Goal: Task Accomplishment & Management: Use online tool/utility

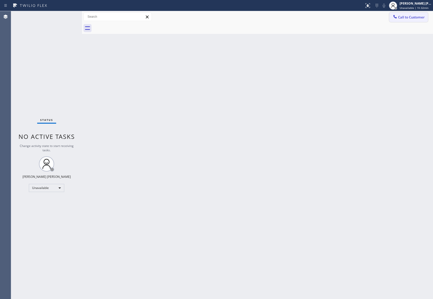
click at [417, 19] on span "Call to Customer" at bounding box center [411, 17] width 27 height 5
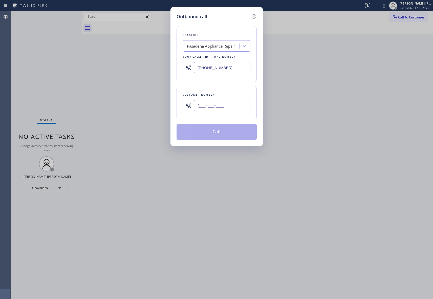
click at [221, 107] on input "(___) ___-____" at bounding box center [222, 105] width 56 height 11
paste input "602) 550-6501"
type input "[PHONE_NUMBER]"
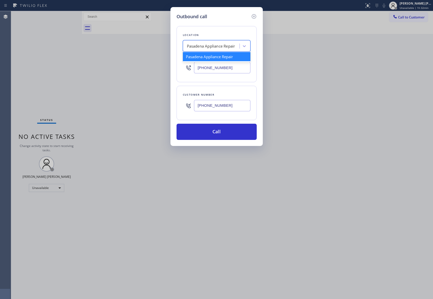
click at [209, 47] on div "Pasadena Appliance Repair" at bounding box center [211, 46] width 48 height 6
paste input "Scottsdale Viking Appliance Repair"
type input "Scottsdale Viking Appliance Repair"
click at [210, 55] on div "Scottsdale Viking Appliance Repair" at bounding box center [217, 56] width 68 height 9
type input "[PHONE_NUMBER]"
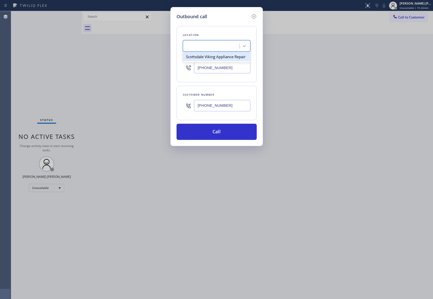
scroll to position [0, 0]
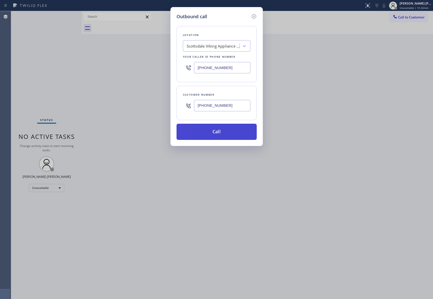
click at [218, 137] on button "Call" at bounding box center [217, 132] width 80 height 16
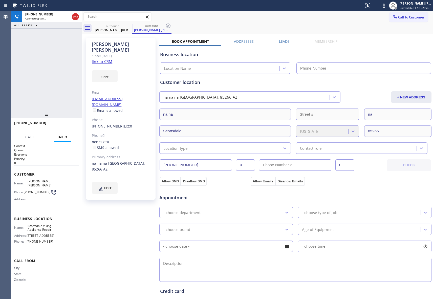
type input "[PHONE_NUMBER]"
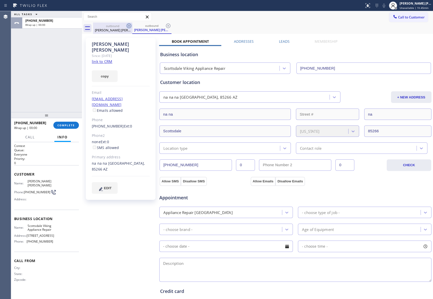
click at [128, 26] on icon at bounding box center [129, 26] width 6 height 6
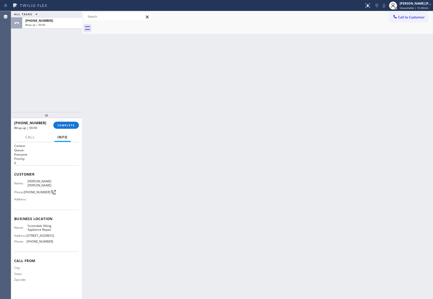
click at [128, 26] on div at bounding box center [263, 28] width 340 height 11
click at [70, 126] on span "COMPLETE" at bounding box center [65, 125] width 17 height 4
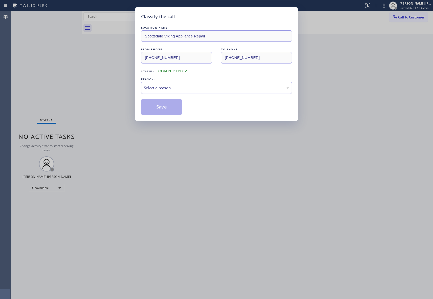
click at [198, 85] on div "Select a reason" at bounding box center [216, 88] width 145 height 6
click at [164, 108] on button "Save" at bounding box center [161, 107] width 41 height 16
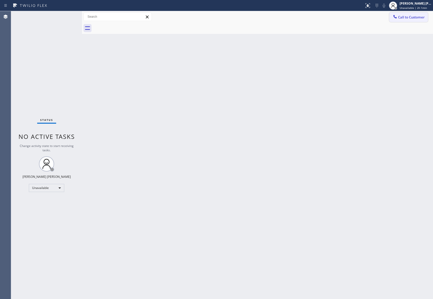
click at [420, 16] on span "Call to Customer" at bounding box center [411, 17] width 27 height 5
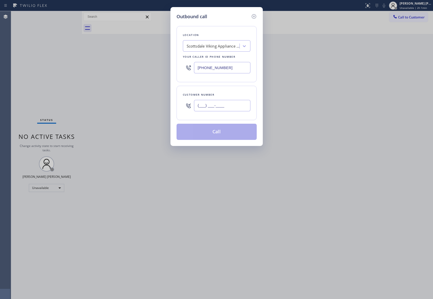
click at [228, 109] on input "(___) ___-____" at bounding box center [222, 105] width 56 height 11
paste input "206) 786-0908"
type input "[PHONE_NUMBER]"
drag, startPoint x: 189, startPoint y: 68, endPoint x: 170, endPoint y: 68, distance: 19.2
click at [170, 68] on div "Outbound call Location [GEOGRAPHIC_DATA] Viking Appliance Repair Your caller id…" at bounding box center [216, 149] width 433 height 299
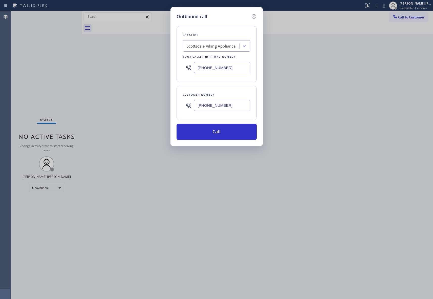
paste input "626) 376-4990"
type input "[PHONE_NUMBER]"
click at [217, 133] on button "Call" at bounding box center [217, 132] width 80 height 16
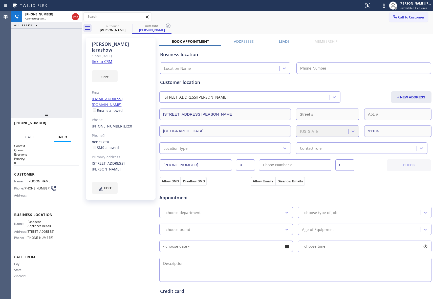
type input "[PHONE_NUMBER]"
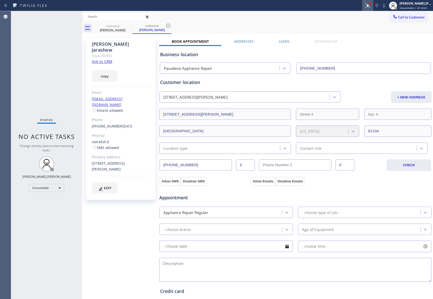
click at [368, 6] on icon at bounding box center [368, 6] width 6 height 6
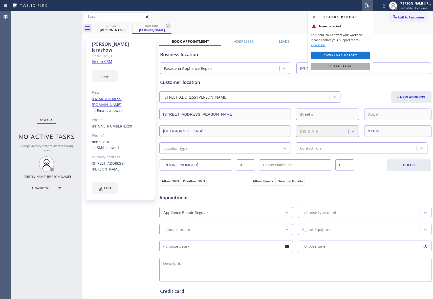
click at [345, 66] on span "Clear issue" at bounding box center [340, 66] width 22 height 4
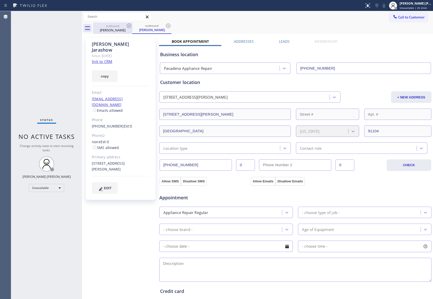
click at [119, 27] on div "outbound" at bounding box center [113, 26] width 38 height 4
click at [127, 25] on icon at bounding box center [129, 26] width 5 height 5
click at [0, 0] on icon at bounding box center [0, 0] width 0 height 0
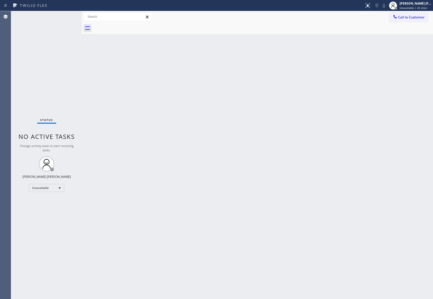
click at [127, 25] on div at bounding box center [263, 28] width 340 height 11
click at [413, 15] on span "Call to Customer" at bounding box center [411, 17] width 27 height 5
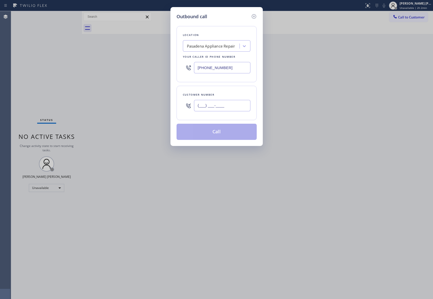
click at [232, 102] on input "(___) ___-____" at bounding box center [222, 105] width 56 height 11
paste input "206) 786-0908"
type input "[PHONE_NUMBER]"
click at [221, 130] on button "Call" at bounding box center [217, 132] width 80 height 16
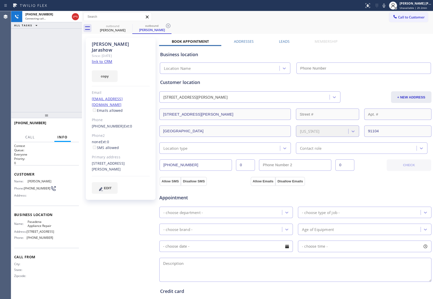
type input "[PHONE_NUMBER]"
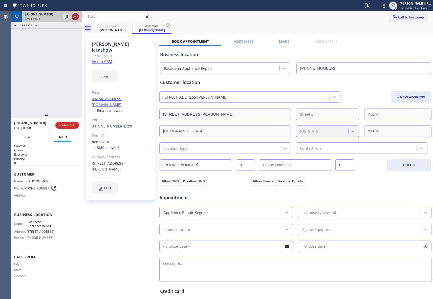
click at [78, 17] on icon at bounding box center [75, 17] width 6 height 6
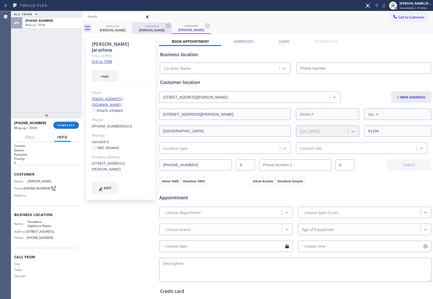
type input "[PHONE_NUMBER]"
drag, startPoint x: 133, startPoint y: 27, endPoint x: 124, endPoint y: 27, distance: 8.6
click at [133, 27] on div "outbound" at bounding box center [152, 26] width 38 height 4
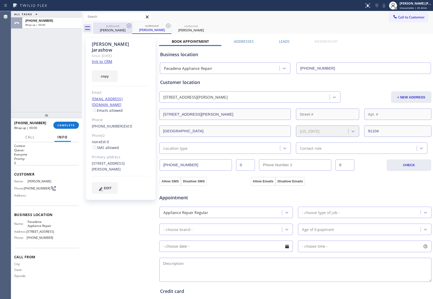
click at [124, 27] on div "outbound" at bounding box center [113, 26] width 38 height 4
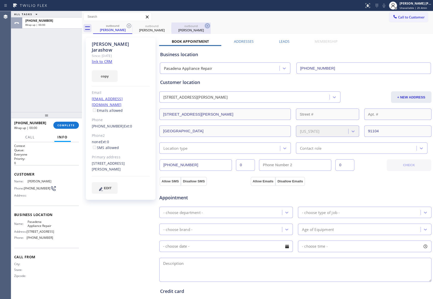
click at [130, 27] on icon at bounding box center [129, 26] width 6 height 6
click at [0, 0] on icon at bounding box center [0, 0] width 0 height 0
click at [205, 27] on icon at bounding box center [207, 26] width 5 height 5
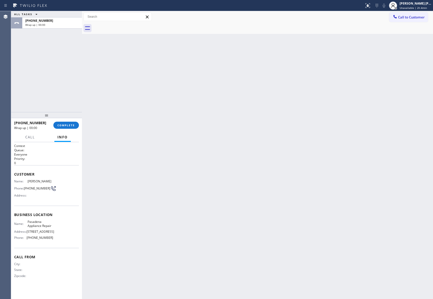
click at [130, 27] on div at bounding box center [263, 28] width 340 height 11
click at [59, 122] on button "COMPLETE" at bounding box center [66, 125] width 26 height 7
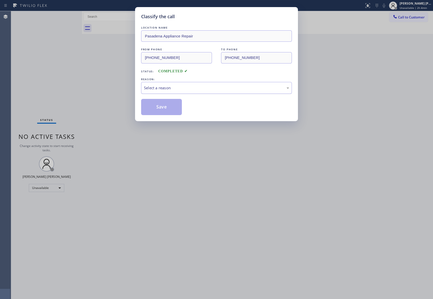
click at [230, 86] on div "Select a reason" at bounding box center [216, 88] width 145 height 6
click at [164, 108] on button "Save" at bounding box center [161, 107] width 41 height 16
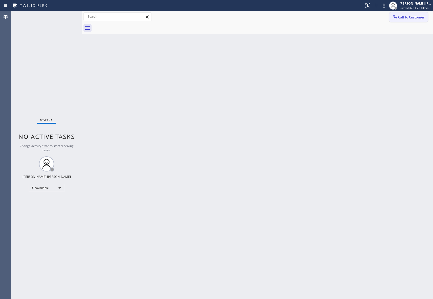
click at [417, 19] on span "Call to Customer" at bounding box center [411, 17] width 27 height 5
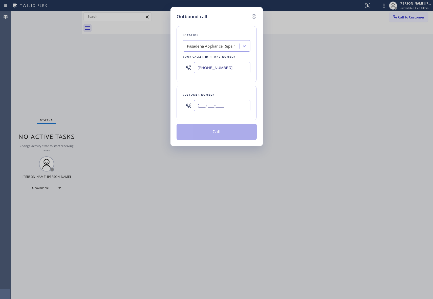
click at [228, 104] on input "(___) ___-____" at bounding box center [222, 105] width 56 height 11
paste input "323) 945-6937"
type input "[PHONE_NUMBER]"
click at [220, 49] on div "Pasadena Appliance Repair" at bounding box center [211, 46] width 55 height 9
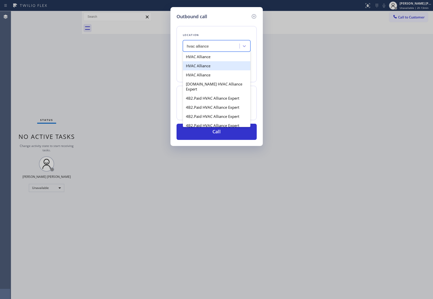
type input "hvac alliance"
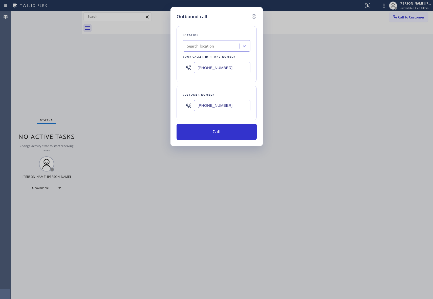
drag, startPoint x: 231, startPoint y: 69, endPoint x: 177, endPoint y: 66, distance: 54.2
click at [177, 66] on div "Location Search location Your caller id phone number [PHONE_NUMBER]" at bounding box center [217, 54] width 80 height 56
paste input "855) 999-4417"
type input "[PHONE_NUMBER]"
click at [227, 133] on button "Call" at bounding box center [217, 132] width 80 height 16
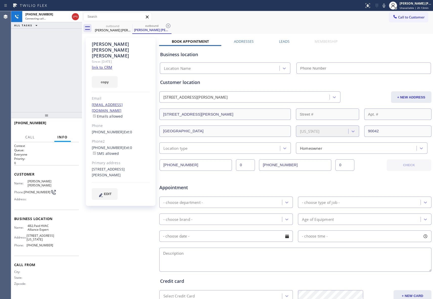
type input "[PHONE_NUMBER]"
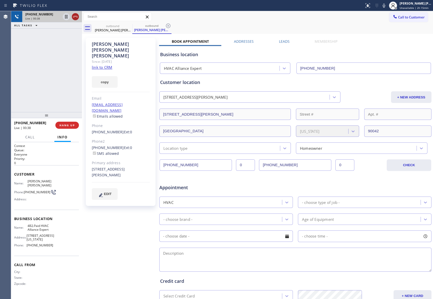
click at [76, 18] on icon at bounding box center [75, 17] width 6 height 6
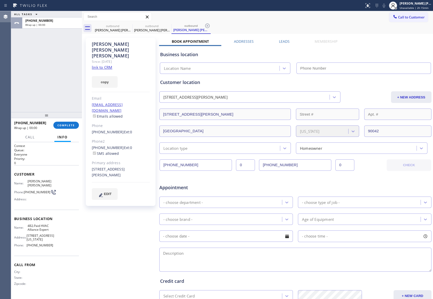
type input "[PHONE_NUMBER]"
click at [130, 25] on icon at bounding box center [129, 26] width 5 height 5
click at [0, 0] on icon at bounding box center [0, 0] width 0 height 0
click at [205, 25] on icon at bounding box center [207, 26] width 5 height 5
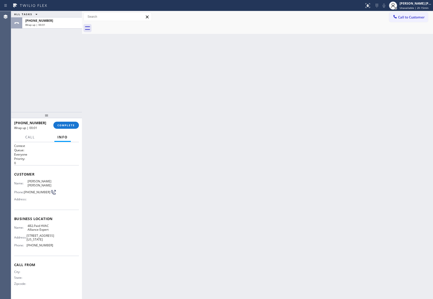
click at [130, 25] on div at bounding box center [263, 28] width 340 height 11
click at [71, 122] on button "COMPLETE" at bounding box center [66, 125] width 26 height 7
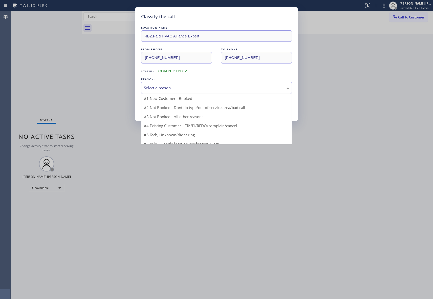
click at [185, 86] on div "Select a reason" at bounding box center [216, 88] width 145 height 6
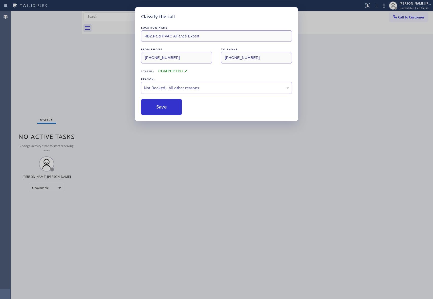
click at [155, 108] on button "Save" at bounding box center [161, 107] width 41 height 16
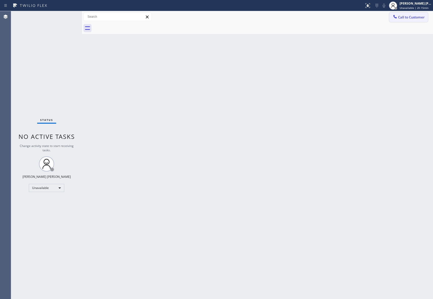
click at [414, 17] on span "Call to Customer" at bounding box center [411, 17] width 27 height 5
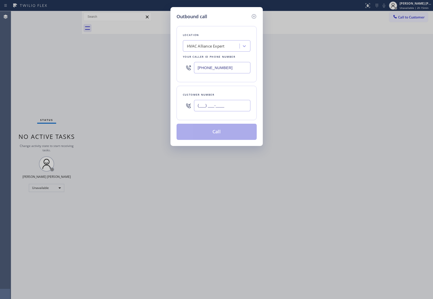
click at [241, 104] on input "(___) ___-____" at bounding box center [222, 105] width 56 height 11
paste input "714) 383-2462"
type input "[PHONE_NUMBER]"
click at [231, 131] on button "Call" at bounding box center [217, 132] width 80 height 16
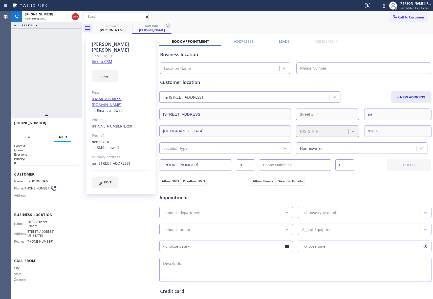
type input "[PHONE_NUMBER]"
click at [67, 126] on span "HANG UP" at bounding box center [66, 125] width 15 height 4
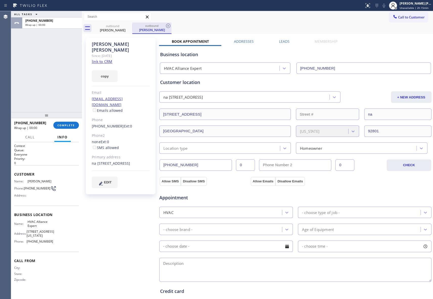
click at [0, 0] on icon at bounding box center [0, 0] width 0 height 0
click at [131, 25] on icon at bounding box center [129, 26] width 6 height 6
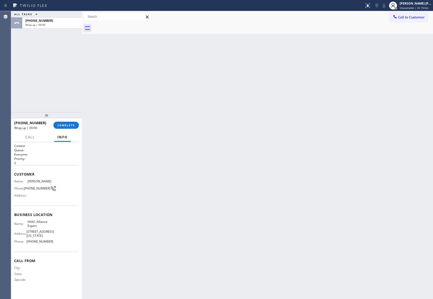
click at [128, 26] on div at bounding box center [263, 28] width 340 height 11
click at [65, 123] on span "COMPLETE" at bounding box center [65, 125] width 17 height 4
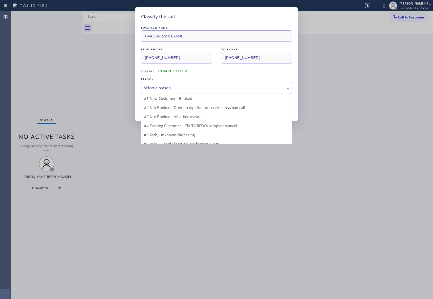
click at [193, 87] on div "Select a reason" at bounding box center [216, 88] width 145 height 6
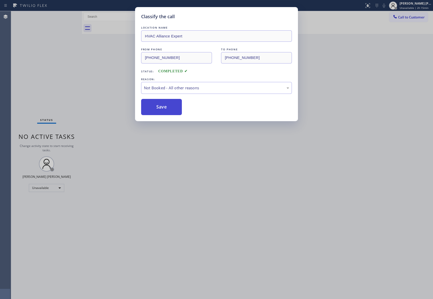
click at [154, 108] on button "Save" at bounding box center [161, 107] width 41 height 16
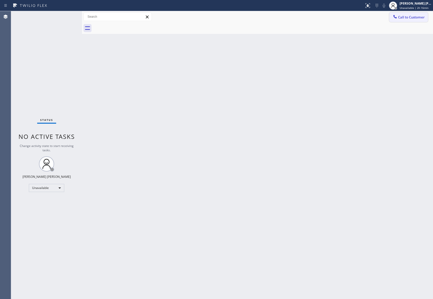
click at [419, 16] on span "Call to Customer" at bounding box center [411, 17] width 27 height 5
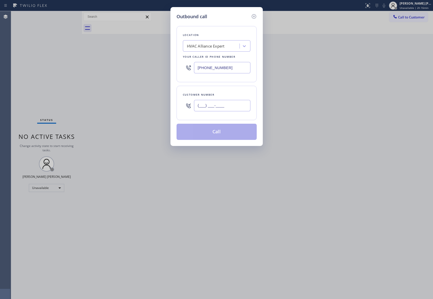
click at [223, 106] on input "(___) ___-____" at bounding box center [222, 105] width 56 height 11
paste input "310) 291-7022"
type input "[PHONE_NUMBER]"
click at [227, 133] on button "Call" at bounding box center [217, 132] width 80 height 16
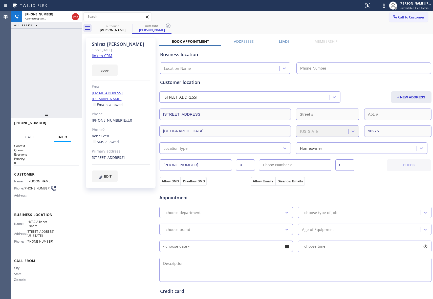
type input "[PHONE_NUMBER]"
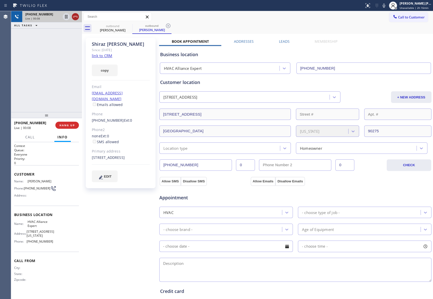
click at [75, 16] on icon at bounding box center [75, 17] width 6 height 6
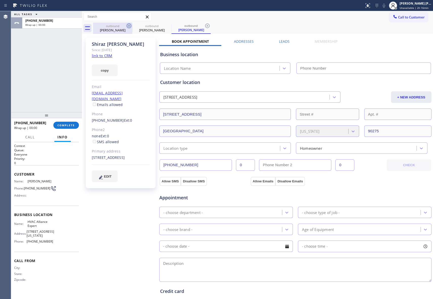
click at [130, 25] on icon at bounding box center [129, 26] width 6 height 6
click at [0, 0] on icon at bounding box center [0, 0] width 0 height 0
click at [204, 25] on icon at bounding box center [207, 26] width 6 height 6
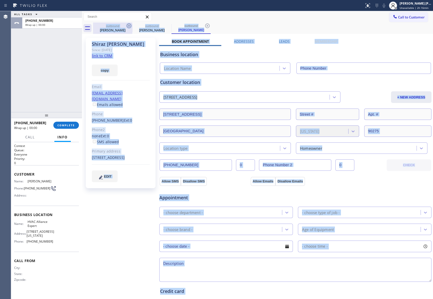
click at [130, 25] on div "outbound [PERSON_NAME] outbound [PERSON_NAME] outbound [PERSON_NAME]" at bounding box center [263, 28] width 340 height 11
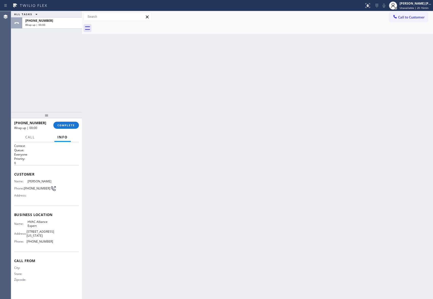
click at [130, 25] on div at bounding box center [263, 28] width 340 height 11
click at [67, 124] on span "COMPLETE" at bounding box center [65, 125] width 17 height 4
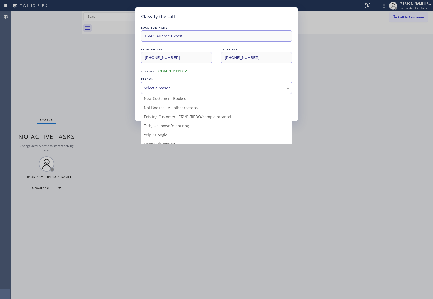
click at [183, 90] on div "Select a reason" at bounding box center [216, 88] width 145 height 6
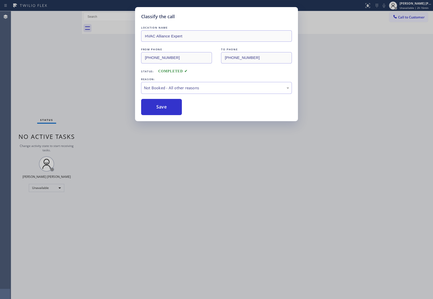
click at [163, 106] on button "Save" at bounding box center [161, 107] width 41 height 16
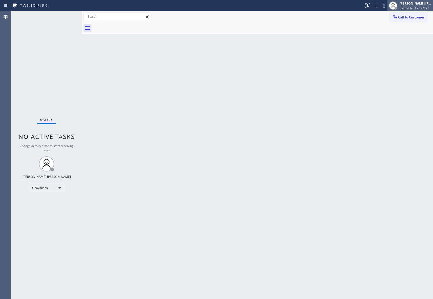
click at [413, 7] on span "Unavailable | 2h 22min" at bounding box center [414, 8] width 29 height 4
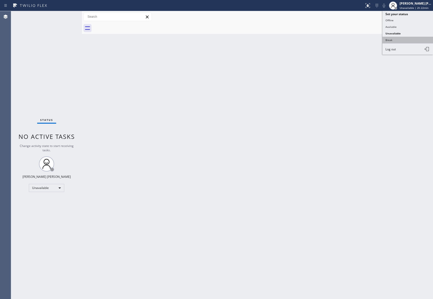
click at [397, 40] on button "Break" at bounding box center [407, 40] width 51 height 7
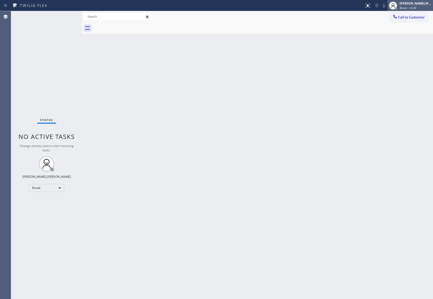
click at [422, 2] on div "[PERSON_NAME] [PERSON_NAME]" at bounding box center [416, 3] width 32 height 4
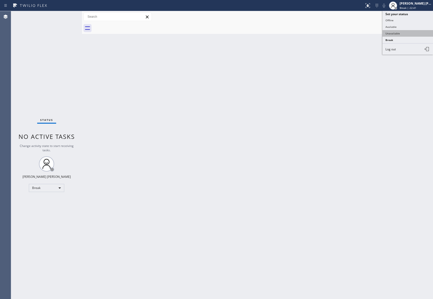
click at [409, 34] on button "Unavailable" at bounding box center [407, 33] width 51 height 7
click at [415, 16] on span "Call to Customer" at bounding box center [411, 17] width 27 height 5
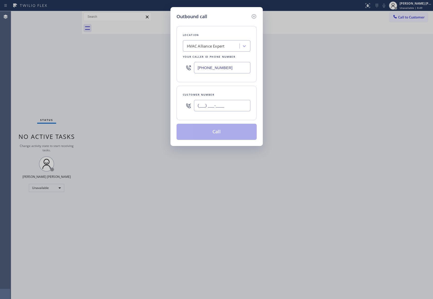
click at [240, 107] on input "(___) ___-____" at bounding box center [222, 105] width 56 height 11
paste input "619) 905-5031"
type input "[PHONE_NUMBER]"
click at [230, 126] on button "Call" at bounding box center [217, 132] width 80 height 16
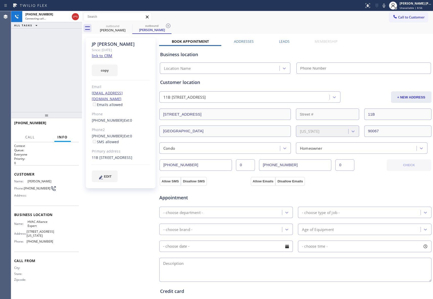
type input "[PHONE_NUMBER]"
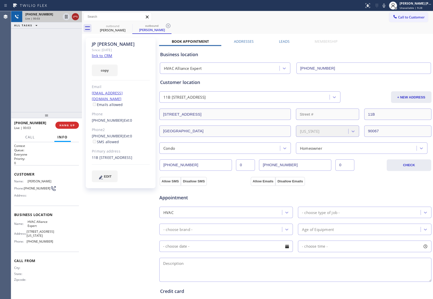
click at [77, 17] on icon at bounding box center [75, 17] width 6 height 6
click at [129, 27] on icon at bounding box center [129, 26] width 6 height 6
click at [132, 25] on div "outbound [PERSON_NAME]" at bounding box center [151, 28] width 39 height 11
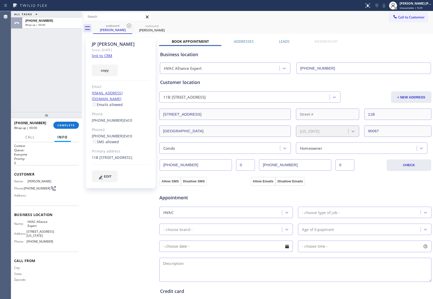
click at [130, 25] on icon at bounding box center [129, 26] width 5 height 5
click at [130, 25] on div "outbound [PERSON_NAME]" at bounding box center [263, 28] width 340 height 11
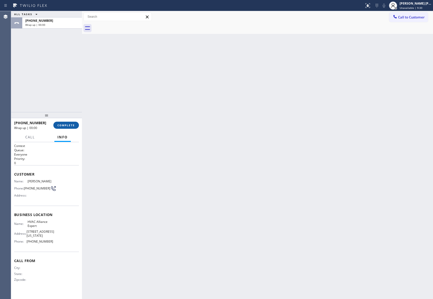
click at [69, 124] on span "COMPLETE" at bounding box center [65, 125] width 17 height 4
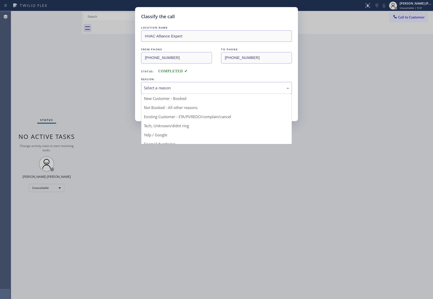
click at [179, 90] on div "Select a reason" at bounding box center [216, 88] width 145 height 6
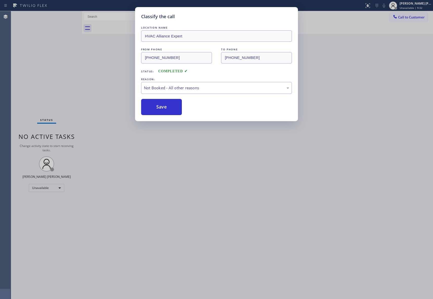
click at [167, 107] on button "Save" at bounding box center [161, 107] width 41 height 16
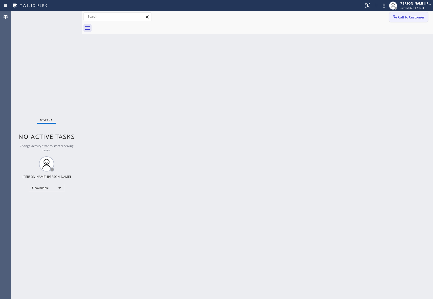
click at [418, 20] on button "Call to Customer" at bounding box center [408, 17] width 39 height 10
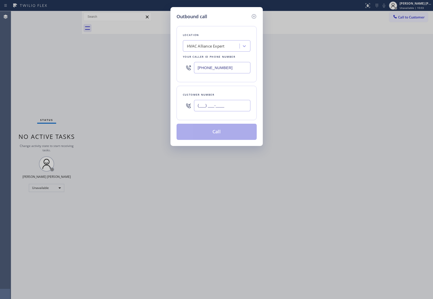
click at [224, 107] on input "(___) ___-____" at bounding box center [222, 105] width 56 height 11
paste input "808) 384-4970"
type input "[PHONE_NUMBER]"
click at [218, 132] on button "Call" at bounding box center [217, 132] width 80 height 16
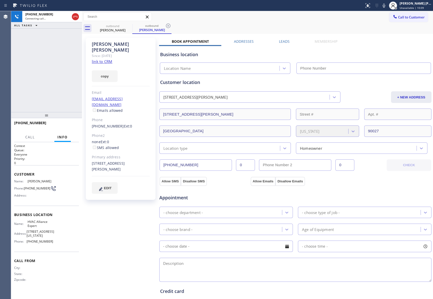
type input "[PHONE_NUMBER]"
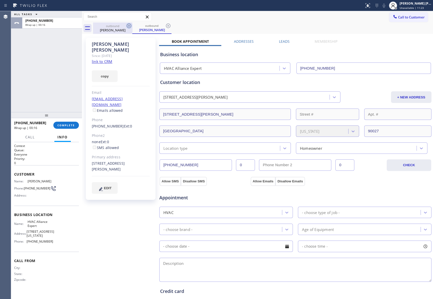
click at [127, 28] on icon at bounding box center [129, 26] width 6 height 6
click at [128, 26] on icon at bounding box center [129, 26] width 6 height 6
click at [132, 26] on div "outbound [PERSON_NAME]" at bounding box center [151, 28] width 39 height 11
click at [128, 26] on icon at bounding box center [129, 26] width 6 height 6
click at [128, 26] on div "outbound [PERSON_NAME]" at bounding box center [263, 28] width 340 height 11
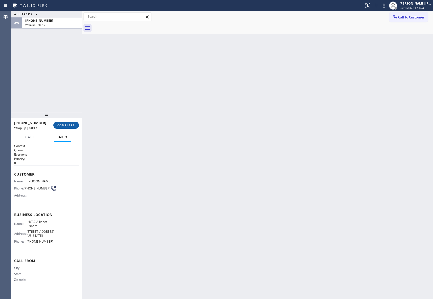
click at [65, 125] on span "COMPLETE" at bounding box center [65, 125] width 17 height 4
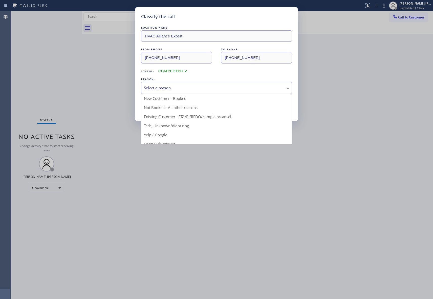
click at [186, 88] on div "Select a reason" at bounding box center [216, 88] width 145 height 6
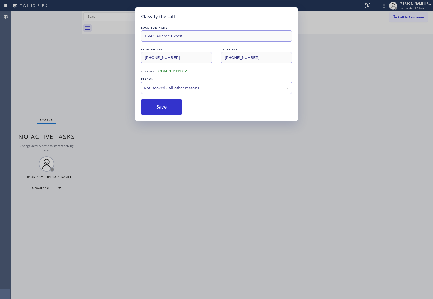
click at [167, 107] on button "Save" at bounding box center [161, 107] width 41 height 16
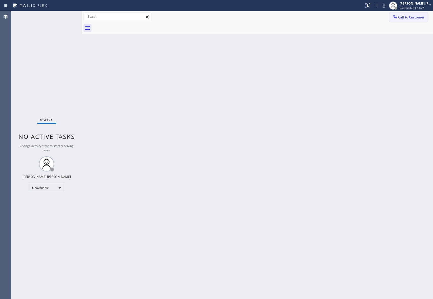
click at [420, 16] on span "Call to Customer" at bounding box center [411, 17] width 27 height 5
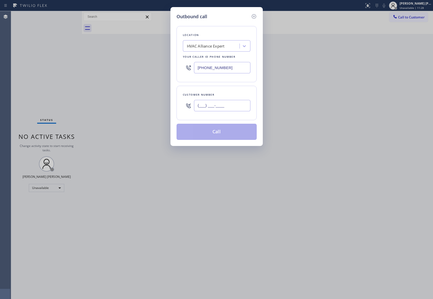
click at [234, 107] on input "(___) ___-____" at bounding box center [222, 105] width 56 height 11
paste input "626) 625-0025"
type input "[PHONE_NUMBER]"
click at [228, 132] on button "Call" at bounding box center [217, 132] width 80 height 16
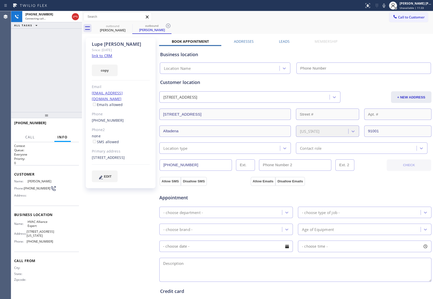
type input "[PHONE_NUMBER]"
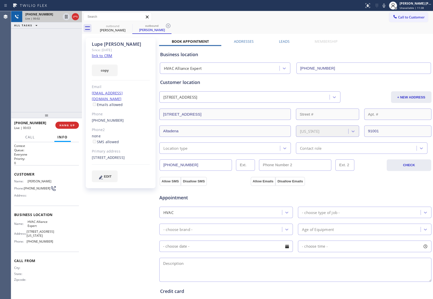
click at [73, 16] on icon at bounding box center [75, 17] width 5 height 2
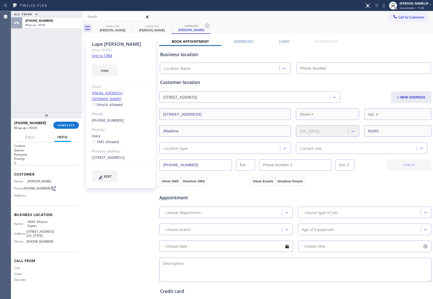
type input "[PHONE_NUMBER]"
click at [283, 40] on label "Leads" at bounding box center [284, 41] width 11 height 5
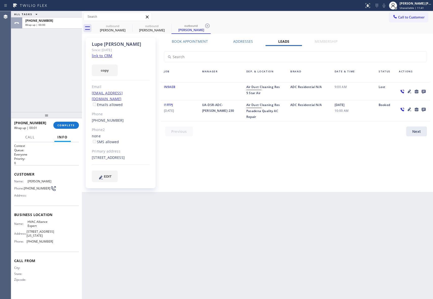
click at [425, 91] on icon at bounding box center [424, 92] width 4 height 4
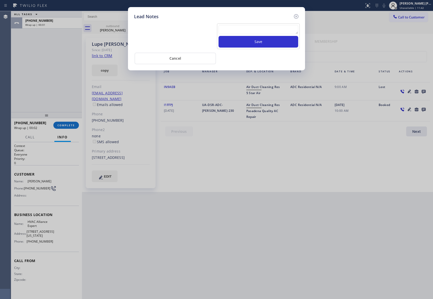
click at [275, 34] on textarea at bounding box center [258, 29] width 80 height 9
paste textarea "VM | please transfer if cx calls back"
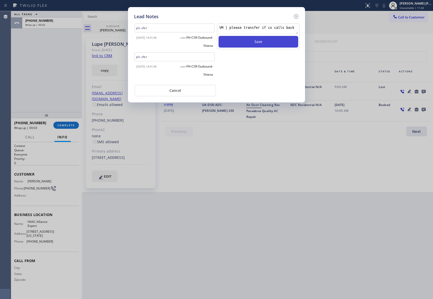
type textarea "VM | please transfer if cx calls back"
click at [275, 41] on button "Save" at bounding box center [258, 42] width 80 height 12
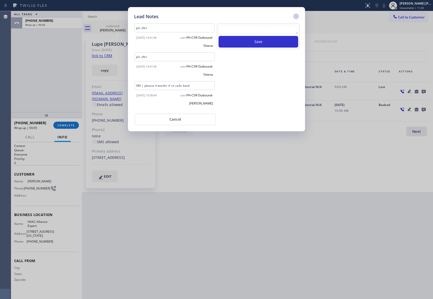
click at [296, 15] on icon at bounding box center [296, 16] width 6 height 6
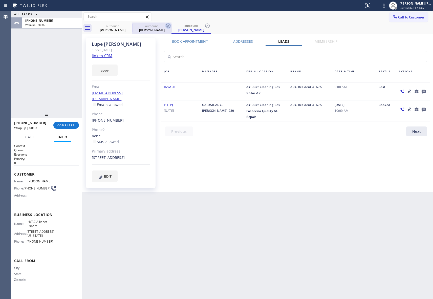
drag, startPoint x: 127, startPoint y: 28, endPoint x: 130, endPoint y: 25, distance: 4.9
click at [0, 0] on icon at bounding box center [0, 0] width 0 height 0
click at [165, 25] on icon at bounding box center [168, 26] width 6 height 6
click at [130, 25] on icon at bounding box center [129, 26] width 6 height 6
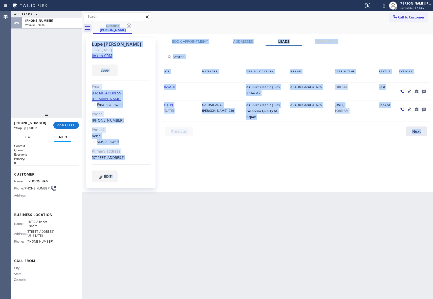
click at [130, 25] on div "outbound [PERSON_NAME]" at bounding box center [263, 28] width 340 height 11
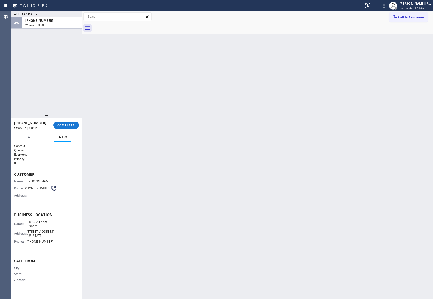
click at [130, 25] on div at bounding box center [263, 28] width 340 height 11
click at [71, 126] on span "COMPLETE" at bounding box center [65, 125] width 17 height 4
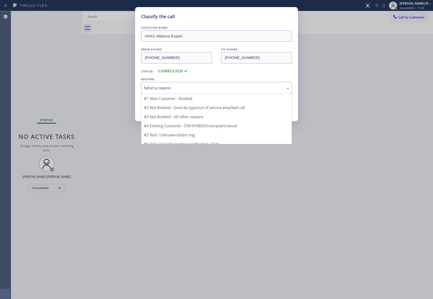
click at [237, 88] on div "Select a reason" at bounding box center [216, 88] width 145 height 6
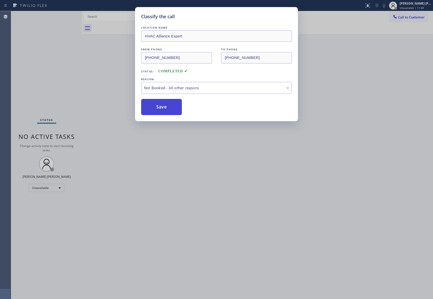
click at [159, 109] on button "Save" at bounding box center [161, 107] width 41 height 16
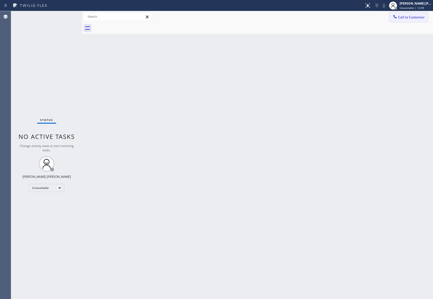
click at [414, 20] on button "Call to Customer" at bounding box center [408, 17] width 39 height 10
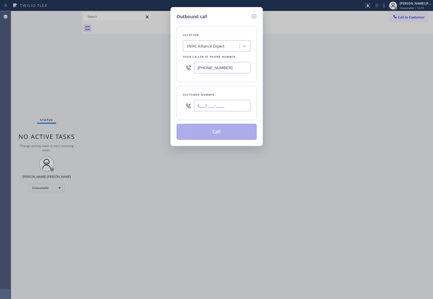
click at [227, 106] on input "(___) ___-____" at bounding box center [222, 105] width 56 height 11
paste input "732) 216-5426"
type input "[PHONE_NUMBER]"
click at [226, 132] on button "Call" at bounding box center [217, 132] width 80 height 16
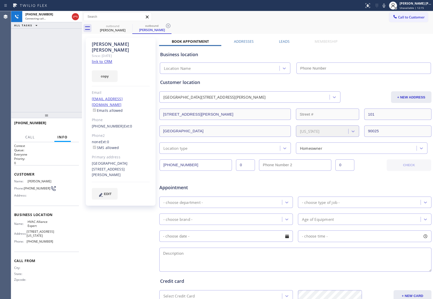
type input "[PHONE_NUMBER]"
drag, startPoint x: 68, startPoint y: 125, endPoint x: 82, endPoint y: 123, distance: 14.1
click at [68, 125] on span "HANG UP" at bounding box center [66, 125] width 15 height 4
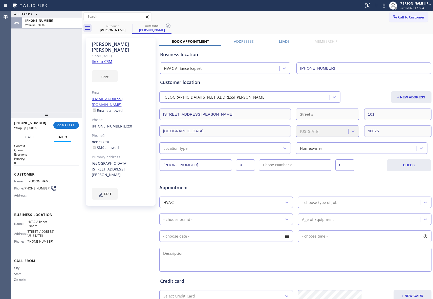
click at [287, 44] on div "Business location HVAC Alliance Expert [PHONE_NUMBER]" at bounding box center [295, 59] width 273 height 30
click at [285, 42] on label "Leads" at bounding box center [284, 41] width 11 height 5
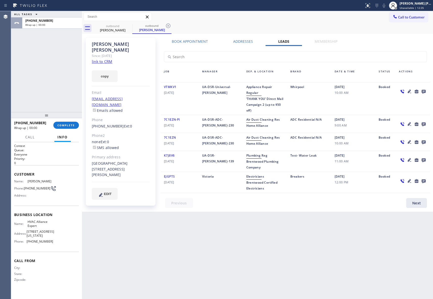
click at [424, 89] on icon at bounding box center [424, 91] width 6 height 6
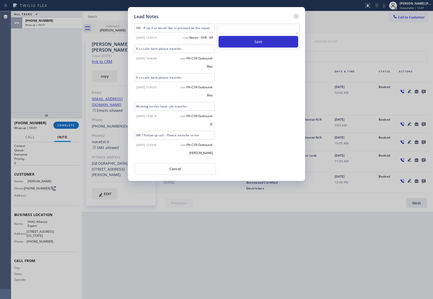
scroll to position [0, 0]
click at [251, 28] on textarea at bounding box center [258, 29] width 80 height 9
paste textarea "VM | please transfer if cx calls back"
type textarea "VM | please transfer if cx calls back"
click at [262, 43] on button "Save" at bounding box center [258, 42] width 80 height 12
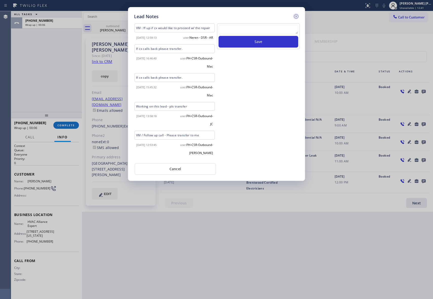
click at [295, 14] on icon at bounding box center [296, 16] width 6 height 6
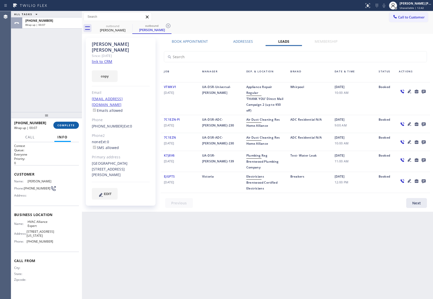
click at [68, 124] on span "COMPLETE" at bounding box center [65, 125] width 17 height 4
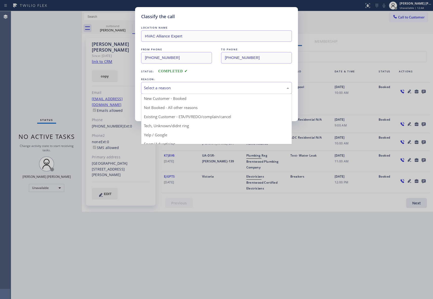
click at [172, 85] on div "Select a reason" at bounding box center [216, 88] width 145 height 6
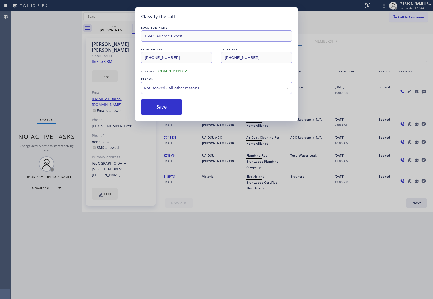
click at [162, 108] on button "Save" at bounding box center [161, 107] width 41 height 16
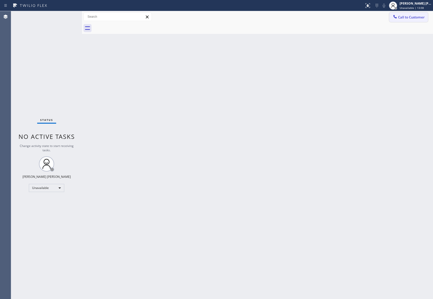
click at [419, 18] on span "Call to Customer" at bounding box center [411, 17] width 27 height 5
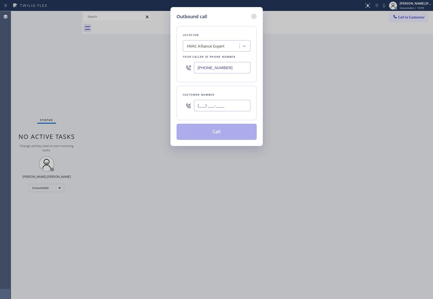
click at [234, 105] on input "(___) ___-____" at bounding box center [222, 105] width 56 height 11
paste input "818) 448-5950"
type input "[PHONE_NUMBER]"
click at [222, 135] on button "Call" at bounding box center [217, 132] width 80 height 16
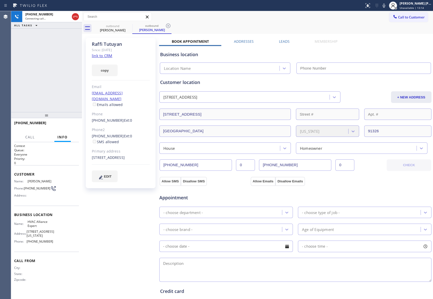
type input "[PHONE_NUMBER]"
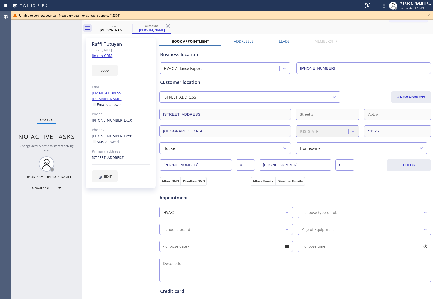
click at [427, 14] on icon at bounding box center [429, 15] width 6 height 6
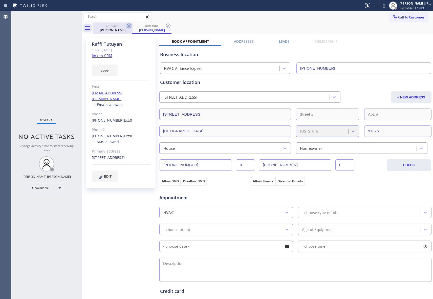
click at [128, 25] on icon at bounding box center [129, 26] width 6 height 6
click at [132, 25] on div "outbound [PERSON_NAME]" at bounding box center [151, 28] width 39 height 11
drag, startPoint x: 128, startPoint y: 25, endPoint x: 245, endPoint y: 19, distance: 117.5
click at [130, 24] on icon at bounding box center [129, 26] width 6 height 6
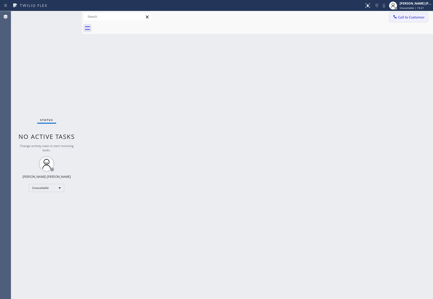
click at [407, 17] on span "Call to Customer" at bounding box center [411, 17] width 27 height 5
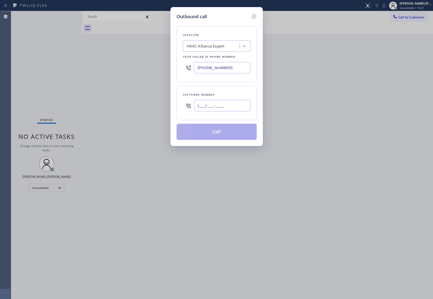
click at [219, 106] on input "(___) ___-____" at bounding box center [222, 105] width 56 height 11
paste input "818) 448-5950"
type input "[PHONE_NUMBER]"
click at [214, 132] on button "Call" at bounding box center [217, 132] width 80 height 16
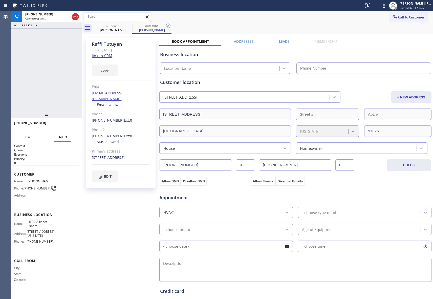
type input "[PHONE_NUMBER]"
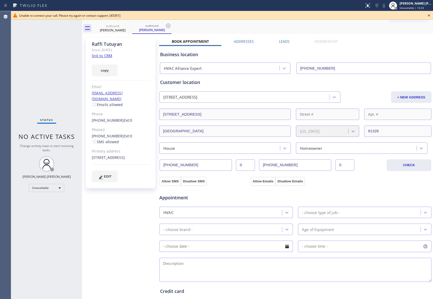
click at [427, 15] on icon at bounding box center [429, 15] width 6 height 6
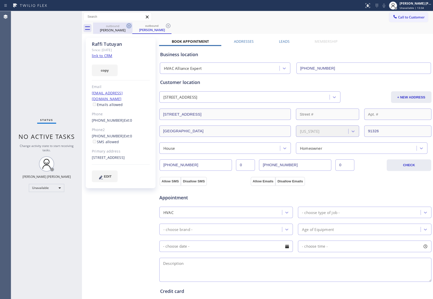
drag, startPoint x: 109, startPoint y: 27, endPoint x: 129, endPoint y: 27, distance: 20.0
click at [112, 27] on div "outbound" at bounding box center [113, 26] width 38 height 4
click at [131, 28] on icon at bounding box center [129, 26] width 6 height 6
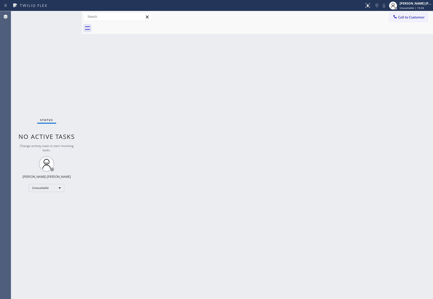
click at [129, 26] on div at bounding box center [263, 28] width 340 height 11
click at [410, 15] on span "Call to Customer" at bounding box center [411, 17] width 27 height 5
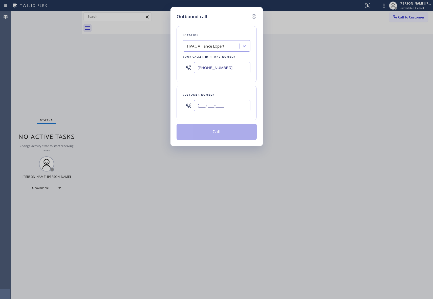
click at [231, 111] on input "(___) ___-____" at bounding box center [222, 105] width 56 height 11
paste input "714) 244-7973"
type input "[PHONE_NUMBER]"
click at [228, 129] on button "Call" at bounding box center [217, 132] width 80 height 16
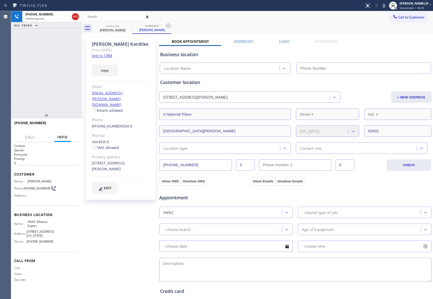
type input "[PHONE_NUMBER]"
click at [77, 16] on icon at bounding box center [75, 17] width 6 height 6
click at [281, 41] on label "Leads" at bounding box center [284, 41] width 11 height 5
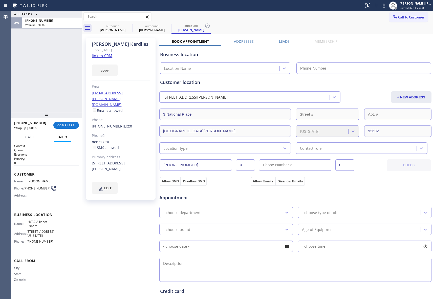
drag, startPoint x: 429, startPoint y: 87, endPoint x: 320, endPoint y: 55, distance: 114.1
click at [423, 91] on div "[STREET_ADDRESS][PERSON_NAME] + NEW ADDRESS" at bounding box center [295, 96] width 273 height 13
type input "[PHONE_NUMBER]"
click at [280, 43] on label "Leads" at bounding box center [284, 41] width 11 height 5
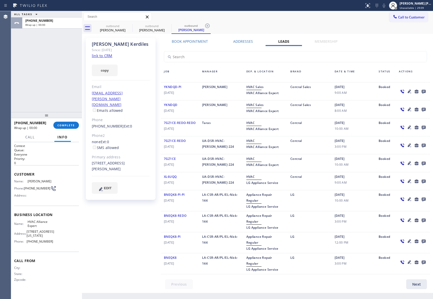
click at [423, 91] on icon at bounding box center [424, 91] width 6 height 6
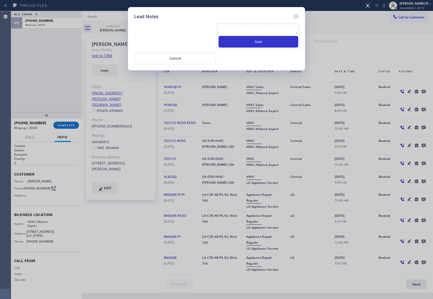
click at [265, 31] on textarea at bounding box center [258, 29] width 80 height 9
paste textarea "VM | please transfer if cx calls back"
type textarea "VM | please transfer if cx calls back"
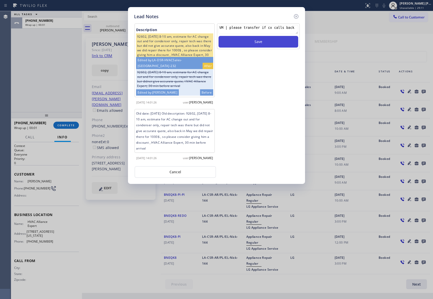
click at [269, 42] on button "Save" at bounding box center [258, 42] width 80 height 12
click at [298, 15] on icon at bounding box center [296, 16] width 6 height 6
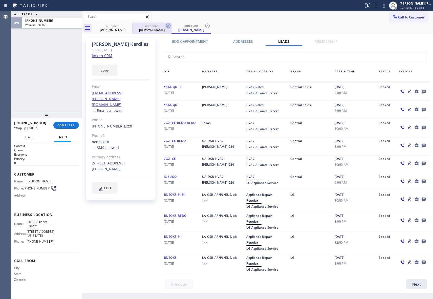
click at [0, 0] on icon at bounding box center [0, 0] width 0 height 0
click at [165, 25] on icon at bounding box center [168, 26] width 6 height 6
click at [204, 25] on icon at bounding box center [207, 26] width 6 height 6
click at [130, 25] on div "outbound [PERSON_NAME] outbound [PERSON_NAME] outbound [PERSON_NAME]" at bounding box center [263, 28] width 340 height 11
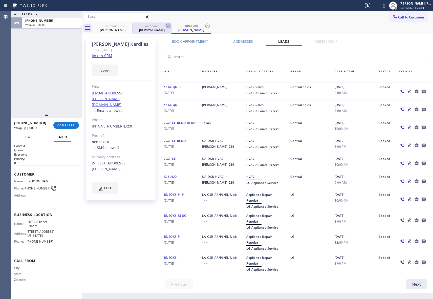
click at [130, 25] on div "outbound [PERSON_NAME] outbound [PERSON_NAME] outbound [PERSON_NAME]" at bounding box center [263, 28] width 340 height 11
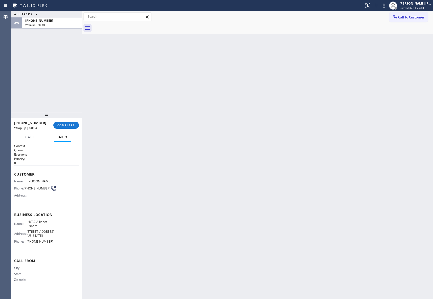
click at [130, 25] on div at bounding box center [263, 28] width 340 height 11
click at [123, 25] on div at bounding box center [263, 28] width 340 height 11
click at [67, 124] on span "COMPLETE" at bounding box center [65, 125] width 17 height 4
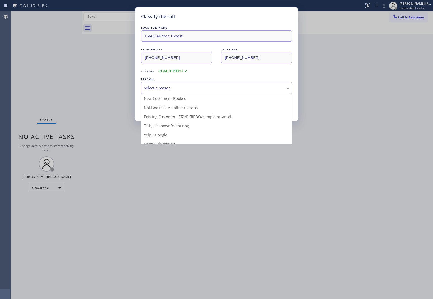
click at [176, 87] on div "Select a reason" at bounding box center [216, 88] width 145 height 6
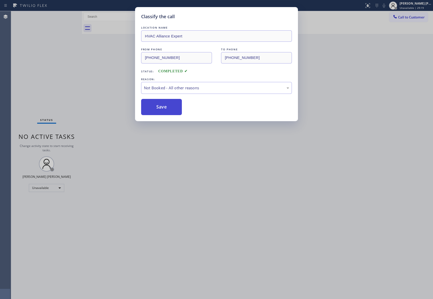
click at [158, 107] on button "Save" at bounding box center [161, 107] width 41 height 16
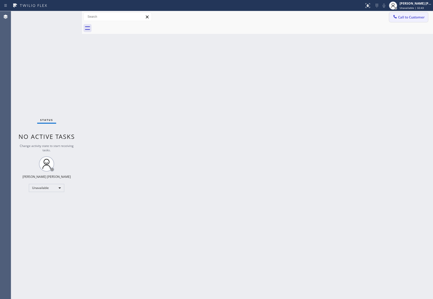
click at [418, 18] on span "Call to Customer" at bounding box center [411, 17] width 27 height 5
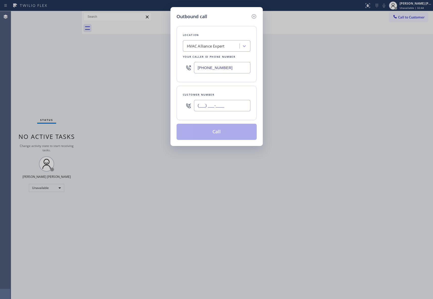
click at [222, 106] on input "(___) ___-____" at bounding box center [222, 105] width 56 height 11
paste input "310) 245-4296"
type input "[PHONE_NUMBER]"
click at [221, 133] on button "Call" at bounding box center [217, 132] width 80 height 16
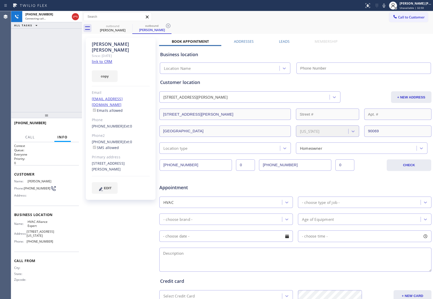
type input "[PHONE_NUMBER]"
drag, startPoint x: 71, startPoint y: 123, endPoint x: 60, endPoint y: 124, distance: 11.1
click at [71, 123] on span "HANG UP" at bounding box center [66, 125] width 15 height 4
click at [280, 41] on label "Leads" at bounding box center [284, 41] width 11 height 5
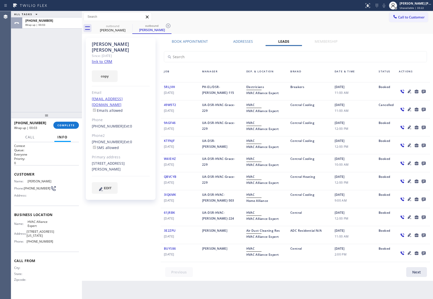
click at [424, 90] on icon at bounding box center [424, 92] width 4 height 4
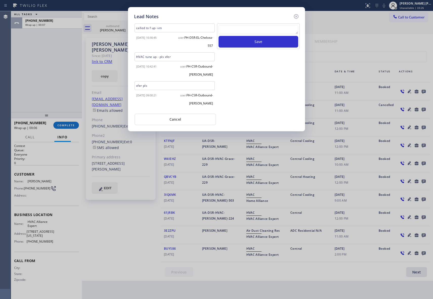
click at [241, 29] on textarea at bounding box center [258, 29] width 80 height 9
paste textarea "VM | please transfer if cx calls back"
type textarea "VM | please transfer if cx calls back"
click at [260, 40] on button "Save" at bounding box center [258, 42] width 80 height 12
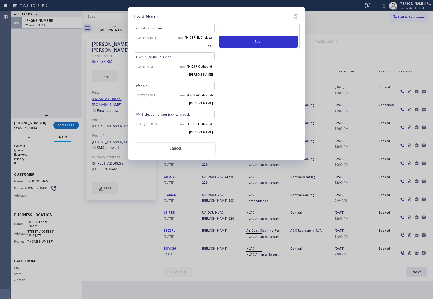
drag, startPoint x: 297, startPoint y: 15, endPoint x: 165, endPoint y: 24, distance: 131.8
click at [296, 15] on icon at bounding box center [296, 16] width 6 height 6
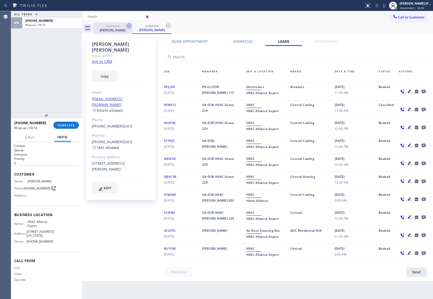
drag, startPoint x: 125, startPoint y: 28, endPoint x: 131, endPoint y: 24, distance: 7.0
click at [128, 25] on div "outbound [PERSON_NAME]" at bounding box center [112, 28] width 39 height 11
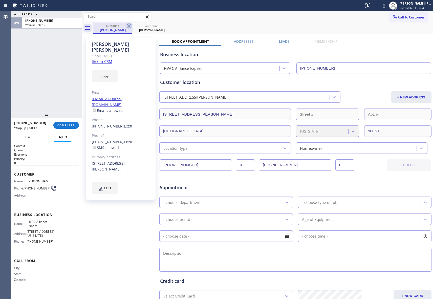
click at [131, 24] on icon at bounding box center [129, 26] width 6 height 6
click at [165, 25] on icon at bounding box center [168, 26] width 6 height 6
click at [130, 25] on div "outbound [PERSON_NAME] outbound [PERSON_NAME]" at bounding box center [263, 28] width 340 height 11
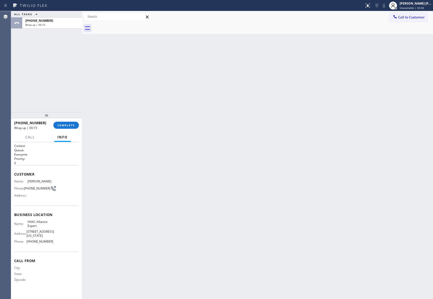
click at [130, 25] on div at bounding box center [263, 28] width 340 height 11
click at [73, 125] on span "COMPLETE" at bounding box center [65, 125] width 17 height 4
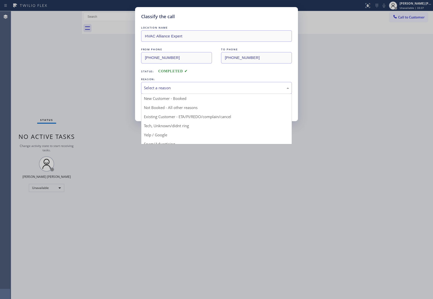
click at [201, 90] on div "Select a reason" at bounding box center [216, 88] width 145 height 6
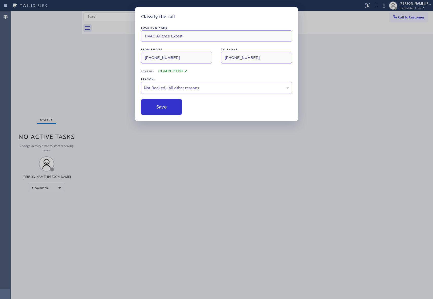
click at [154, 106] on button "Save" at bounding box center [161, 107] width 41 height 16
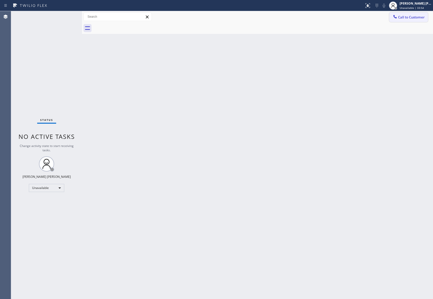
click at [405, 17] on span "Call to Customer" at bounding box center [411, 17] width 27 height 5
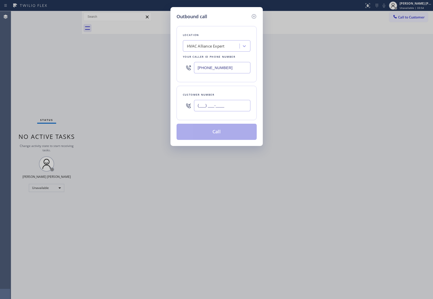
click at [238, 107] on input "(___) ___-____" at bounding box center [222, 105] width 56 height 11
paste input "818) 605-3833"
type input "[PHONE_NUMBER]"
click at [215, 133] on button "Call" at bounding box center [217, 132] width 80 height 16
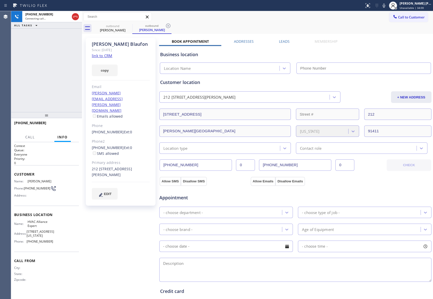
type input "[PHONE_NUMBER]"
click at [68, 126] on span "HANG UP" at bounding box center [66, 125] width 15 height 4
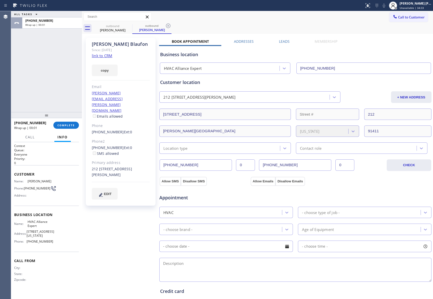
click at [279, 42] on label "Leads" at bounding box center [284, 41] width 11 height 5
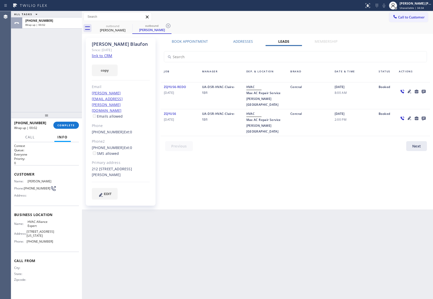
click at [424, 89] on icon at bounding box center [424, 91] width 6 height 6
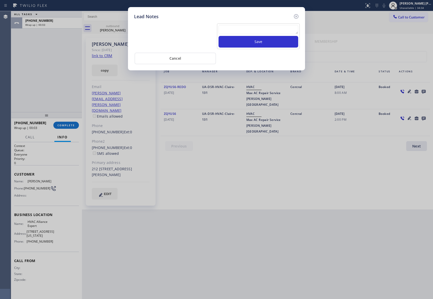
click at [272, 31] on textarea at bounding box center [258, 29] width 80 height 9
paste textarea "VM | please transfer if cx calls back"
type textarea "VM | please transfer if cx calls back"
click at [274, 41] on button "Save" at bounding box center [258, 42] width 80 height 12
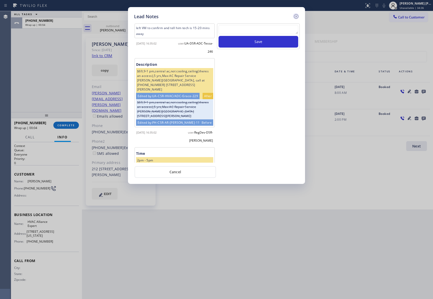
click at [296, 15] on icon at bounding box center [296, 16] width 6 height 6
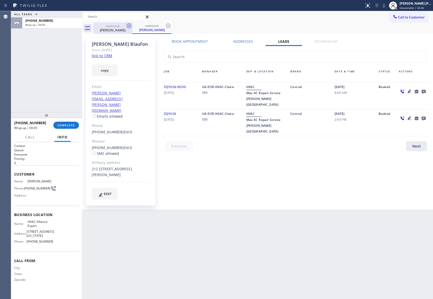
drag, startPoint x: 118, startPoint y: 32, endPoint x: 128, endPoint y: 26, distance: 12.0
click at [120, 30] on div "[PERSON_NAME]" at bounding box center [113, 30] width 38 height 5
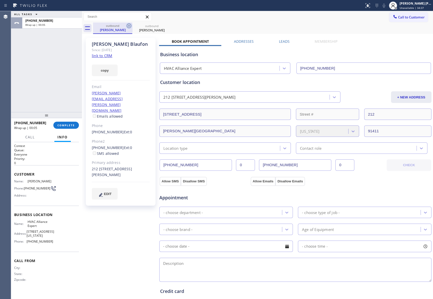
click at [128, 26] on icon at bounding box center [129, 26] width 6 height 6
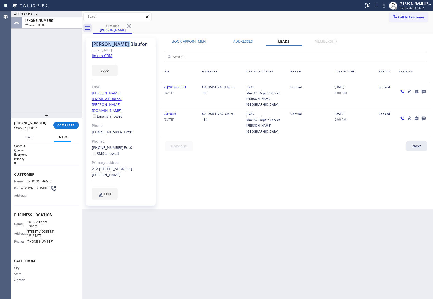
click at [128, 26] on icon at bounding box center [129, 26] width 6 height 6
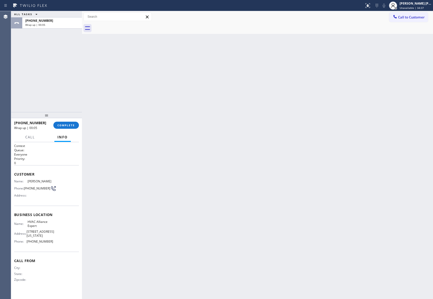
click at [128, 26] on div at bounding box center [263, 28] width 340 height 11
click at [65, 124] on span "COMPLETE" at bounding box center [65, 125] width 17 height 4
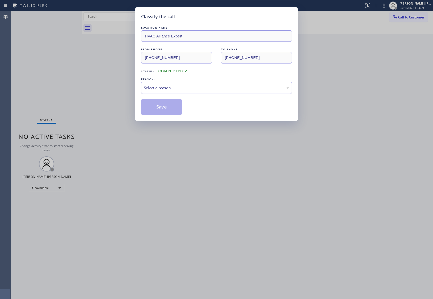
click at [184, 86] on div "Select a reason" at bounding box center [216, 88] width 145 height 6
click at [164, 107] on button "Save" at bounding box center [161, 107] width 41 height 16
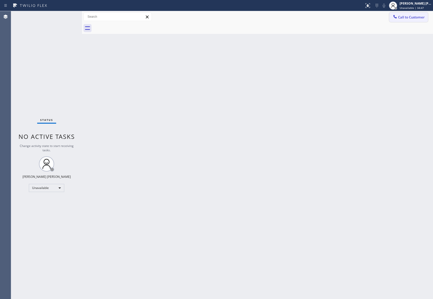
click at [418, 19] on span "Call to Customer" at bounding box center [411, 17] width 27 height 5
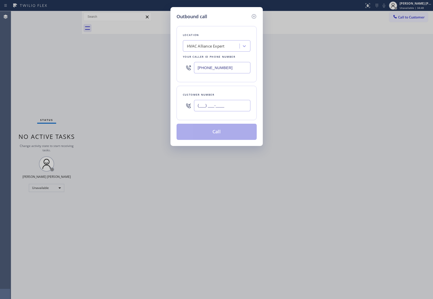
click at [223, 106] on input "(___) ___-____" at bounding box center [222, 105] width 56 height 11
paste input "949) 599-6776"
type input "[PHONE_NUMBER]"
click at [217, 134] on button "Call" at bounding box center [217, 132] width 80 height 16
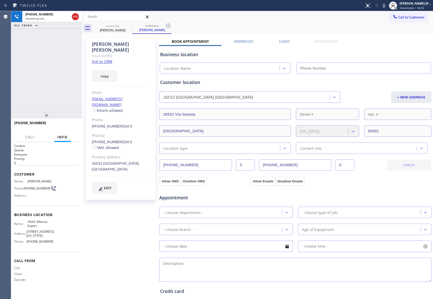
type input "[PHONE_NUMBER]"
click at [279, 41] on label "Leads" at bounding box center [284, 41] width 11 height 5
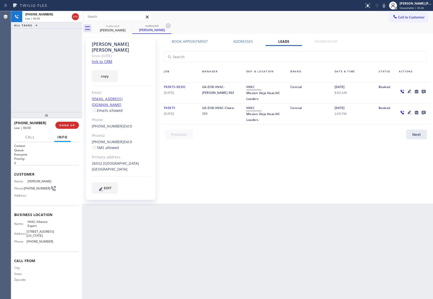
click at [424, 90] on icon at bounding box center [424, 92] width 4 height 4
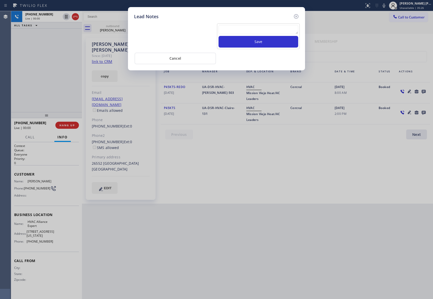
click at [244, 33] on textarea at bounding box center [258, 29] width 80 height 9
paste textarea "VM | please transfer if cx calls back"
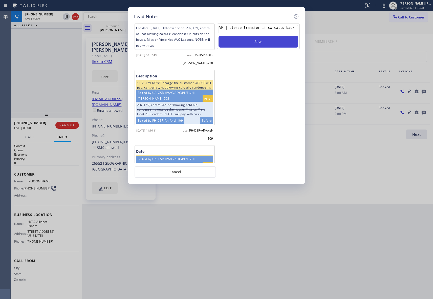
type textarea "VM | please transfer if cx calls back"
click at [255, 42] on button "Save" at bounding box center [258, 42] width 80 height 12
click at [296, 17] on icon at bounding box center [296, 16] width 6 height 6
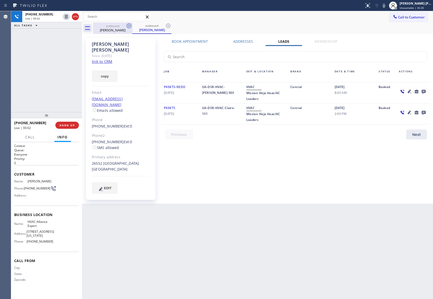
click at [128, 25] on icon at bounding box center [129, 26] width 6 height 6
click at [132, 25] on div "outbound [PERSON_NAME]" at bounding box center [151, 28] width 39 height 11
click at [128, 25] on icon at bounding box center [129, 26] width 6 height 6
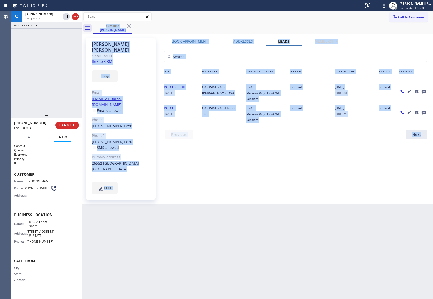
click at [128, 25] on div "outbound [PERSON_NAME]" at bounding box center [263, 28] width 340 height 11
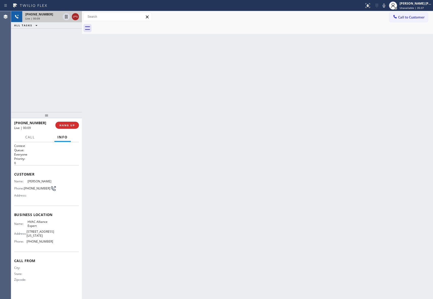
click at [76, 17] on icon at bounding box center [75, 17] width 6 height 6
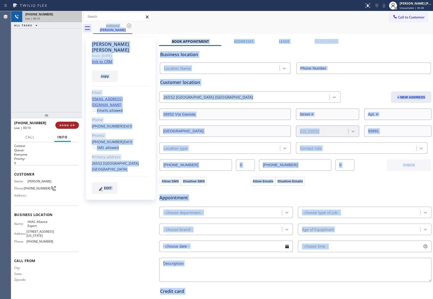
click at [63, 125] on span "HANG UP" at bounding box center [66, 125] width 15 height 4
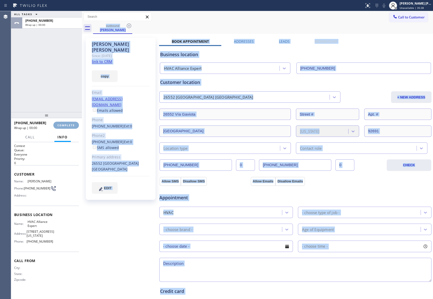
type input "[PHONE_NUMBER]"
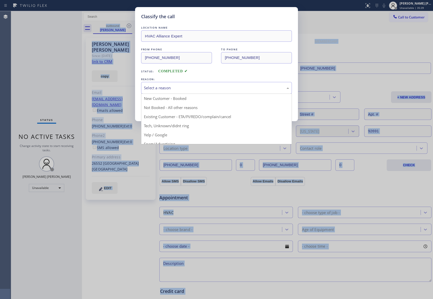
click at [185, 89] on div "Select a reason" at bounding box center [216, 88] width 145 height 6
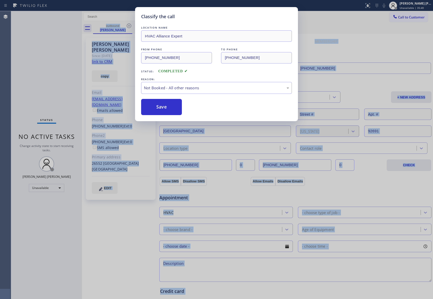
click at [163, 109] on button "Save" at bounding box center [161, 107] width 41 height 16
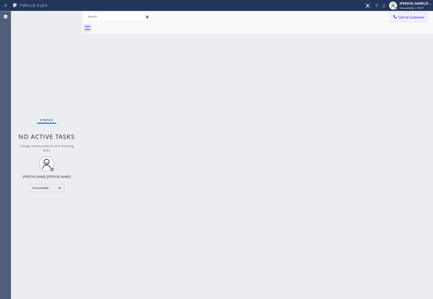
click at [419, 16] on span "Call to Customer" at bounding box center [411, 17] width 27 height 5
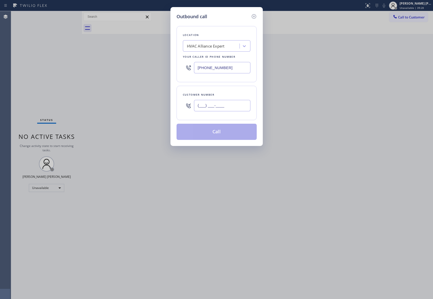
click at [232, 105] on input "(___) ___-____" at bounding box center [222, 105] width 56 height 11
paste input "949) 433-7988"
type input "[PHONE_NUMBER]"
click at [228, 132] on button "Call" at bounding box center [217, 132] width 80 height 16
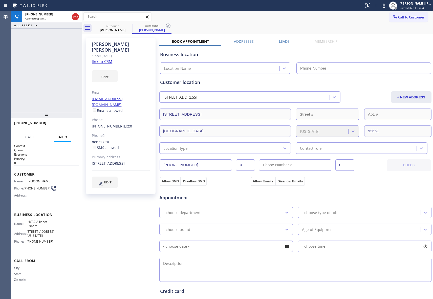
type input "[PHONE_NUMBER]"
click at [70, 123] on span "HANG UP" at bounding box center [66, 125] width 15 height 4
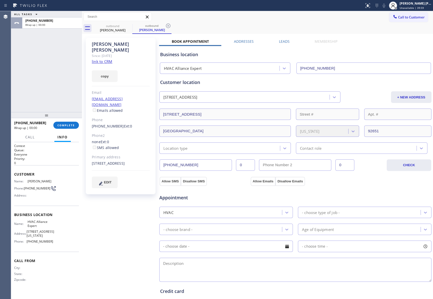
click at [284, 41] on label "Leads" at bounding box center [284, 41] width 11 height 5
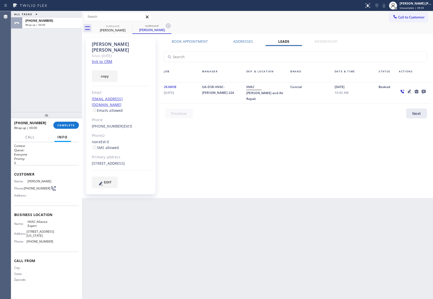
click at [422, 91] on icon at bounding box center [424, 92] width 4 height 4
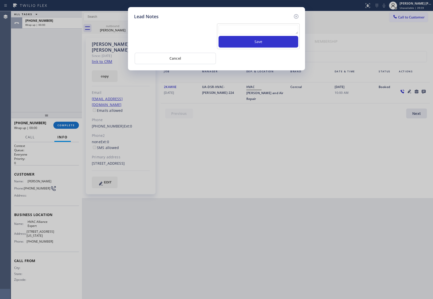
click at [232, 31] on textarea at bounding box center [258, 29] width 80 height 9
paste textarea "VM | please transfer if cx calls back"
type textarea "VM | please transfer if cx calls back"
click at [250, 41] on button "Save" at bounding box center [258, 42] width 80 height 12
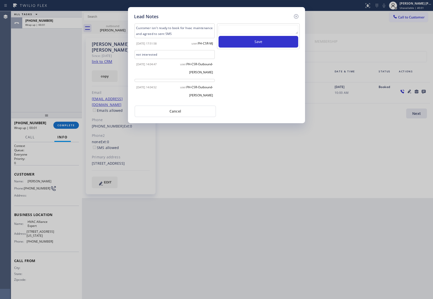
click at [297, 15] on icon at bounding box center [296, 16] width 6 height 6
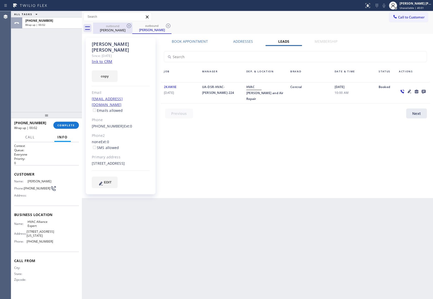
click at [125, 26] on div "outbound" at bounding box center [113, 26] width 38 height 4
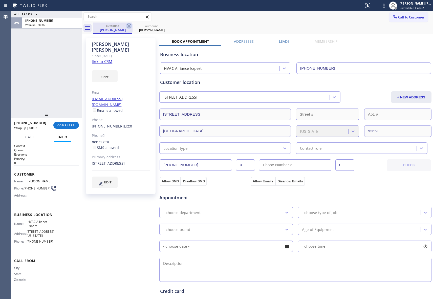
click at [128, 26] on icon at bounding box center [129, 26] width 6 height 6
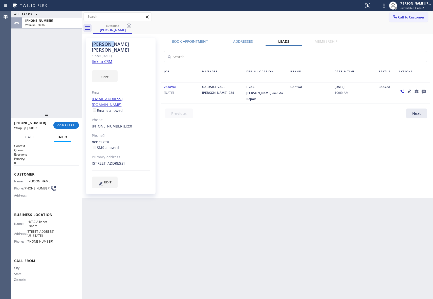
click at [128, 26] on icon at bounding box center [129, 26] width 6 height 6
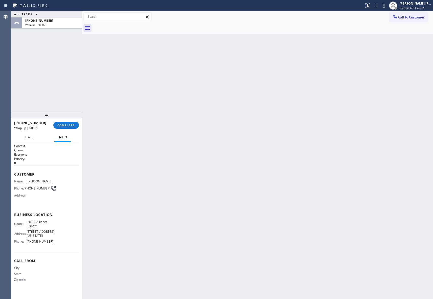
click at [128, 26] on div at bounding box center [263, 28] width 340 height 11
click at [65, 123] on span "COMPLETE" at bounding box center [65, 125] width 17 height 4
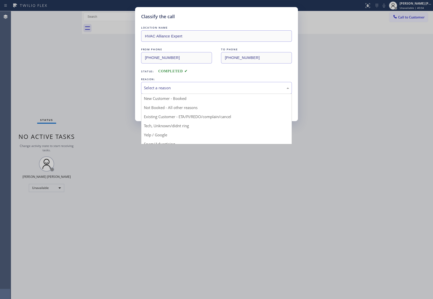
click at [189, 88] on div "Select a reason" at bounding box center [216, 88] width 145 height 6
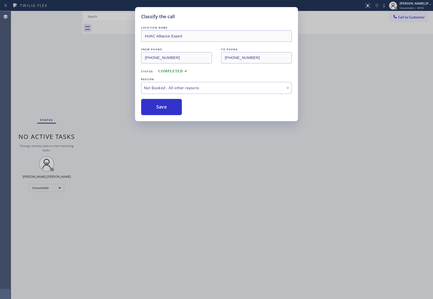
click at [160, 106] on button "Save" at bounding box center [161, 107] width 41 height 16
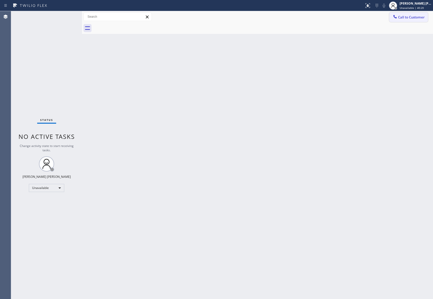
click at [415, 14] on button "Call to Customer" at bounding box center [408, 17] width 39 height 10
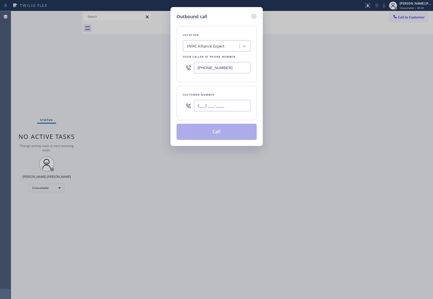
click at [245, 107] on input "(___) ___-____" at bounding box center [222, 105] width 56 height 11
paste input "323) 393-5519"
type input "[PHONE_NUMBER]"
click at [225, 135] on button "Call" at bounding box center [217, 132] width 80 height 16
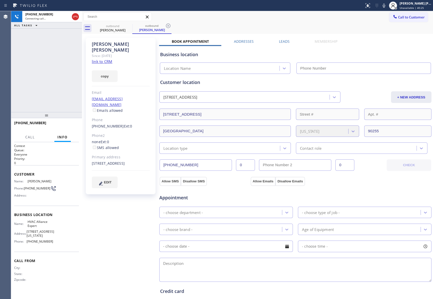
type input "[PHONE_NUMBER]"
click at [69, 121] on div "[PHONE_NUMBER] Live | 00:09 HANG UP" at bounding box center [46, 125] width 65 height 13
click at [72, 124] on span "HANG UP" at bounding box center [66, 125] width 15 height 4
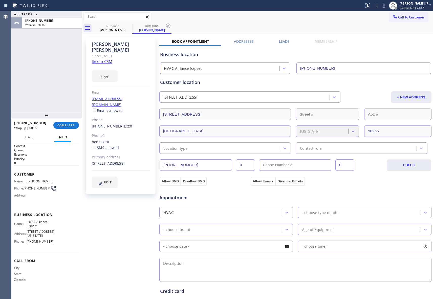
click at [279, 43] on label "Leads" at bounding box center [284, 41] width 11 height 5
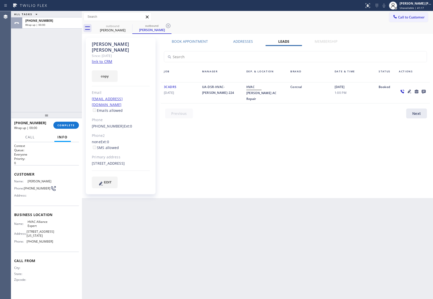
click at [279, 43] on label "Leads" at bounding box center [283, 41] width 11 height 5
click at [423, 90] on icon at bounding box center [424, 92] width 4 height 4
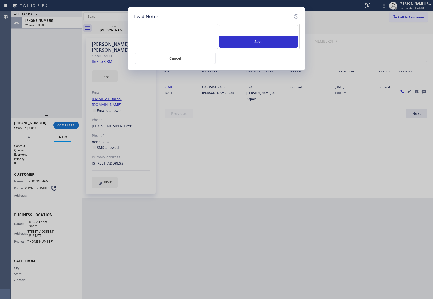
click at [258, 32] on textarea at bounding box center [258, 29] width 80 height 9
paste textarea "VM | please transfer if cx calls back"
type textarea "VM | please transfer if cx calls back"
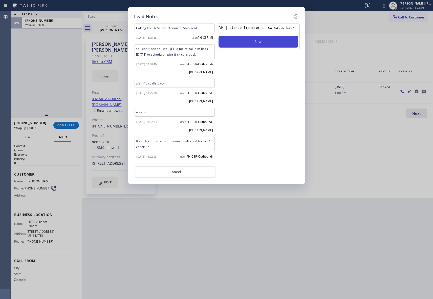
click at [269, 43] on button "Save" at bounding box center [258, 42] width 80 height 12
click at [299, 15] on icon at bounding box center [296, 16] width 6 height 6
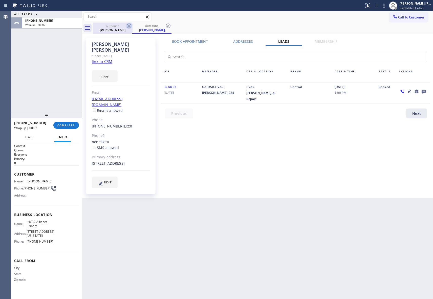
click at [128, 26] on icon at bounding box center [129, 26] width 6 height 6
click at [132, 26] on div "outbound [PERSON_NAME]" at bounding box center [151, 28] width 39 height 11
click at [128, 26] on icon at bounding box center [129, 26] width 6 height 6
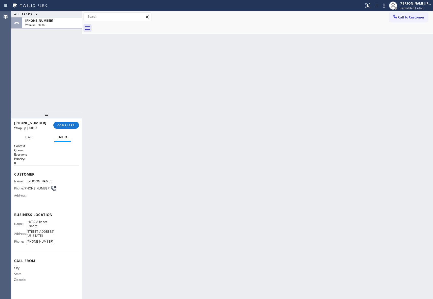
click at [129, 26] on div at bounding box center [263, 28] width 340 height 11
click at [68, 126] on span "COMPLETE" at bounding box center [65, 125] width 17 height 4
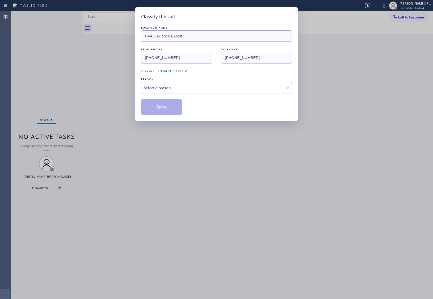
click at [213, 87] on div "Select a reason" at bounding box center [216, 88] width 145 height 6
click at [158, 105] on button "Save" at bounding box center [161, 107] width 41 height 16
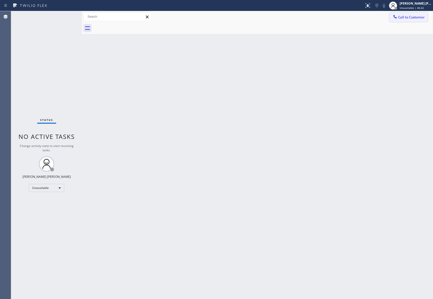
click at [415, 16] on span "Call to Customer" at bounding box center [411, 17] width 27 height 5
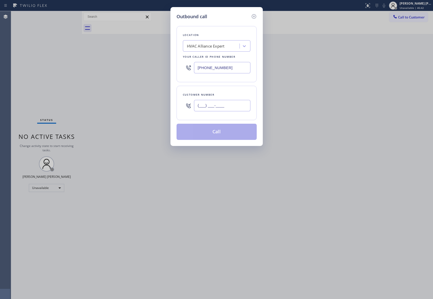
click at [212, 107] on input "(___) ___-____" at bounding box center [222, 105] width 56 height 11
paste input "619) 865-0794"
type input "[PHONE_NUMBER]"
click at [209, 132] on button "Call" at bounding box center [217, 132] width 80 height 16
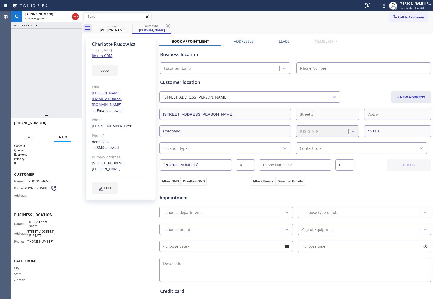
type input "[PHONE_NUMBER]"
drag, startPoint x: 70, startPoint y: 125, endPoint x: 144, endPoint y: 98, distance: 79.0
click at [70, 125] on span "HANG UP" at bounding box center [66, 125] width 15 height 4
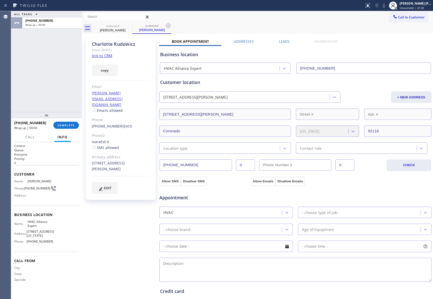
click at [284, 39] on label "Leads" at bounding box center [284, 41] width 11 height 5
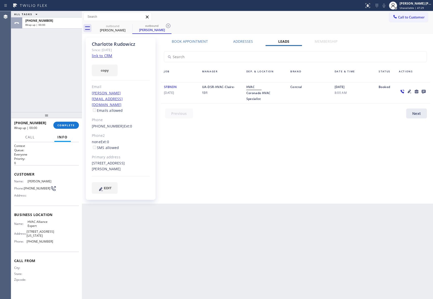
click at [424, 92] on icon at bounding box center [424, 92] width 4 height 4
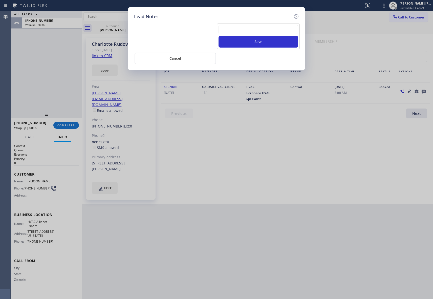
click at [236, 29] on textarea at bounding box center [258, 29] width 80 height 9
paste textarea "VM | please transfer if cx calls back"
type textarea "VM | please transfer if cx calls back"
click at [250, 46] on button "Save" at bounding box center [258, 42] width 80 height 12
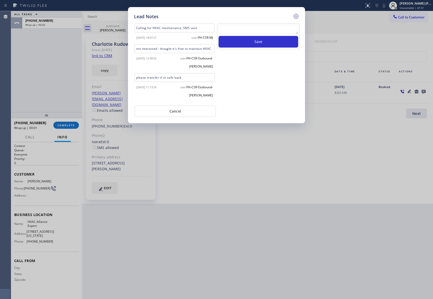
click at [297, 16] on icon at bounding box center [296, 16] width 6 height 6
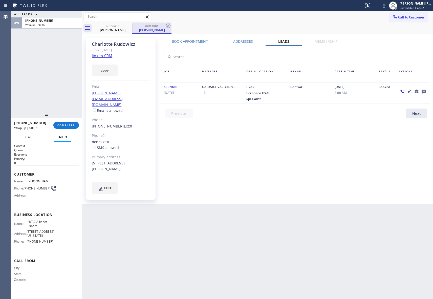
drag, startPoint x: 117, startPoint y: 26, endPoint x: 135, endPoint y: 28, distance: 17.3
click at [120, 27] on div "outbound" at bounding box center [113, 26] width 38 height 4
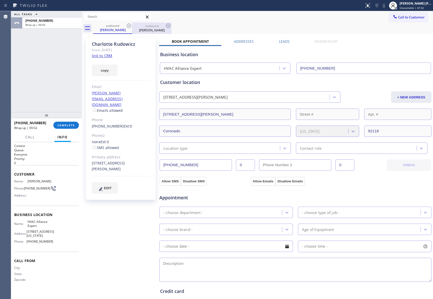
drag, startPoint x: 135, startPoint y: 28, endPoint x: 130, endPoint y: 26, distance: 4.7
click at [134, 28] on div "[PERSON_NAME]" at bounding box center [152, 30] width 38 height 5
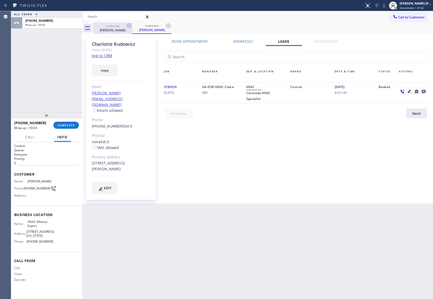
click at [130, 26] on icon at bounding box center [129, 26] width 6 height 6
click at [165, 26] on icon at bounding box center [168, 26] width 6 height 6
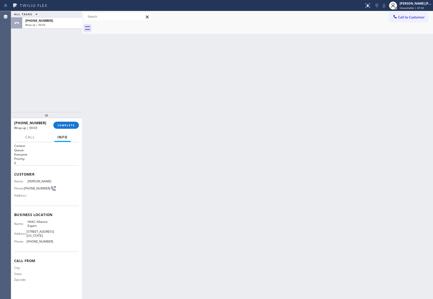
click at [130, 26] on div at bounding box center [263, 28] width 340 height 11
click at [65, 124] on span "COMPLETE" at bounding box center [65, 125] width 17 height 4
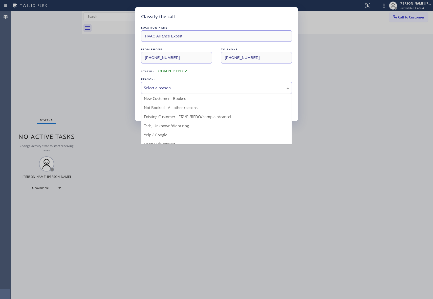
click at [184, 85] on div "Select a reason" at bounding box center [216, 88] width 145 height 6
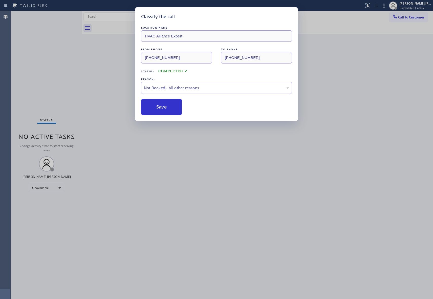
click at [155, 106] on button "Save" at bounding box center [161, 107] width 41 height 16
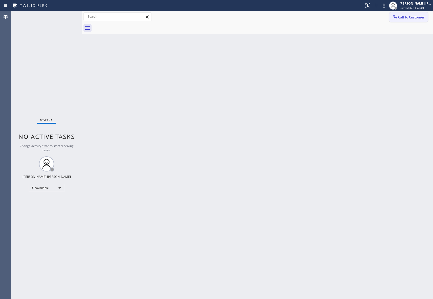
click at [416, 16] on span "Call to Customer" at bounding box center [411, 17] width 27 height 5
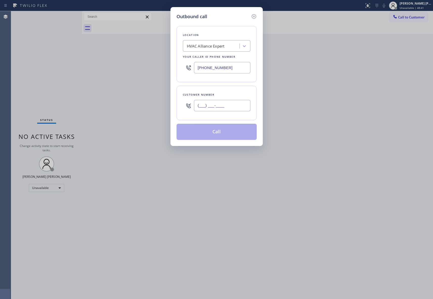
click at [217, 106] on input "(___) ___-____" at bounding box center [222, 105] width 56 height 11
paste input "831) 601-5234"
type input "[PHONE_NUMBER]"
click at [214, 133] on button "Call" at bounding box center [217, 132] width 80 height 16
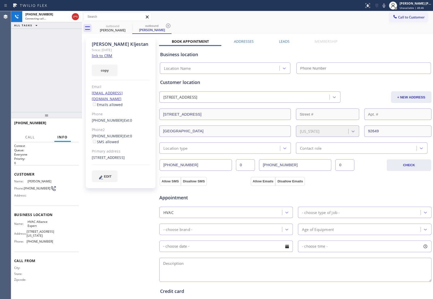
type input "[PHONE_NUMBER]"
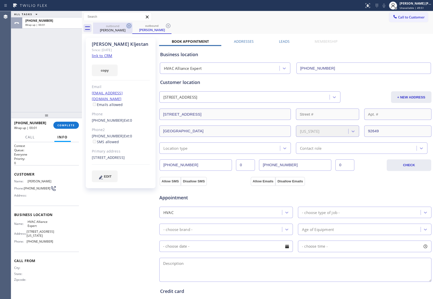
click at [129, 25] on icon at bounding box center [129, 26] width 5 height 5
click at [132, 25] on div "outbound [PERSON_NAME]" at bounding box center [151, 28] width 39 height 11
click at [129, 25] on icon at bounding box center [129, 26] width 5 height 5
click at [129, 25] on div "outbound [PERSON_NAME]" at bounding box center [263, 28] width 340 height 11
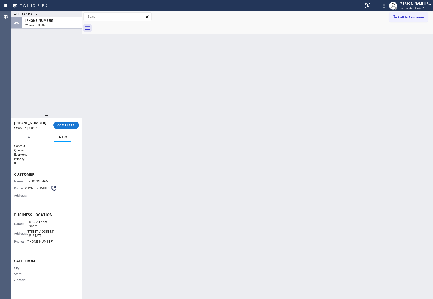
click at [73, 129] on div "[PHONE_NUMBER] Wrap up | 00:02 COMPLETE" at bounding box center [46, 125] width 65 height 13
click at [72, 124] on span "COMPLETE" at bounding box center [65, 125] width 17 height 4
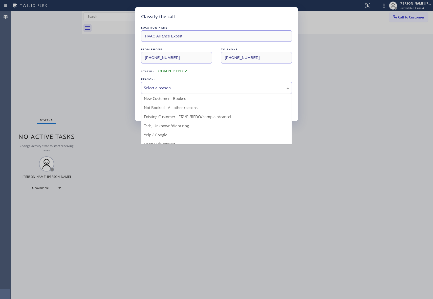
click at [189, 87] on div "Select a reason" at bounding box center [216, 88] width 145 height 6
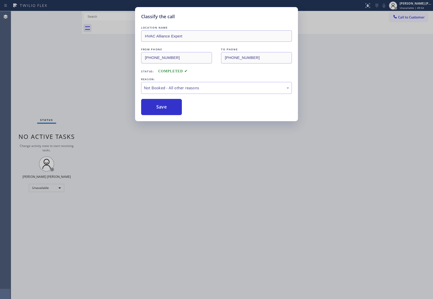
click at [155, 108] on button "Save" at bounding box center [161, 107] width 41 height 16
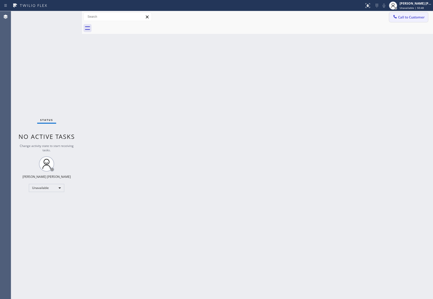
click at [417, 14] on button "Call to Customer" at bounding box center [408, 17] width 39 height 10
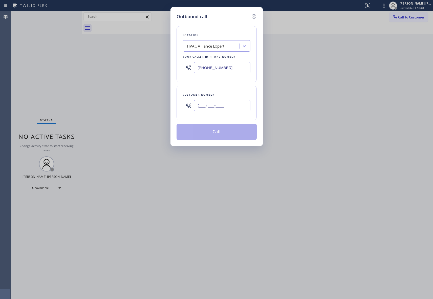
click at [211, 103] on input "(___) ___-____" at bounding box center [222, 105] width 56 height 11
paste input "423) 836-1786"
type input "[PHONE_NUMBER]"
click at [213, 131] on button "Call" at bounding box center [217, 132] width 80 height 16
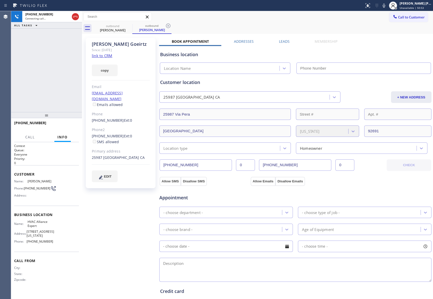
type input "[PHONE_NUMBER]"
click at [281, 43] on label "Leads" at bounding box center [284, 41] width 11 height 5
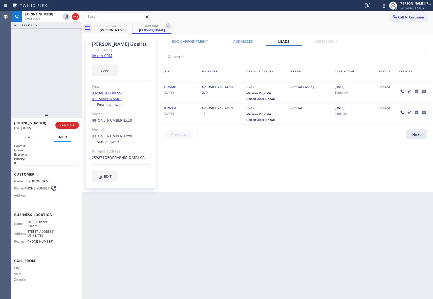
click at [424, 90] on icon at bounding box center [424, 92] width 4 height 4
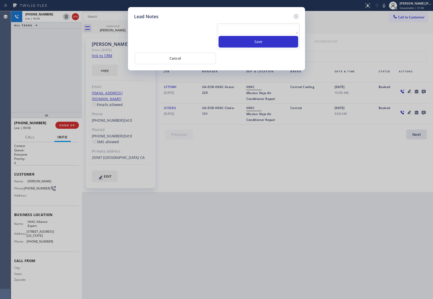
click at [227, 26] on textarea at bounding box center [258, 29] width 80 height 9
paste textarea "VM | please transfer if cx calls back"
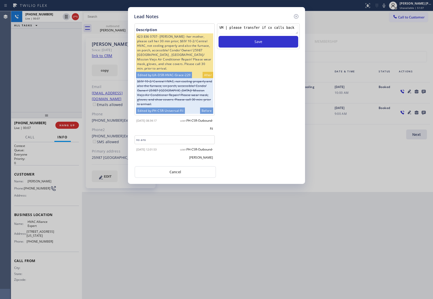
scroll to position [0, 0]
type textarea "VM | please transfer if cx calls back"
click at [266, 45] on button "Save" at bounding box center [258, 42] width 80 height 12
click at [296, 15] on icon at bounding box center [296, 16] width 6 height 6
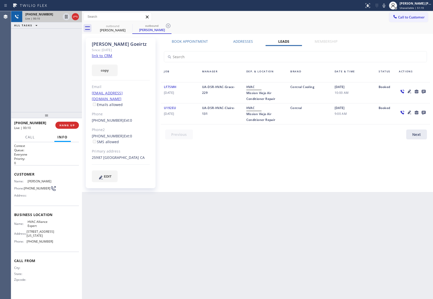
click at [79, 16] on div at bounding box center [71, 16] width 18 height 11
click at [75, 16] on icon at bounding box center [75, 17] width 5 height 2
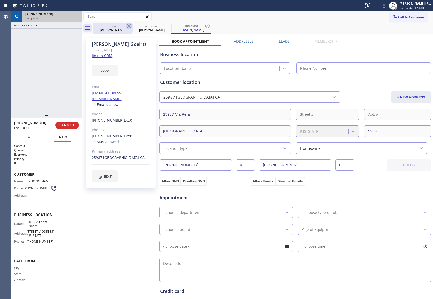
click at [132, 26] on icon at bounding box center [129, 26] width 6 height 6
click at [0, 0] on icon at bounding box center [0, 0] width 0 height 0
click at [204, 26] on icon at bounding box center [207, 26] width 6 height 6
click at [130, 26] on icon at bounding box center [129, 26] width 6 height 6
click at [130, 26] on div "outbound [PERSON_NAME]" at bounding box center [263, 28] width 340 height 11
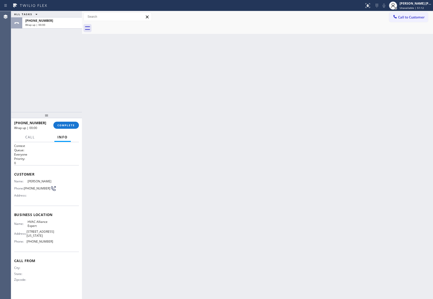
click at [130, 26] on div at bounding box center [263, 28] width 340 height 11
click at [71, 127] on button "COMPLETE" at bounding box center [66, 125] width 26 height 7
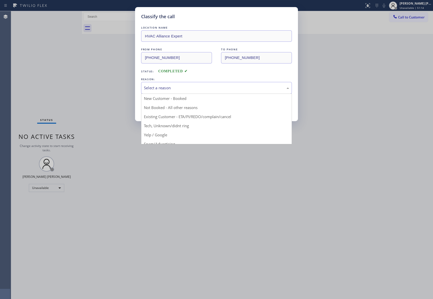
click at [205, 86] on div "Select a reason" at bounding box center [216, 88] width 145 height 6
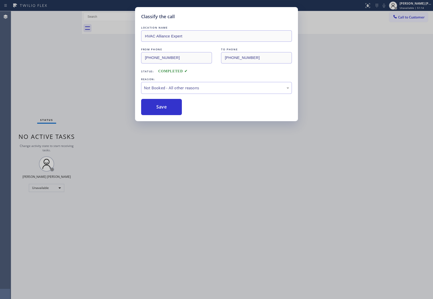
click at [155, 107] on button "Save" at bounding box center [161, 107] width 41 height 16
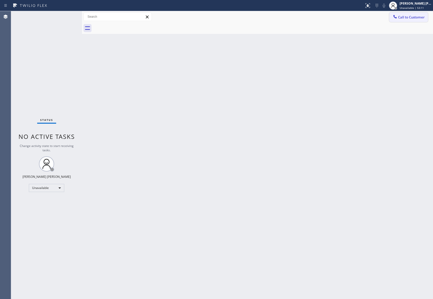
click at [412, 15] on span "Call to Customer" at bounding box center [411, 17] width 27 height 5
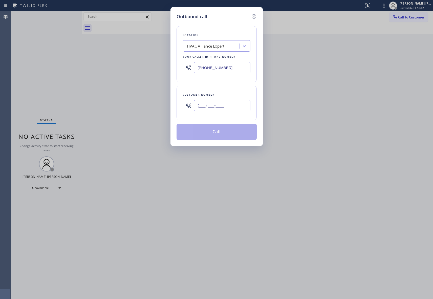
click at [223, 109] on input "(___) ___-____" at bounding box center [222, 105] width 56 height 11
paste input "626) 340-8673"
type input "[PHONE_NUMBER]"
click at [212, 47] on div "HVAC Alliance Expert" at bounding box center [206, 46] width 38 height 6
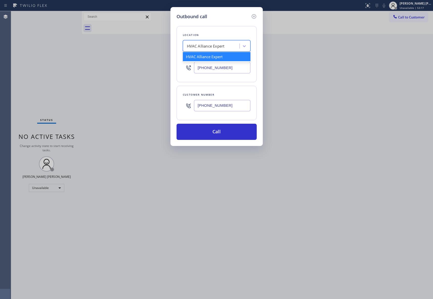
paste input "Marvel Electricians Torrance"
type input "Marvel Electricians Torrance"
click at [211, 58] on div "Marvel Electricians Torrance" at bounding box center [217, 56] width 68 height 9
type input "[PHONE_NUMBER]"
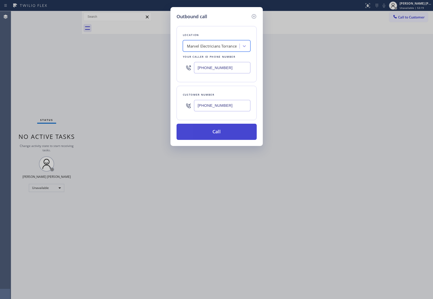
click at [214, 133] on button "Call" at bounding box center [217, 132] width 80 height 16
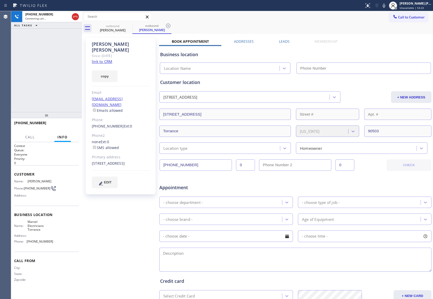
type input "[PHONE_NUMBER]"
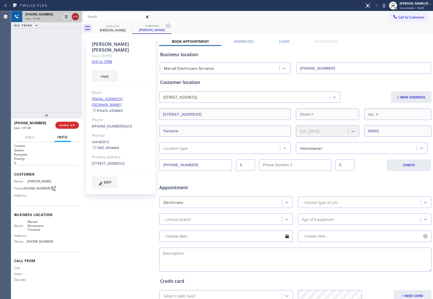
click at [74, 16] on icon at bounding box center [75, 17] width 6 height 6
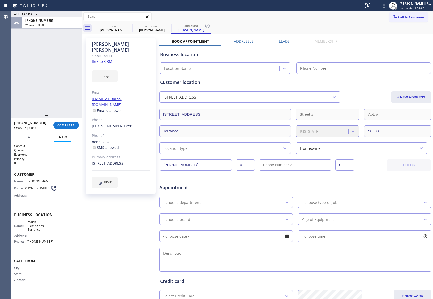
type input "[PHONE_NUMBER]"
click at [127, 27] on icon at bounding box center [129, 26] width 6 height 6
click at [165, 27] on icon at bounding box center [168, 26] width 6 height 6
click at [127, 27] on icon at bounding box center [129, 26] width 6 height 6
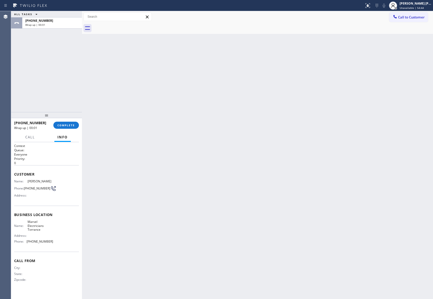
click at [127, 27] on div at bounding box center [263, 28] width 340 height 11
click at [66, 124] on span "COMPLETE" at bounding box center [65, 125] width 17 height 4
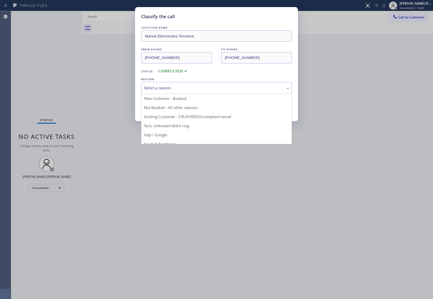
click at [190, 85] on div "Select a reason" at bounding box center [216, 88] width 145 height 6
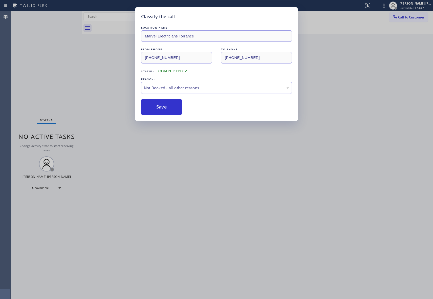
click at [156, 108] on button "Save" at bounding box center [161, 107] width 41 height 16
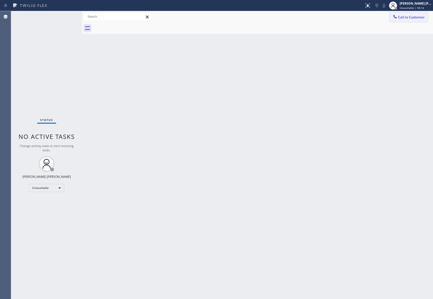
click at [412, 19] on span "Call to Customer" at bounding box center [411, 17] width 27 height 5
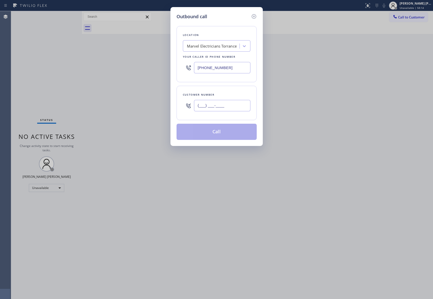
click at [226, 105] on input "(___) ___-____" at bounding box center [222, 105] width 56 height 11
paste input "347) 284-6179"
type input "[PHONE_NUMBER]"
drag, startPoint x: 231, startPoint y: 67, endPoint x: 162, endPoint y: 67, distance: 68.5
click at [162, 67] on div "Outbound call Location Marvel Electricians Torrance Your caller id phone number…" at bounding box center [216, 149] width 433 height 299
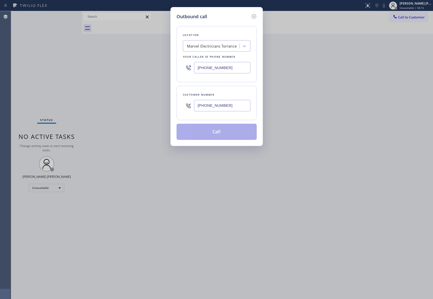
paste input "47) 284-6179"
type input "[PHONE_NUMBER]"
drag, startPoint x: 236, startPoint y: 104, endPoint x: 141, endPoint y: 95, distance: 95.8
click at [141, 95] on div "Outbound call Location Repair Twist of [US_STATE] Your caller id phone number […" at bounding box center [216, 149] width 433 height 299
paste input "723-8524"
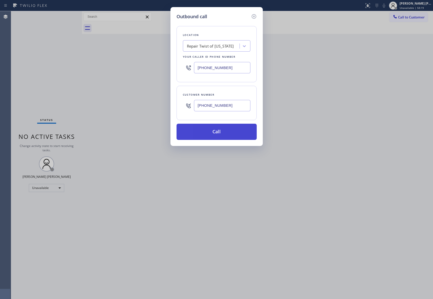
type input "[PHONE_NUMBER]"
click at [212, 134] on button "Call" at bounding box center [217, 132] width 80 height 16
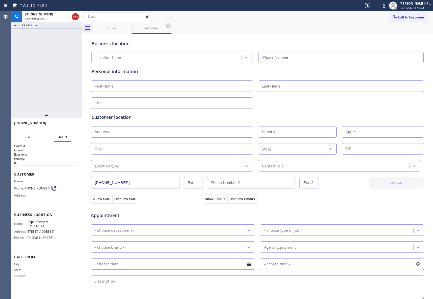
type input "[PHONE_NUMBER]"
click at [71, 127] on button "HANG UP" at bounding box center [67, 125] width 24 height 7
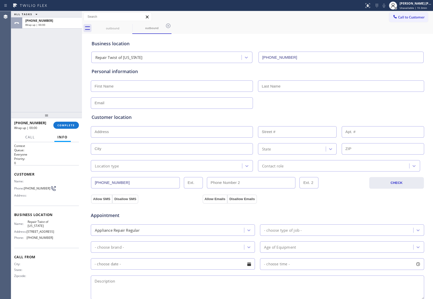
click at [118, 83] on input "text" at bounding box center [172, 85] width 162 height 11
paste input "[PERSON_NAME]"
type input "[PERSON_NAME]"
click at [288, 86] on input "text" at bounding box center [341, 85] width 166 height 11
type input "[PERSON_NAME]"
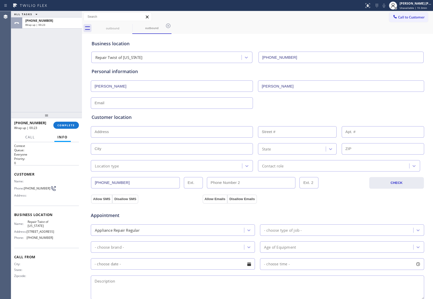
click at [141, 100] on input "text" at bounding box center [172, 102] width 162 height 11
paste input "[EMAIL_ADDRESS][DOMAIN_NAME]"
type input "[EMAIL_ADDRESS][DOMAIN_NAME]"
drag, startPoint x: 110, startPoint y: 135, endPoint x: 99, endPoint y: 134, distance: 10.7
click at [110, 135] on input "text" at bounding box center [172, 131] width 162 height 11
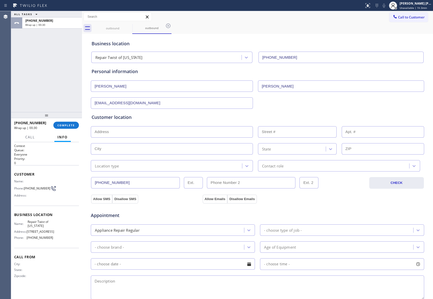
click at [118, 137] on input "text" at bounding box center [172, 131] width 162 height 11
paste input "[STREET_ADDRESS][PERSON_NAME]"
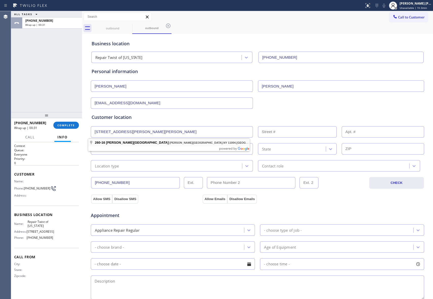
type input "[STREET_ADDRESS][PERSON_NAME]"
type input "260-16"
type input "Queens"
type input "11004"
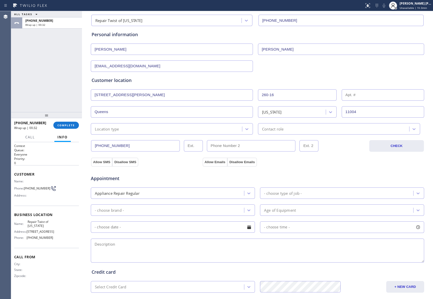
scroll to position [94, 0]
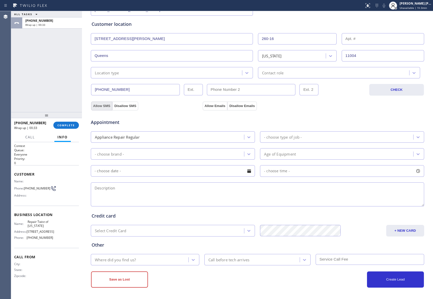
click at [97, 106] on button "Allow SMS" at bounding box center [101, 105] width 21 height 9
click at [214, 105] on button "Allow Emails" at bounding box center [215, 105] width 25 height 9
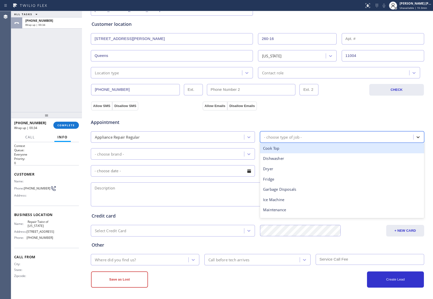
click at [416, 136] on icon at bounding box center [417, 137] width 3 height 2
type input "ov"
click at [279, 149] on div "Oven" at bounding box center [342, 148] width 164 height 10
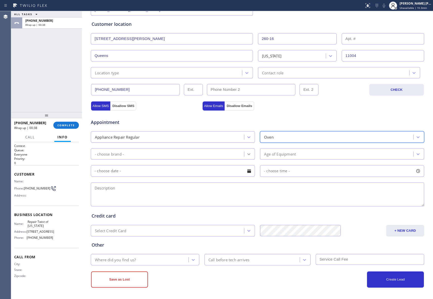
click at [246, 153] on icon at bounding box center [248, 153] width 5 height 5
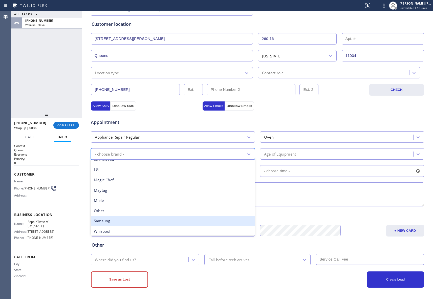
scroll to position [111, 0]
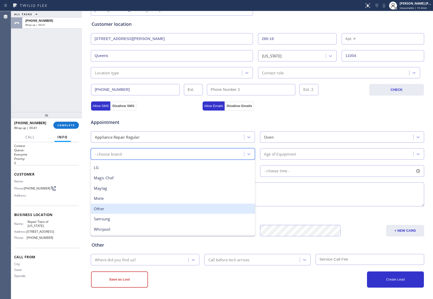
click at [123, 207] on div "Other" at bounding box center [173, 209] width 164 height 10
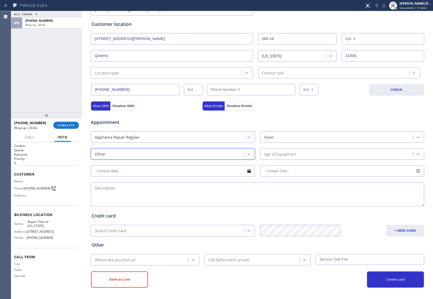
click at [413, 152] on div at bounding box center [417, 153] width 9 height 9
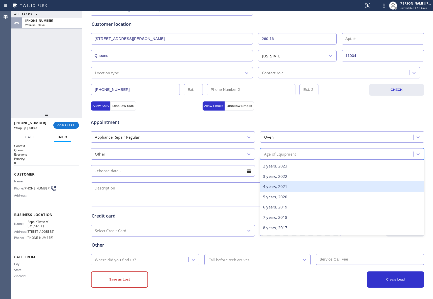
scroll to position [34, 0]
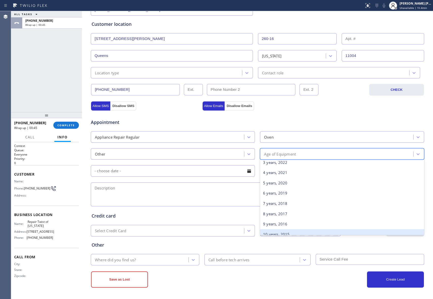
click at [282, 233] on div "10 years, 2015" at bounding box center [342, 234] width 164 height 10
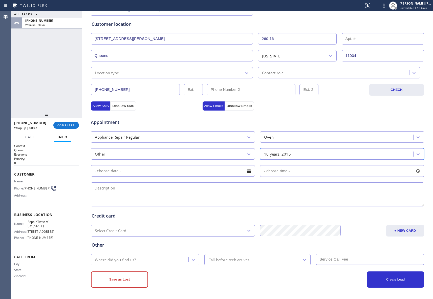
click at [247, 171] on div at bounding box center [249, 171] width 9 height 9
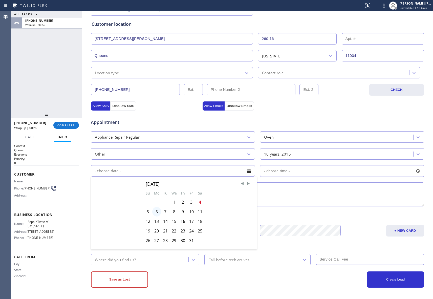
click at [155, 212] on div "6" at bounding box center [156, 212] width 9 height 10
type input "[DATE]"
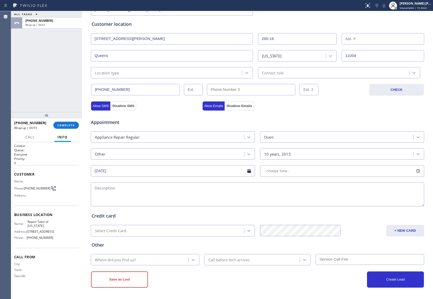
click at [418, 169] on div at bounding box center [418, 171] width 9 height 9
drag, startPoint x: 263, startPoint y: 201, endPoint x: 276, endPoint y: 201, distance: 12.6
click at [276, 201] on div at bounding box center [277, 201] width 6 height 11
drag, startPoint x: 262, startPoint y: 201, endPoint x: 311, endPoint y: 205, distance: 48.5
click at [187, 195] on textarea at bounding box center [257, 194] width 333 height 24
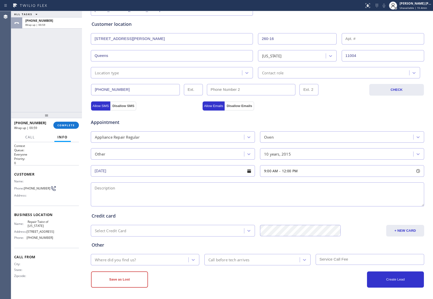
click at [140, 192] on textarea at bounding box center [257, 194] width 333 height 24
paste textarea "9-12 | Free SCF | Premier Oven | [DEMOGRAPHIC_DATA] | House-Ho | [STREET_ADDRES…"
click at [227, 189] on textarea "9-12 | Free SCF | Premier Oven | [DEMOGRAPHIC_DATA] | House-Ho | [STREET_ADDRES…" at bounding box center [257, 194] width 333 height 24
click at [294, 186] on textarea "9-12 | Free SCF | Premier Oven | [DEMOGRAPHIC_DATA] | House-[GEOGRAPHIC_DATA] |…" at bounding box center [257, 194] width 333 height 24
paste textarea "Repair Twist of [US_STATE]"
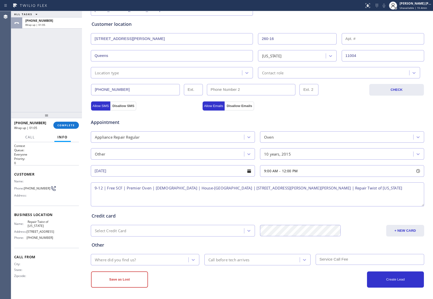
click at [333, 187] on textarea "9-12 | Free SCF | Premier Oven | [DEMOGRAPHIC_DATA] | House-[GEOGRAPHIC_DATA] |…" at bounding box center [257, 194] width 333 height 24
click at [367, 187] on textarea "9-12 | Free SCF | Premier Oven | [DEMOGRAPHIC_DATA] | House-[GEOGRAPHIC_DATA] |…" at bounding box center [257, 194] width 333 height 24
paste textarea "please call customer 30 minutes prior to arrival"
type textarea "9-12 | Free SCF | Premier Oven | [DEMOGRAPHIC_DATA] | House-Ho | [STREET_ADDRES…"
click at [192, 259] on icon at bounding box center [193, 259] width 5 height 5
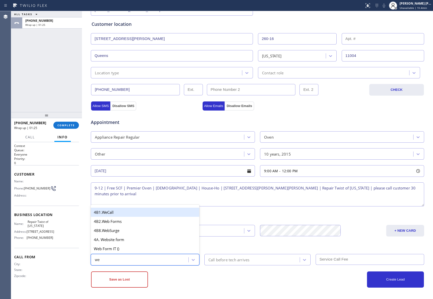
type input "web"
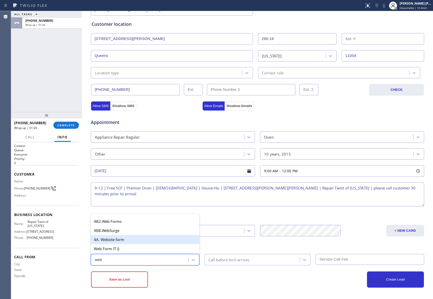
click at [127, 244] on div "4A. Website form" at bounding box center [145, 239] width 108 height 9
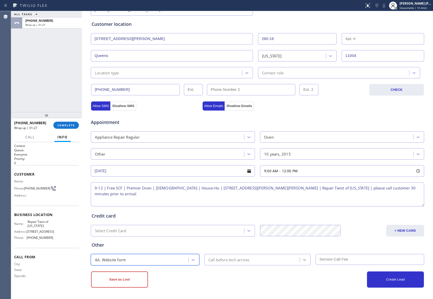
click at [302, 259] on icon at bounding box center [304, 259] width 5 height 5
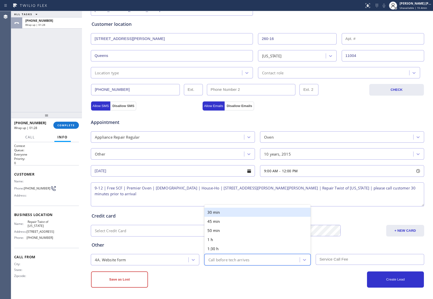
click at [229, 216] on div "30 min" at bounding box center [257, 212] width 106 height 9
click at [336, 259] on input "text" at bounding box center [370, 259] width 108 height 11
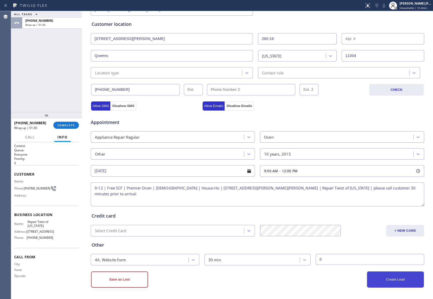
type input "0"
click at [400, 279] on button "Create Lead" at bounding box center [395, 279] width 57 height 16
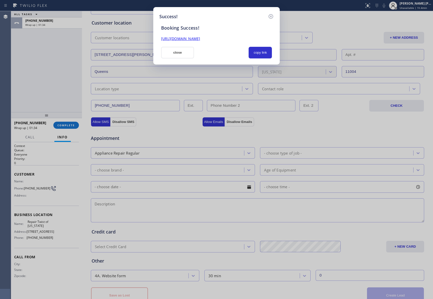
drag, startPoint x: 234, startPoint y: 37, endPoint x: 153, endPoint y: 35, distance: 80.7
click at [153, 35] on div "Success! Booking Success! [URL][DOMAIN_NAME] close copy link" at bounding box center [216, 35] width 126 height 57
copy link "[URL][DOMAIN_NAME]"
click at [271, 17] on icon at bounding box center [271, 16] width 6 height 6
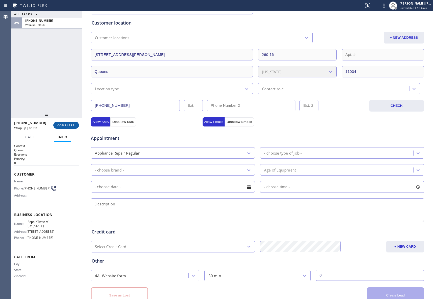
click at [62, 123] on button "COMPLETE" at bounding box center [66, 125] width 26 height 7
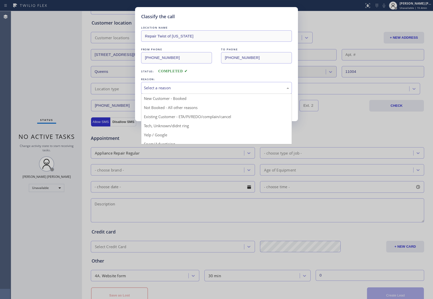
click at [174, 88] on div "Select a reason" at bounding box center [216, 88] width 145 height 6
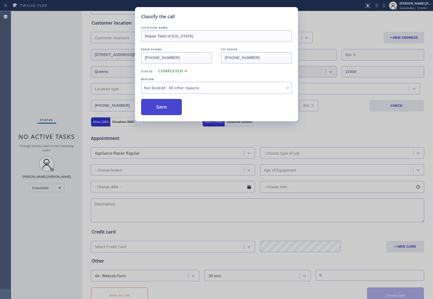
click at [156, 106] on button "Save" at bounding box center [161, 107] width 41 height 16
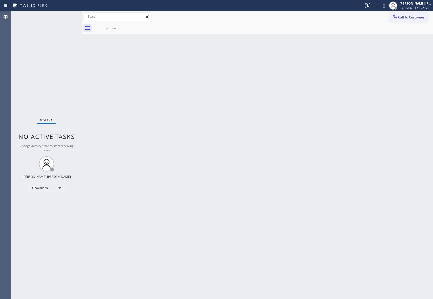
click at [418, 19] on span "Call to Customer" at bounding box center [411, 17] width 27 height 5
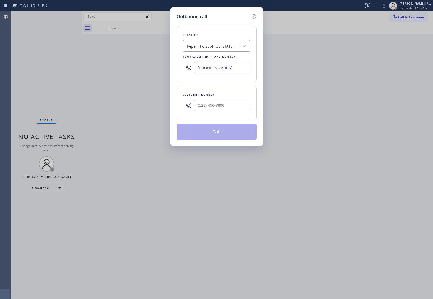
drag, startPoint x: 183, startPoint y: 59, endPoint x: 169, endPoint y: 59, distance: 13.7
click at [169, 59] on div "Outbound call Location Repair Twist of [US_STATE] Your caller id phone number […" at bounding box center [216, 149] width 433 height 299
paste input "23) 416-2342"
type input "[PHONE_NUMBER]"
click at [233, 105] on input "(___) ___-____" at bounding box center [222, 105] width 56 height 11
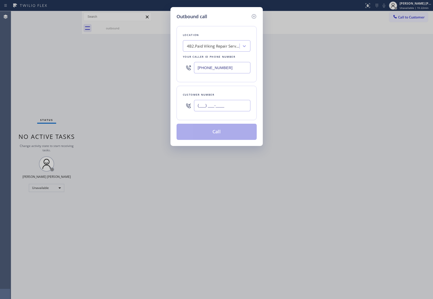
paste input "323) 401-9857"
type input "[PHONE_NUMBER]"
click at [226, 134] on button "Call" at bounding box center [217, 132] width 80 height 16
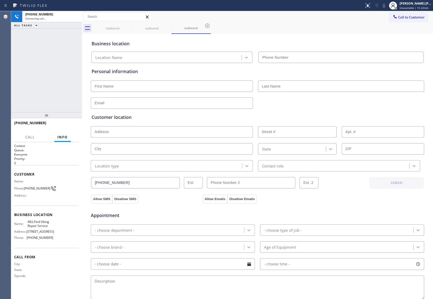
type input "[PHONE_NUMBER]"
click at [371, 8] on div at bounding box center [367, 6] width 11 height 6
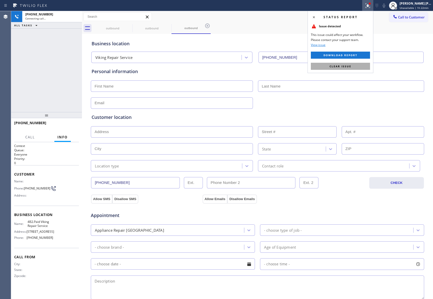
click at [350, 67] on span "Clear issue" at bounding box center [340, 66] width 22 height 4
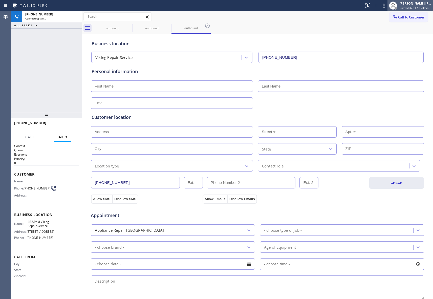
click at [420, 2] on div "[PERSON_NAME] [PERSON_NAME]" at bounding box center [416, 3] width 32 height 4
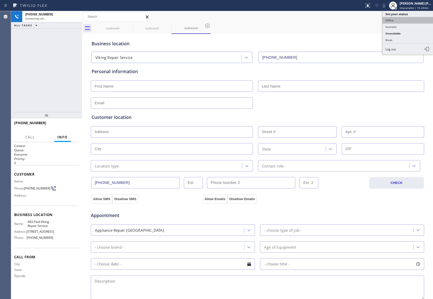
click at [398, 19] on button "Offline" at bounding box center [407, 20] width 51 height 7
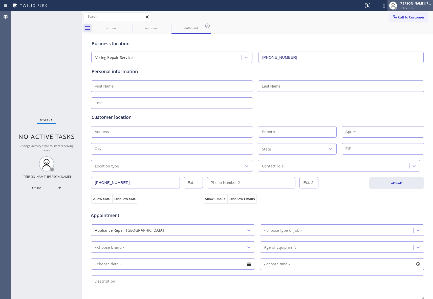
click at [414, 6] on div "[PERSON_NAME] [PERSON_NAME] Offline | 0s" at bounding box center [416, 5] width 34 height 9
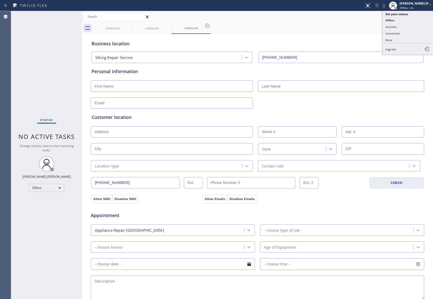
click at [399, 32] on button "Unavailable" at bounding box center [407, 33] width 51 height 7
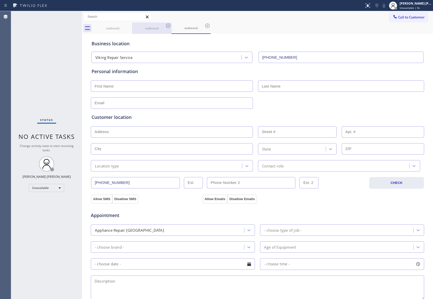
click at [132, 25] on div at bounding box center [132, 28] width 0 height 8
click at [127, 26] on icon at bounding box center [129, 26] width 6 height 6
click at [127, 26] on icon at bounding box center [129, 26] width 5 height 5
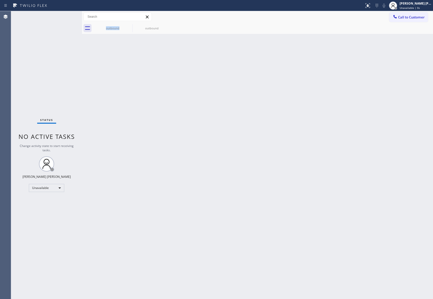
click at [127, 26] on div "outbound" at bounding box center [112, 28] width 39 height 11
click at [0, 0] on icon at bounding box center [0, 0] width 0 height 0
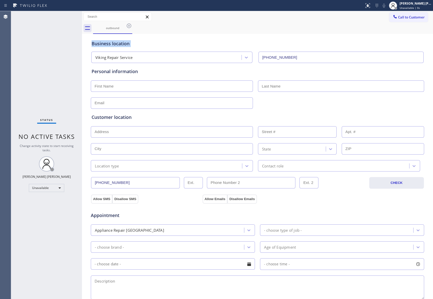
click at [127, 26] on icon at bounding box center [129, 26] width 5 height 5
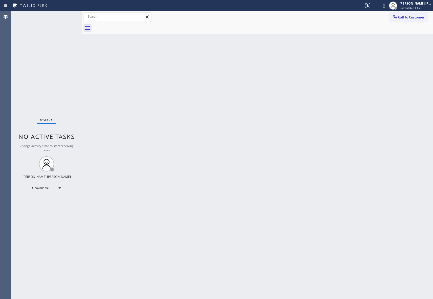
click at [127, 26] on div at bounding box center [263, 28] width 340 height 11
click at [417, 17] on span "Call to Customer" at bounding box center [411, 17] width 27 height 5
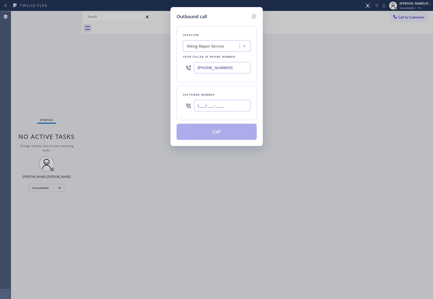
click at [231, 105] on input "(___) ___-____" at bounding box center [222, 105] width 56 height 11
paste input "323) 401-9857"
type input "[PHONE_NUMBER]"
click at [226, 131] on button "Call" at bounding box center [217, 132] width 80 height 16
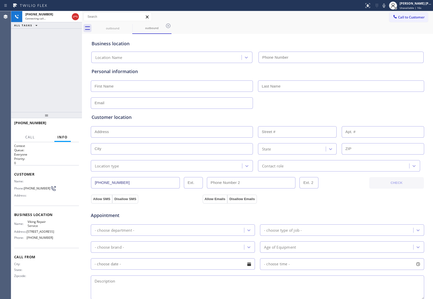
type input "[PHONE_NUMBER]"
click at [69, 124] on span "HANG UP" at bounding box center [66, 125] width 15 height 4
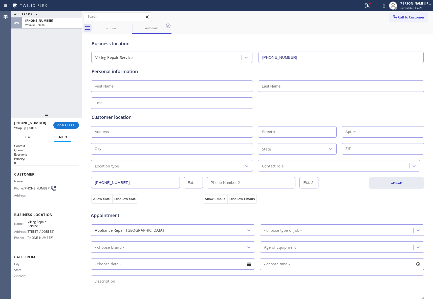
click at [114, 104] on input "text" at bounding box center [172, 102] width 162 height 11
paste input "[EMAIL_ADDRESS][DOMAIN_NAME]"
type input "[EMAIL_ADDRESS][DOMAIN_NAME]"
click at [118, 86] on input "text" at bounding box center [172, 85] width 162 height 11
paste input "[PERSON_NAME]"
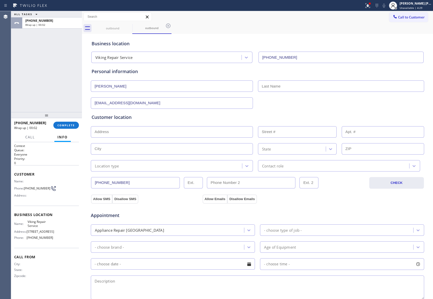
type input "[PERSON_NAME]"
click at [304, 85] on input "text" at bounding box center [341, 85] width 166 height 11
paste input "[PERSON_NAME]"
type input "[PERSON_NAME]"
click at [125, 127] on input "text" at bounding box center [172, 131] width 162 height 11
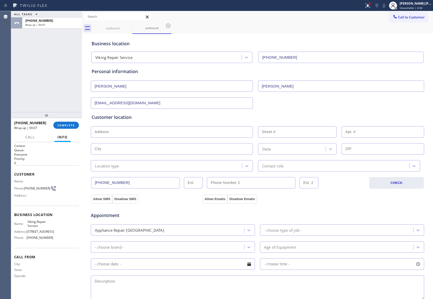
paste input "[STREET_ADDRESS]"
type input "[STREET_ADDRESS]"
type input "1124"
type input "[GEOGRAPHIC_DATA]"
type input "90041"
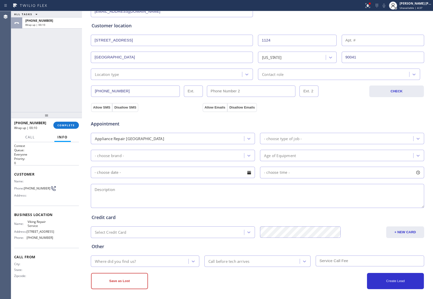
scroll to position [94, 0]
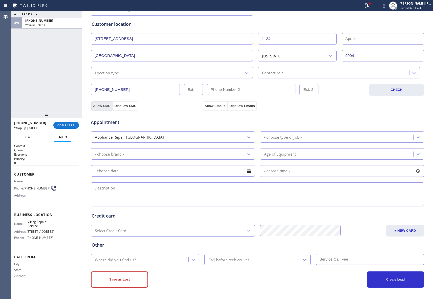
click at [97, 106] on button "Allow SMS" at bounding box center [101, 105] width 21 height 9
click at [214, 106] on button "Allow Emails" at bounding box center [215, 105] width 25 height 9
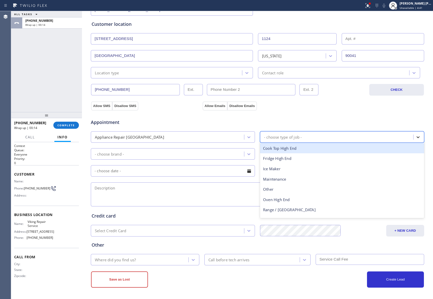
click at [415, 136] on icon at bounding box center [417, 137] width 5 height 5
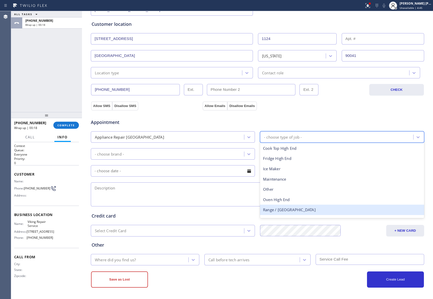
click at [297, 209] on div "Range / [GEOGRAPHIC_DATA]" at bounding box center [342, 210] width 164 height 10
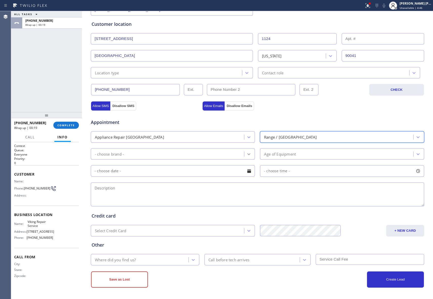
click at [246, 153] on icon at bounding box center [248, 153] width 5 height 5
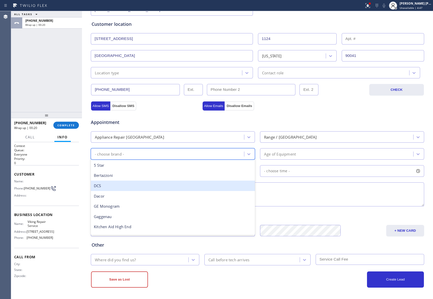
type input "v"
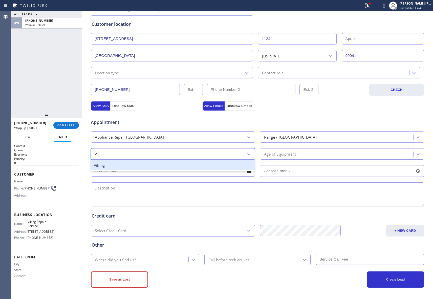
click at [123, 167] on div "Viking" at bounding box center [173, 165] width 164 height 10
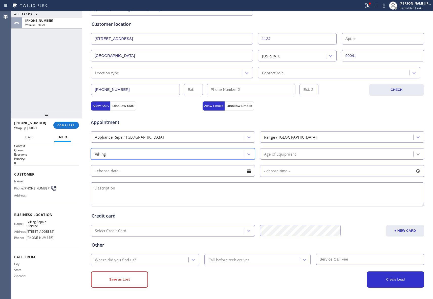
click at [416, 154] on icon at bounding box center [417, 153] width 5 height 5
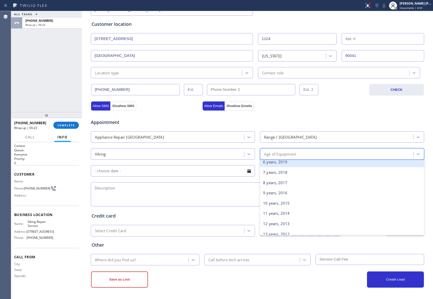
scroll to position [67, 0]
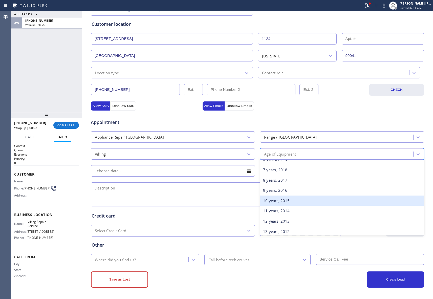
click at [284, 198] on div "10 years, 2015" at bounding box center [342, 200] width 164 height 10
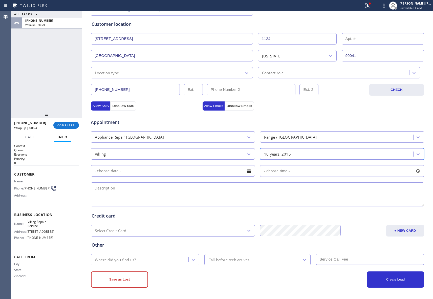
click at [246, 173] on div at bounding box center [249, 171] width 9 height 9
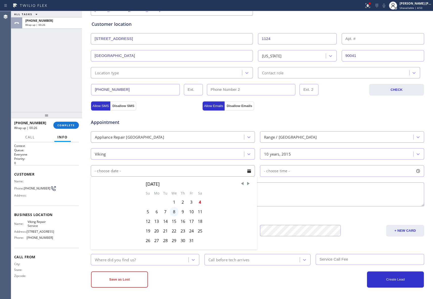
click at [172, 211] on div "8" at bounding box center [174, 212] width 9 height 10
type input "[DATE]"
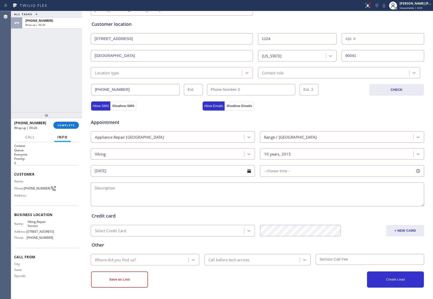
click at [417, 168] on div at bounding box center [418, 171] width 9 height 9
drag, startPoint x: 263, startPoint y: 201, endPoint x: 275, endPoint y: 204, distance: 12.4
click at [275, 204] on div at bounding box center [277, 201] width 6 height 11
drag, startPoint x: 261, startPoint y: 201, endPoint x: 310, endPoint y: 203, distance: 48.9
click at [218, 192] on textarea at bounding box center [257, 194] width 333 height 24
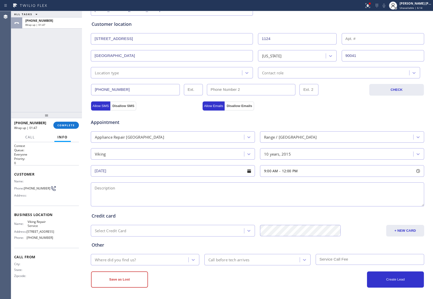
click at [134, 193] on textarea at bounding box center [257, 194] width 333 height 24
paste textarea "9-12 | Free SCF | Viking Stove | door won't stay closed. i think a spring or hi…"
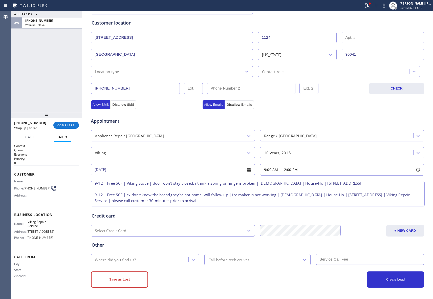
scroll to position [0, 0]
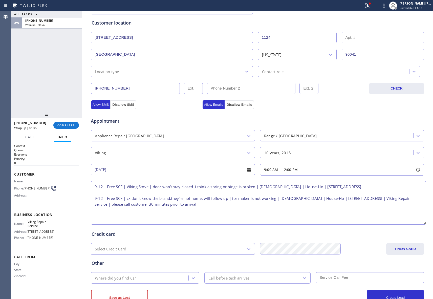
drag, startPoint x: 418, startPoint y: 204, endPoint x: 420, endPoint y: 223, distance: 19.3
click at [420, 223] on textarea "9-12 | Free SCF | Viking Stove | door won't stay closed. i think a spring or hi…" at bounding box center [258, 202] width 335 height 43
click at [168, 200] on textarea "9-12 | Free SCF | Viking Stove | door won't stay closed. i think a spring or hi…" at bounding box center [258, 202] width 335 height 43
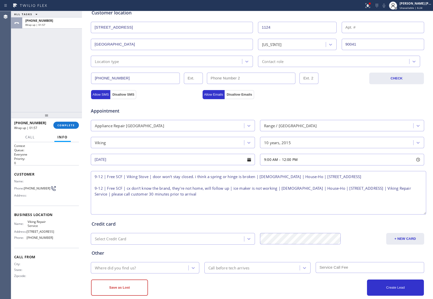
scroll to position [114, 0]
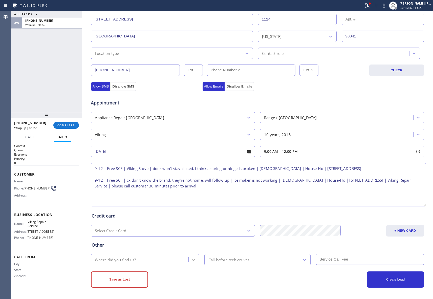
type textarea "9-12 | Free SCF | Viking Stove | door won't stay closed. i think a spring or hi…"
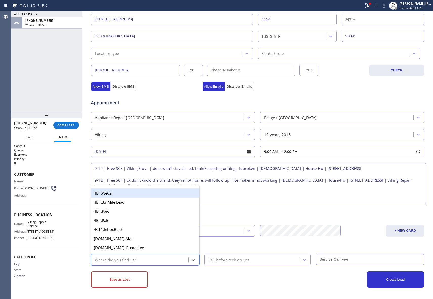
click at [192, 259] on icon at bounding box center [193, 259] width 5 height 5
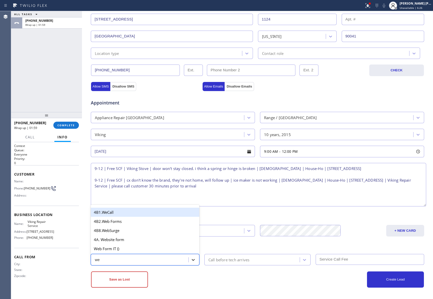
type input "web"
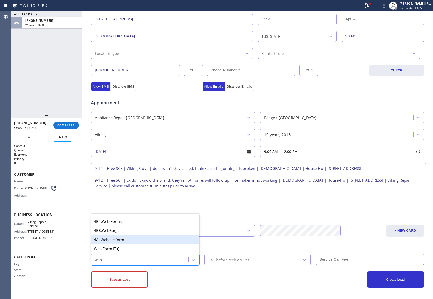
click at [122, 240] on div "4A. Website form" at bounding box center [145, 239] width 108 height 9
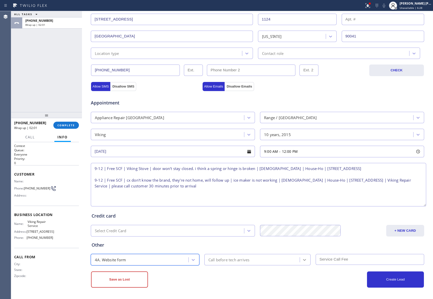
click at [306, 261] on div at bounding box center [304, 259] width 9 height 9
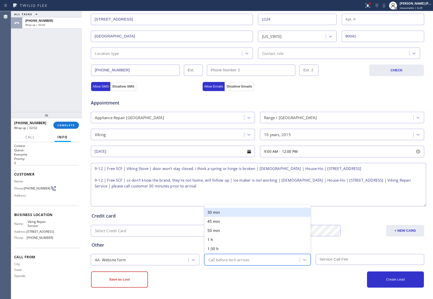
click at [233, 211] on div "30 min" at bounding box center [257, 212] width 106 height 9
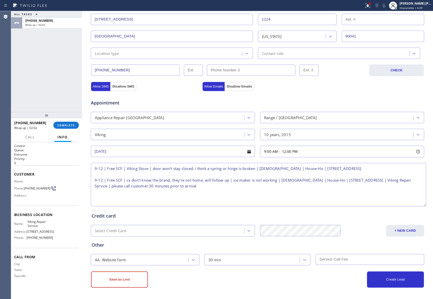
click at [346, 258] on input "text" at bounding box center [370, 259] width 108 height 11
type input "0"
click at [399, 276] on button "Create Lead" at bounding box center [395, 279] width 57 height 16
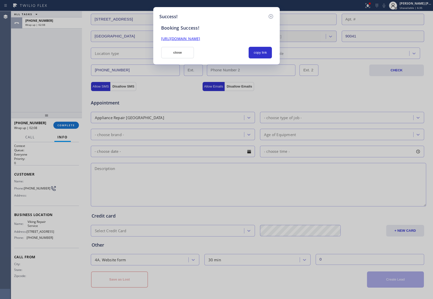
drag, startPoint x: 261, startPoint y: 37, endPoint x: 154, endPoint y: 39, distance: 106.7
click at [154, 39] on div "Success! Booking Success! [URL][DOMAIN_NAME] close copy link" at bounding box center [216, 35] width 126 height 57
copy link "[URL][DOMAIN_NAME]"
click at [269, 15] on icon at bounding box center [271, 16] width 5 height 5
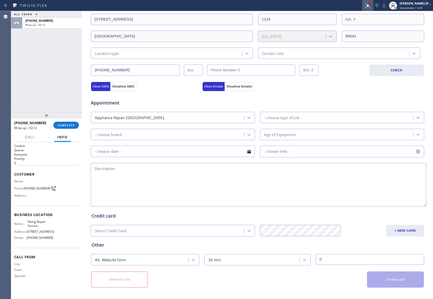
click at [368, 5] on icon at bounding box center [368, 6] width 6 height 6
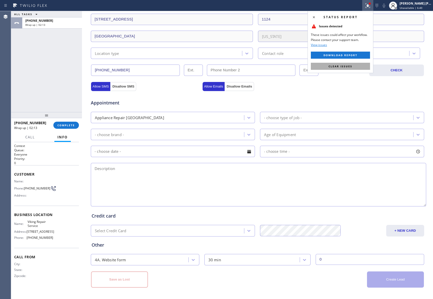
click at [358, 66] on button "Clear issues" at bounding box center [340, 66] width 59 height 7
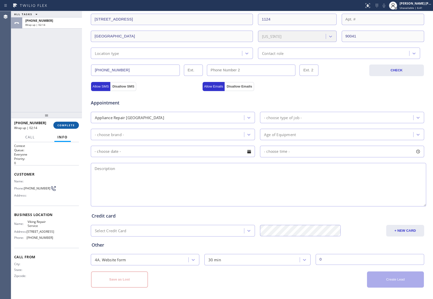
click at [71, 125] on span "COMPLETE" at bounding box center [65, 125] width 17 height 4
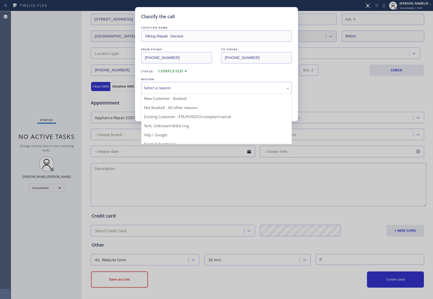
click at [203, 87] on div "Select a reason" at bounding box center [216, 88] width 145 height 6
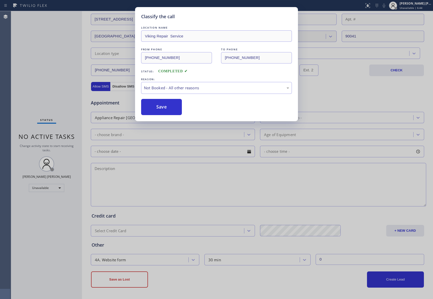
click at [163, 106] on button "Save" at bounding box center [161, 107] width 41 height 16
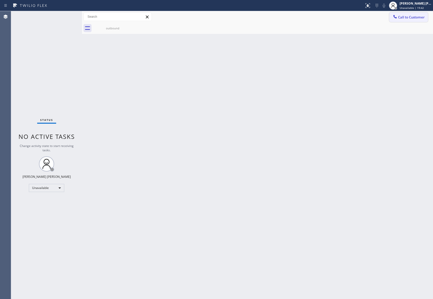
click at [412, 18] on span "Call to Customer" at bounding box center [411, 17] width 27 height 5
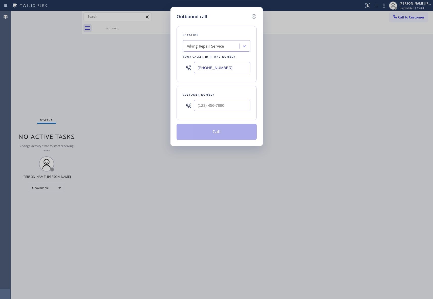
drag, startPoint x: 234, startPoint y: 64, endPoint x: 180, endPoint y: 63, distance: 53.6
click at [180, 63] on div "Location Viking Repair Service Your caller id phone number [PHONE_NUMBER]" at bounding box center [217, 54] width 80 height 56
paste input "909) 366-8646"
type input "[PHONE_NUMBER]"
drag, startPoint x: 231, startPoint y: 106, endPoint x: 166, endPoint y: 98, distance: 65.0
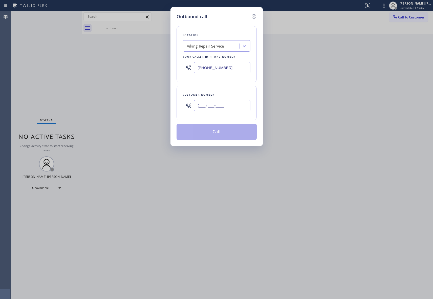
click at [166, 98] on div "Outbound call Location Viking Repair Service Your caller id phone number [PHONE…" at bounding box center [216, 149] width 433 height 299
paste input "909) 366-8646"
type input "[PHONE_NUMBER]"
drag, startPoint x: 234, startPoint y: 67, endPoint x: 152, endPoint y: 57, distance: 83.0
click at [152, 57] on div "Outbound call Location Viking Repair Service Your caller id phone number [PHONE…" at bounding box center [216, 149] width 433 height 299
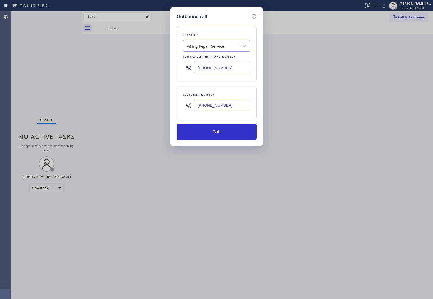
paste input "909) 231-1290"
type input "[PHONE_NUMBER]"
click at [208, 127] on button "Call" at bounding box center [217, 132] width 80 height 16
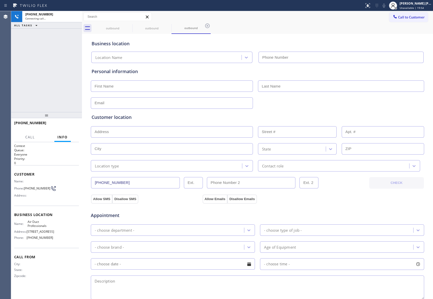
type input "[PHONE_NUMBER]"
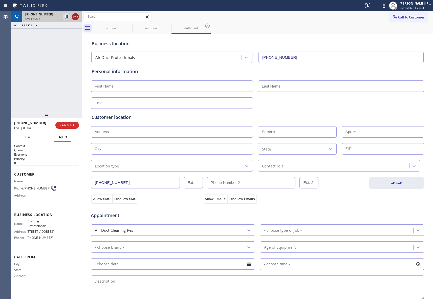
click at [74, 16] on icon at bounding box center [75, 17] width 6 height 6
type input "[PHONE_NUMBER]"
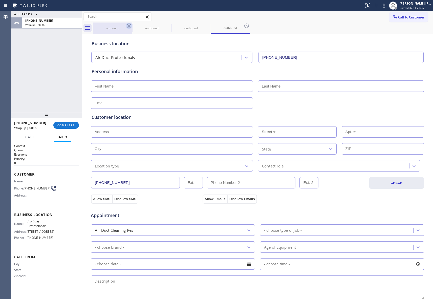
click at [127, 27] on icon at bounding box center [129, 26] width 5 height 5
click at [165, 27] on icon at bounding box center [168, 26] width 6 height 6
click at [127, 27] on icon at bounding box center [129, 26] width 6 height 6
click at [0, 0] on icon at bounding box center [0, 0] width 0 height 0
click at [127, 27] on div "outbound outbound" at bounding box center [263, 28] width 340 height 11
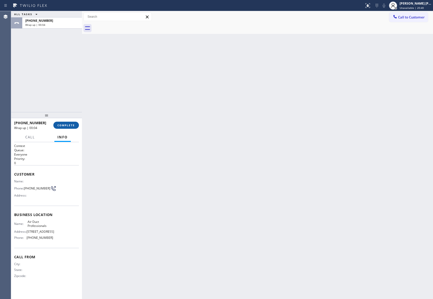
click at [72, 124] on span "COMPLETE" at bounding box center [65, 125] width 17 height 4
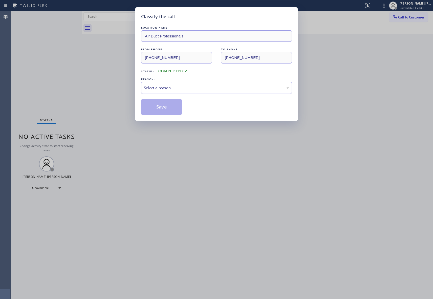
click at [171, 85] on div "Select a reason" at bounding box center [216, 88] width 145 height 6
click at [154, 109] on button "Save" at bounding box center [161, 107] width 41 height 16
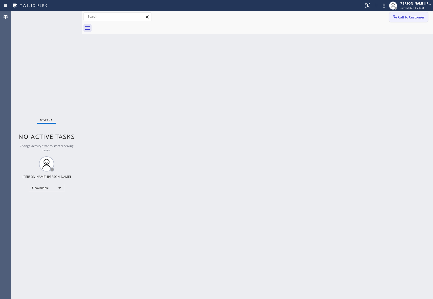
click at [413, 18] on span "Call to Customer" at bounding box center [411, 17] width 27 height 5
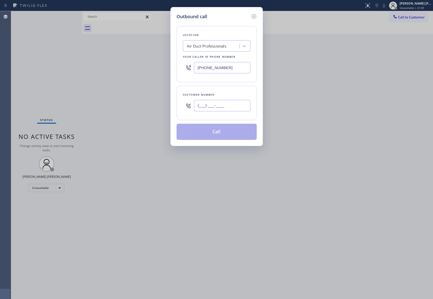
click at [240, 108] on input "(___) ___-____" at bounding box center [222, 105] width 56 height 11
paste input "909) 366-8646"
type input "[PHONE_NUMBER]"
click at [223, 137] on button "Call" at bounding box center [217, 132] width 80 height 16
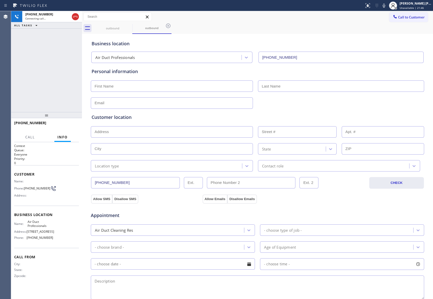
type input "[PHONE_NUMBER]"
click at [76, 17] on icon at bounding box center [75, 17] width 6 height 6
type input "[PHONE_NUMBER]"
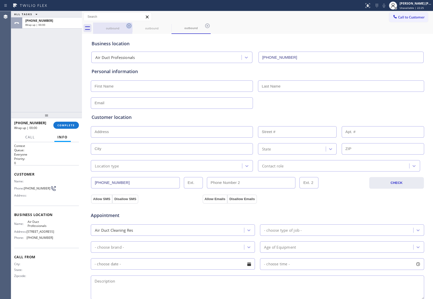
click at [127, 26] on icon at bounding box center [129, 26] width 6 height 6
click at [0, 0] on icon at bounding box center [0, 0] width 0 height 0
click at [204, 26] on icon at bounding box center [207, 26] width 6 height 6
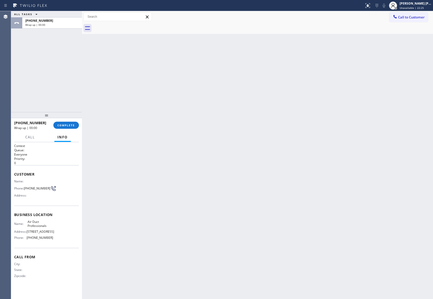
click at [128, 26] on div at bounding box center [263, 28] width 340 height 11
click at [70, 123] on button "COMPLETE" at bounding box center [66, 125] width 26 height 7
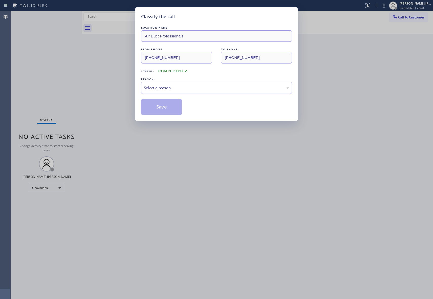
click at [208, 84] on div "Select a reason" at bounding box center [216, 88] width 151 height 12
click at [157, 105] on button "Save" at bounding box center [161, 107] width 41 height 16
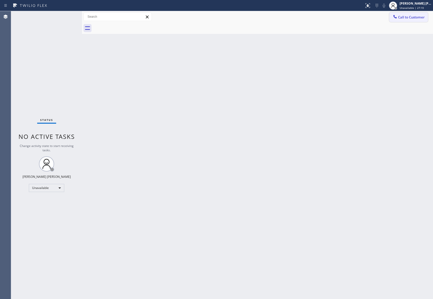
click at [416, 19] on button "Call to Customer" at bounding box center [408, 17] width 39 height 10
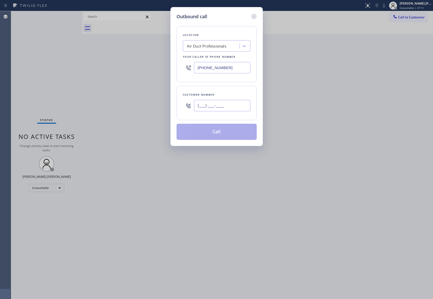
click at [228, 108] on input "(___) ___-____" at bounding box center [222, 105] width 56 height 11
paste input "626) 716-4406"
type input "[PHONE_NUMBER]"
click at [215, 48] on div "Air Duct Professionals" at bounding box center [206, 46] width 39 height 6
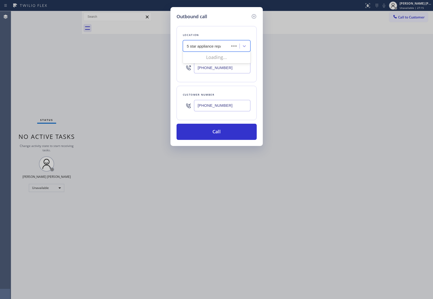
type input "5 star appliance repair"
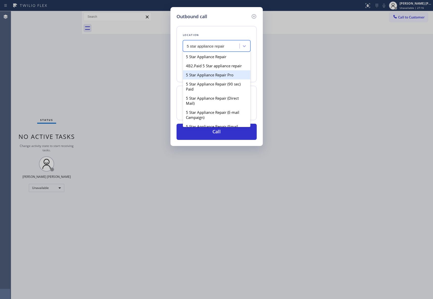
click at [220, 79] on div "5 Star Appliance Repair Pro" at bounding box center [217, 74] width 68 height 9
type input "[PHONE_NUMBER]"
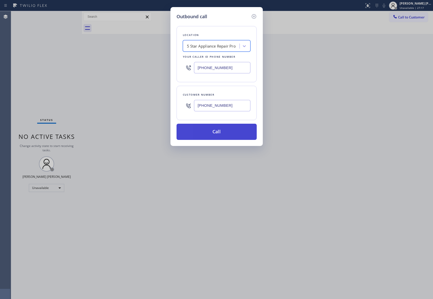
click at [210, 135] on button "Call" at bounding box center [217, 132] width 80 height 16
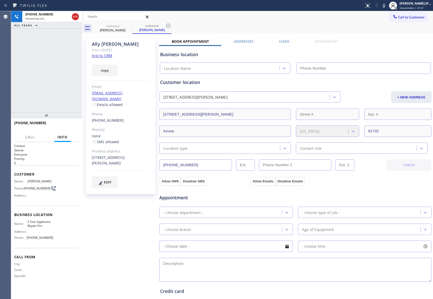
type input "[PHONE_NUMBER]"
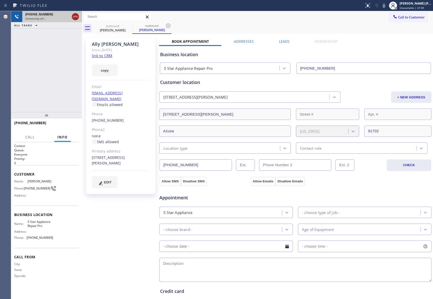
click at [76, 16] on icon at bounding box center [75, 17] width 6 height 6
click at [124, 25] on div "outbound" at bounding box center [113, 26] width 38 height 4
click at [129, 25] on icon at bounding box center [129, 26] width 6 height 6
click at [0, 0] on icon at bounding box center [0, 0] width 0 height 0
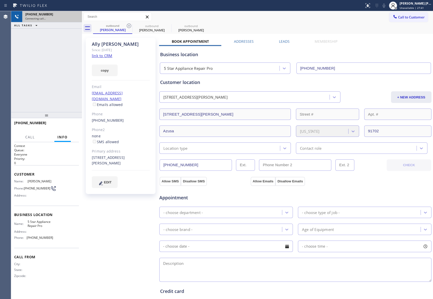
click at [129, 25] on div "outbound [PERSON_NAME] outbound [PERSON_NAME] outbound [PERSON_NAME]" at bounding box center [263, 28] width 340 height 11
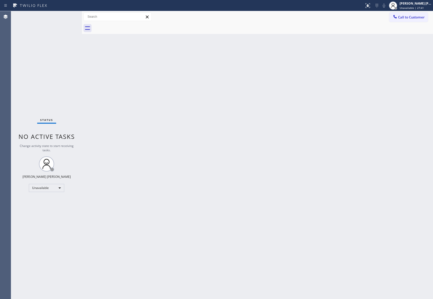
click at [130, 25] on div at bounding box center [263, 28] width 340 height 11
click at [410, 19] on span "Call to Customer" at bounding box center [411, 17] width 27 height 5
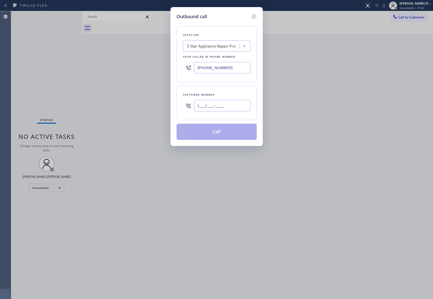
click at [232, 105] on input "(___) ___-____" at bounding box center [222, 105] width 56 height 11
paste input "661) 257-6419"
type input "[PHONE_NUMBER]"
click at [218, 133] on button "Call" at bounding box center [217, 132] width 80 height 16
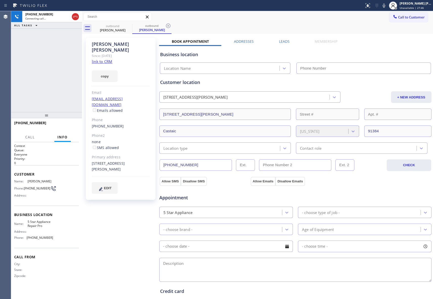
type input "[PHONE_NUMBER]"
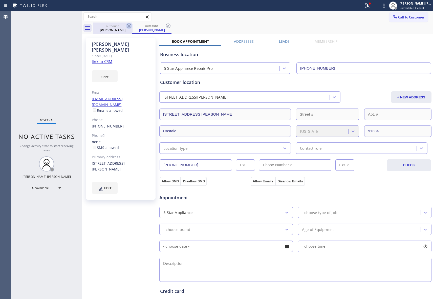
click at [128, 25] on icon at bounding box center [129, 26] width 6 height 6
click at [132, 25] on div "outbound [PERSON_NAME]" at bounding box center [151, 28] width 39 height 11
click at [128, 25] on icon at bounding box center [129, 26] width 6 height 6
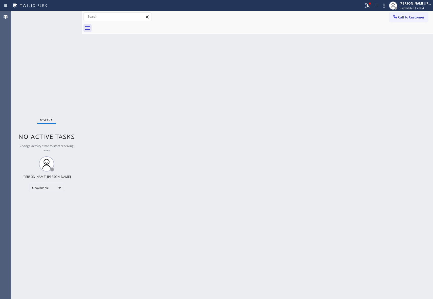
click at [128, 25] on div at bounding box center [263, 28] width 340 height 11
click at [370, 5] on div at bounding box center [369, 3] width 3 height 3
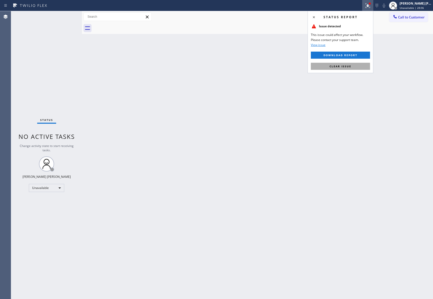
click at [349, 66] on span "Clear issue" at bounding box center [340, 66] width 22 height 4
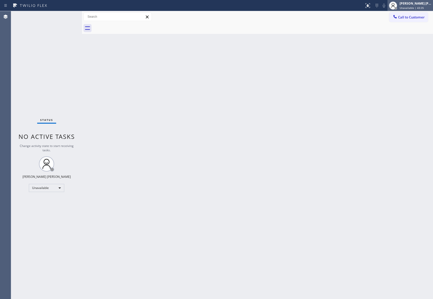
click at [419, 3] on div "[PERSON_NAME] [PERSON_NAME]" at bounding box center [416, 3] width 32 height 4
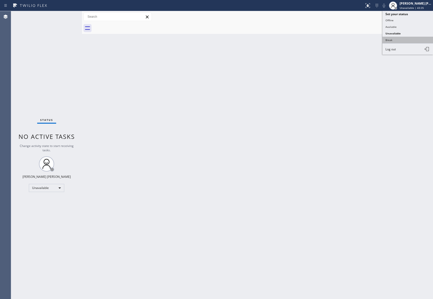
click at [403, 39] on button "Break" at bounding box center [407, 40] width 51 height 7
click at [413, 19] on span "Call to Customer" at bounding box center [411, 17] width 27 height 5
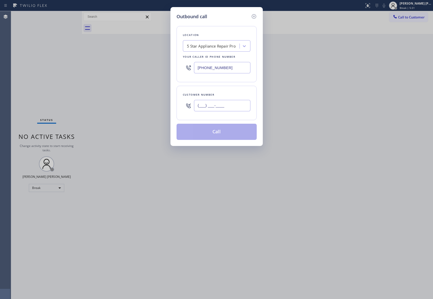
click at [236, 109] on input "(___) ___-____" at bounding box center [222, 105] width 56 height 11
paste input "702) 595-2886"
type input "[PHONE_NUMBER]"
click at [217, 47] on div "5 Star Appliance Repair Pro" at bounding box center [211, 46] width 49 height 6
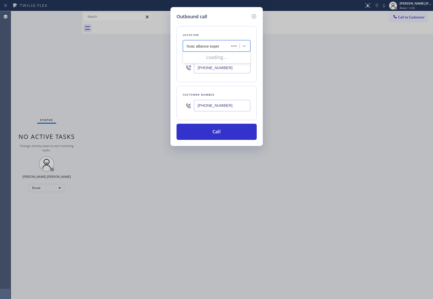
type input "hvac alliance expert"
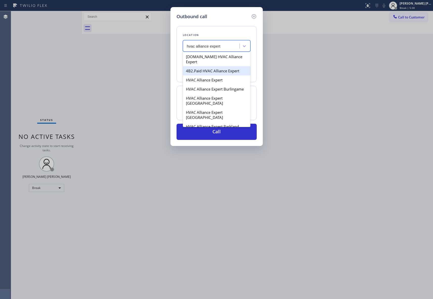
click at [219, 68] on div "4B2.Paid HVAC Alliance Expert" at bounding box center [217, 70] width 68 height 9
type input "[PHONE_NUMBER]"
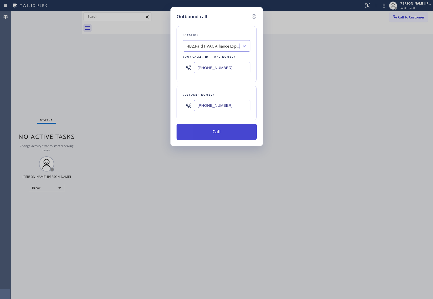
click at [222, 130] on button "Call" at bounding box center [217, 132] width 80 height 16
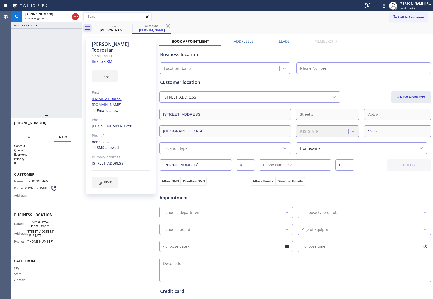
type input "[PHONE_NUMBER]"
click at [65, 126] on span "HANG UP" at bounding box center [66, 125] width 15 height 4
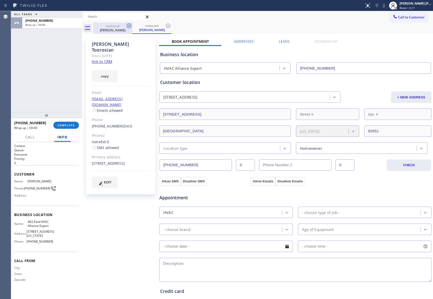
click at [129, 25] on icon at bounding box center [129, 26] width 6 height 6
click at [132, 25] on div "outbound [PERSON_NAME]" at bounding box center [151, 28] width 39 height 11
click at [129, 25] on icon at bounding box center [129, 26] width 6 height 6
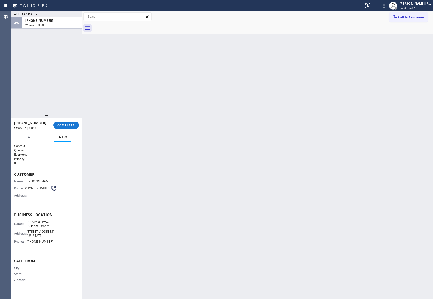
drag, startPoint x: 129, startPoint y: 25, endPoint x: 106, endPoint y: 52, distance: 35.7
click at [129, 26] on div at bounding box center [263, 28] width 340 height 11
click at [71, 125] on span "COMPLETE" at bounding box center [65, 125] width 17 height 4
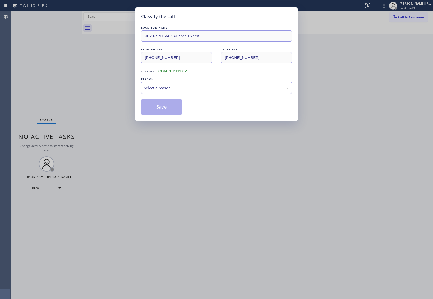
click at [197, 86] on div "Select a reason" at bounding box center [216, 88] width 145 height 6
click at [154, 106] on button "Save" at bounding box center [161, 107] width 41 height 16
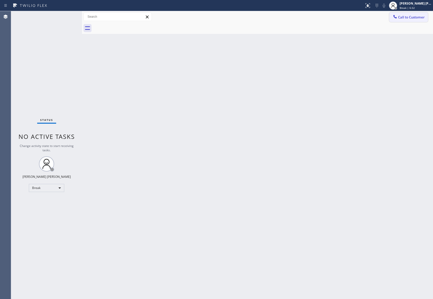
click at [419, 16] on span "Call to Customer" at bounding box center [411, 17] width 27 height 5
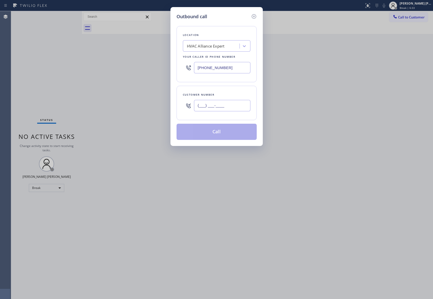
click at [220, 103] on input "(___) ___-____" at bounding box center [222, 105] width 56 height 11
paste input "714) 395-1142"
type input "[PHONE_NUMBER]"
click at [217, 131] on button "Call" at bounding box center [217, 132] width 80 height 16
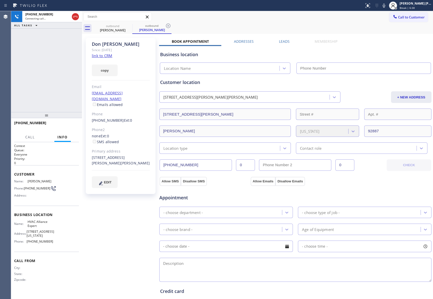
type input "[PHONE_NUMBER]"
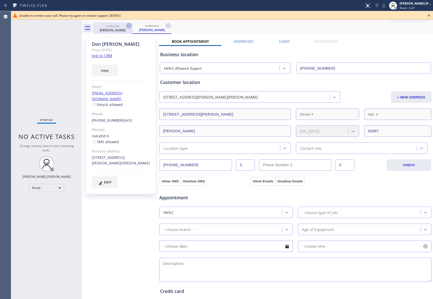
click at [130, 27] on icon at bounding box center [129, 26] width 6 height 6
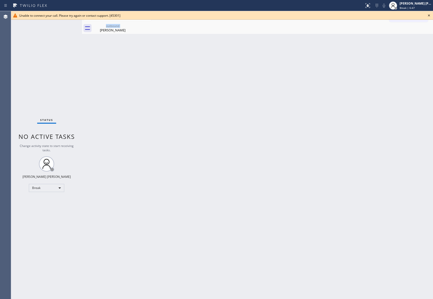
click at [130, 27] on div "outbound [PERSON_NAME]" at bounding box center [112, 28] width 39 height 11
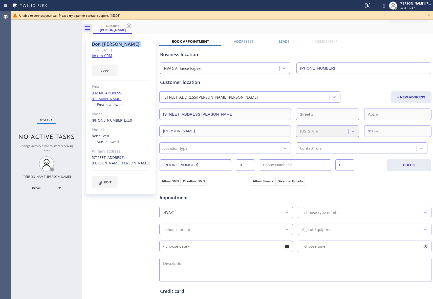
drag, startPoint x: 130, startPoint y: 27, endPoint x: 205, endPoint y: 25, distance: 74.6
click at [130, 27] on icon at bounding box center [129, 26] width 6 height 6
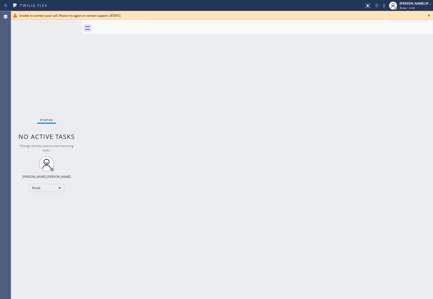
click at [431, 15] on icon at bounding box center [429, 15] width 6 height 6
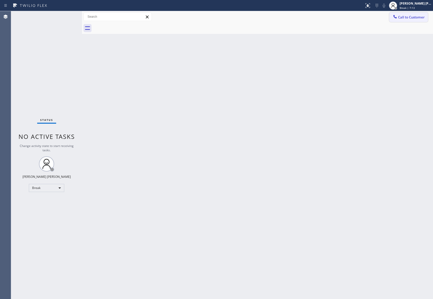
click at [411, 18] on span "Call to Customer" at bounding box center [411, 17] width 27 height 5
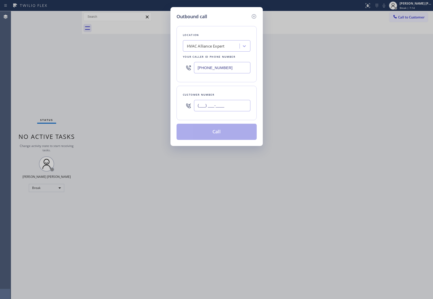
click at [239, 103] on input "(___) ___-____" at bounding box center [222, 105] width 56 height 11
paste input "253) 227-8043"
type input "[PHONE_NUMBER]"
click at [219, 132] on button "Call" at bounding box center [217, 132] width 80 height 16
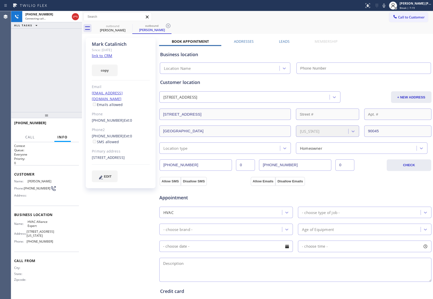
type input "[PHONE_NUMBER]"
click at [74, 16] on icon at bounding box center [75, 17] width 6 height 6
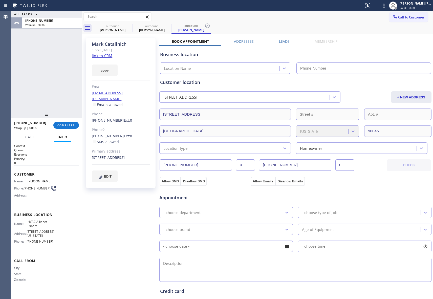
type input "[PHONE_NUMBER]"
click at [64, 123] on span "COMPLETE" at bounding box center [65, 125] width 17 height 4
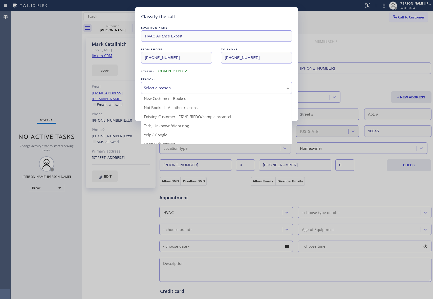
click at [164, 89] on div "Select a reason" at bounding box center [216, 88] width 145 height 6
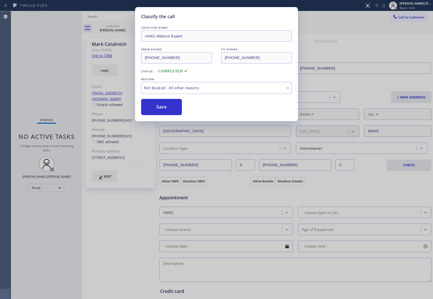
click at [159, 106] on button "Save" at bounding box center [161, 107] width 41 height 16
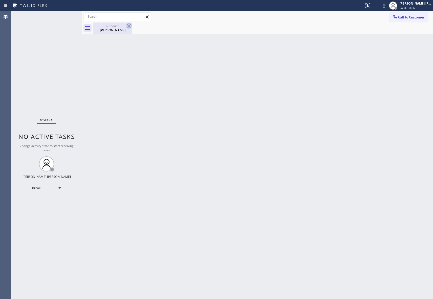
drag, startPoint x: 121, startPoint y: 28, endPoint x: 126, endPoint y: 27, distance: 4.4
click at [122, 28] on div "[PERSON_NAME]" at bounding box center [113, 30] width 38 height 5
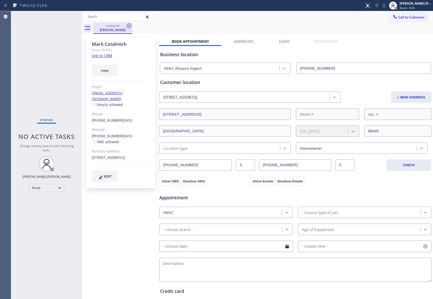
click at [126, 26] on icon at bounding box center [129, 26] width 6 height 6
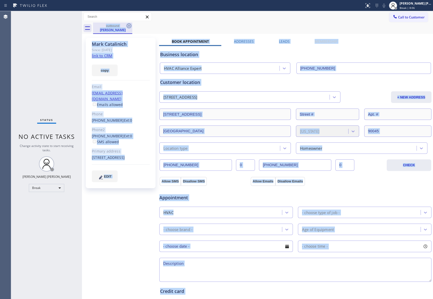
click at [126, 26] on div "outbound [PERSON_NAME]" at bounding box center [263, 28] width 340 height 11
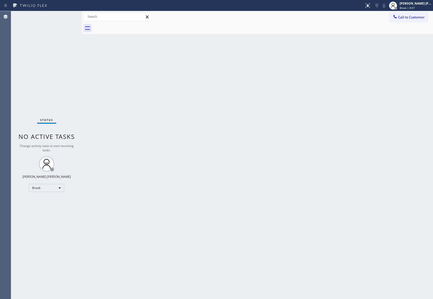
click at [126, 26] on div at bounding box center [263, 28] width 340 height 11
click at [415, 13] on button "Call to Customer" at bounding box center [408, 17] width 39 height 10
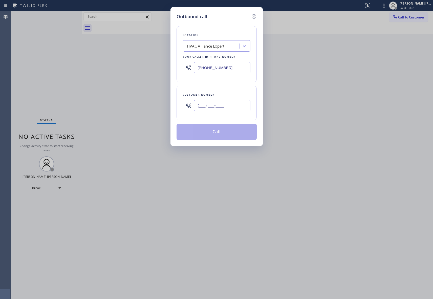
click at [217, 107] on input "(___) ___-____" at bounding box center [222, 105] width 56 height 11
paste input "646) 265-7804"
type input "[PHONE_NUMBER]"
click at [211, 135] on button "Call" at bounding box center [217, 132] width 80 height 16
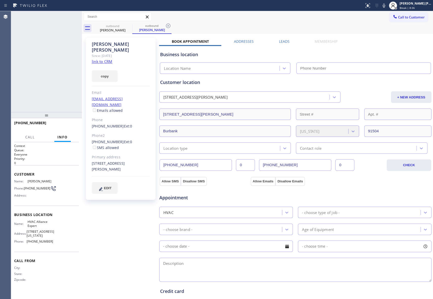
type input "[PHONE_NUMBER]"
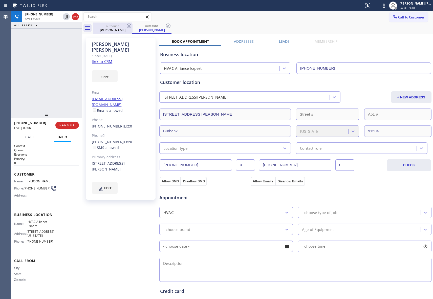
click at [77, 15] on icon at bounding box center [75, 17] width 6 height 6
click at [127, 25] on icon at bounding box center [129, 26] width 6 height 6
click at [165, 25] on icon at bounding box center [168, 26] width 6 height 6
click at [127, 25] on div "outbound [PERSON_NAME] outbound [PERSON_NAME]" at bounding box center [263, 28] width 340 height 11
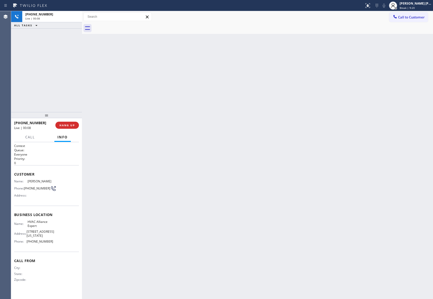
click at [127, 25] on div at bounding box center [263, 28] width 340 height 11
click at [67, 126] on span "COMPLETE" at bounding box center [65, 125] width 17 height 4
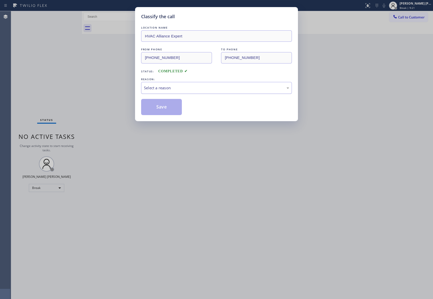
click at [165, 87] on div "Select a reason" at bounding box center [216, 88] width 145 height 6
click at [156, 106] on button "Save" at bounding box center [161, 107] width 41 height 16
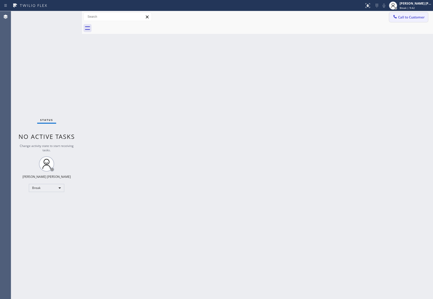
click at [414, 17] on span "Call to Customer" at bounding box center [411, 17] width 27 height 5
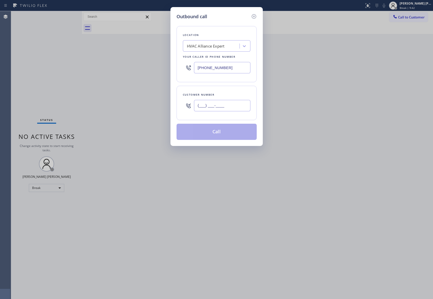
click at [207, 108] on input "(___) ___-____" at bounding box center [222, 105] width 56 height 11
paste input "714) 707-0811"
type input "[PHONE_NUMBER]"
click at [213, 131] on button "Call" at bounding box center [217, 132] width 80 height 16
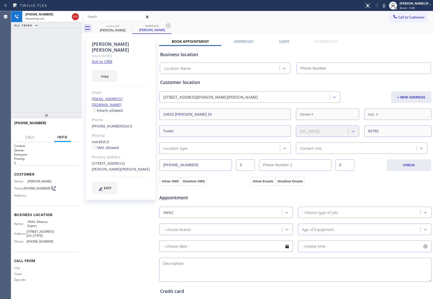
type input "[PHONE_NUMBER]"
drag, startPoint x: 74, startPoint y: 14, endPoint x: 97, endPoint y: 25, distance: 25.1
click at [75, 14] on icon at bounding box center [75, 17] width 6 height 6
click at [132, 24] on div at bounding box center [132, 28] width 0 height 8
click at [128, 27] on icon at bounding box center [129, 26] width 6 height 6
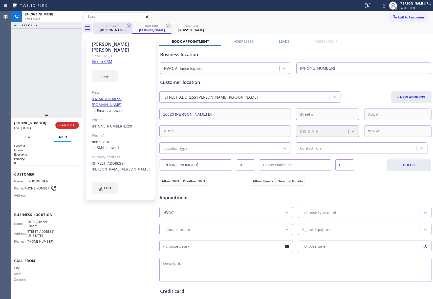
click at [128, 27] on icon at bounding box center [129, 26] width 6 height 6
click at [132, 27] on div "outbound [PERSON_NAME]" at bounding box center [151, 28] width 39 height 11
click at [165, 27] on icon at bounding box center [168, 26] width 6 height 6
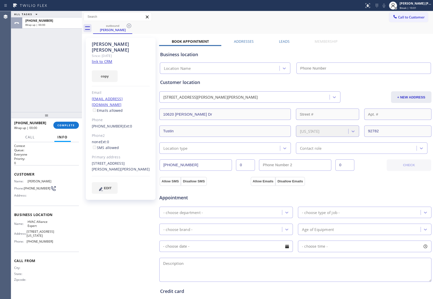
click at [128, 27] on icon at bounding box center [129, 26] width 6 height 6
click at [128, 27] on div "outbound [PERSON_NAME]" at bounding box center [263, 28] width 340 height 11
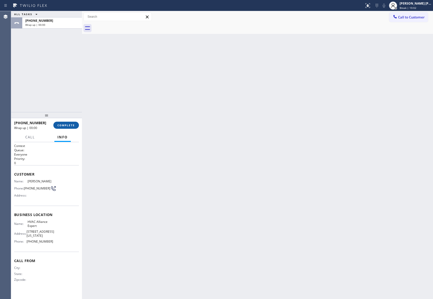
click at [67, 126] on span "COMPLETE" at bounding box center [65, 125] width 17 height 4
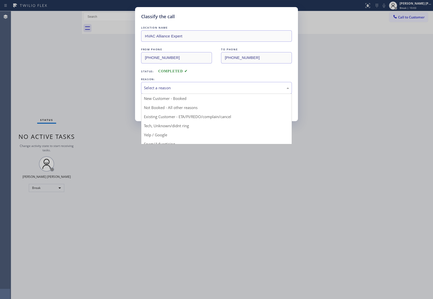
click at [158, 87] on div "Select a reason" at bounding box center [216, 88] width 145 height 6
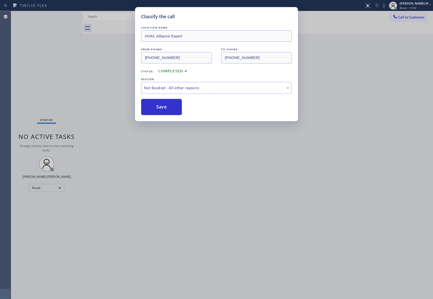
click at [157, 107] on button "Save" at bounding box center [161, 107] width 41 height 16
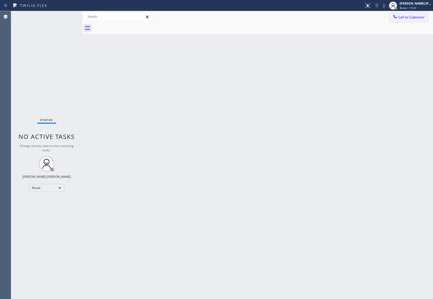
click at [413, 16] on span "Call to Customer" at bounding box center [411, 17] width 27 height 5
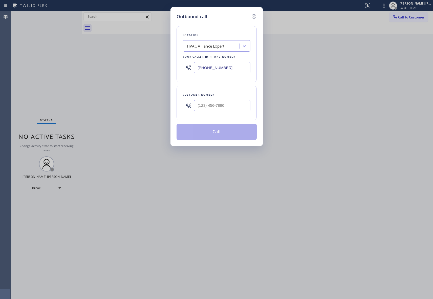
click at [200, 114] on div at bounding box center [222, 105] width 56 height 16
click at [210, 106] on input "(___) ___-____" at bounding box center [222, 105] width 56 height 11
paste input "949) 680-8416"
type input "[PHONE_NUMBER]"
click at [214, 134] on button "Call" at bounding box center [217, 132] width 80 height 16
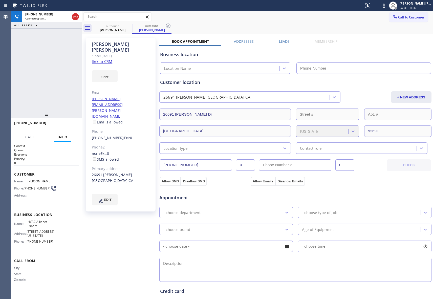
type input "[PHONE_NUMBER]"
drag, startPoint x: 287, startPoint y: 45, endPoint x: 285, endPoint y: 42, distance: 2.8
click at [286, 45] on div "Business location HVAC Alliance Expert [PHONE_NUMBER]" at bounding box center [295, 59] width 273 height 30
click at [283, 39] on label "Leads" at bounding box center [284, 41] width 11 height 5
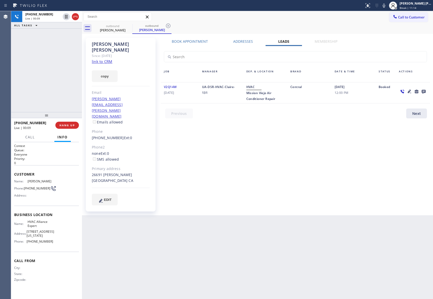
click at [423, 89] on icon at bounding box center [424, 91] width 6 height 6
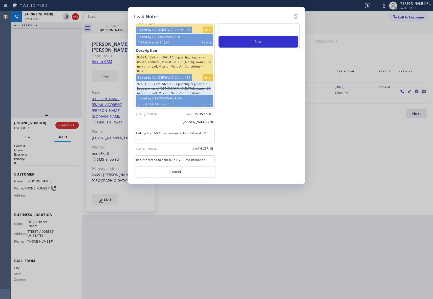
scroll to position [24, 0]
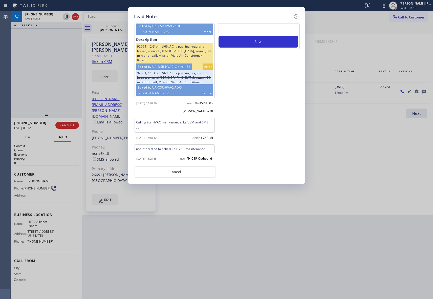
click at [252, 32] on textarea at bounding box center [258, 29] width 80 height 9
paste textarea "VM | please transfer if cx calls back"
type textarea "VM | please transfer if cx calls back"
click at [258, 42] on button "Save" at bounding box center [258, 42] width 80 height 12
drag, startPoint x: 297, startPoint y: 14, endPoint x: 118, endPoint y: 16, distance: 178.8
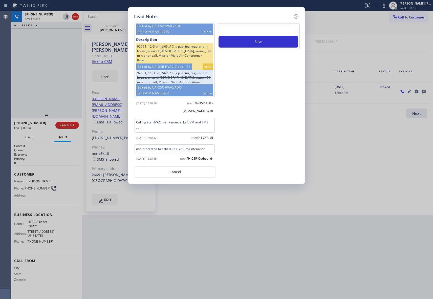
click at [296, 14] on icon at bounding box center [296, 16] width 6 height 6
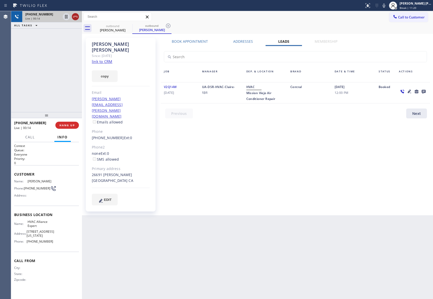
click at [77, 18] on icon at bounding box center [75, 17] width 6 height 6
click at [0, 0] on icon at bounding box center [0, 0] width 0 height 0
click at [165, 26] on icon at bounding box center [168, 26] width 6 height 6
click at [130, 26] on div "outbound [PERSON_NAME] outbound [PERSON_NAME]" at bounding box center [263, 28] width 340 height 11
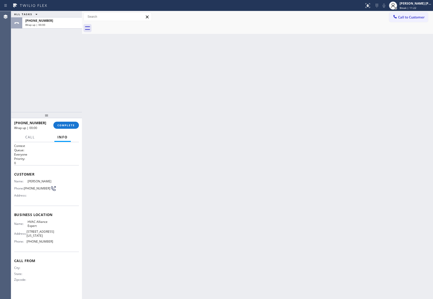
click at [130, 26] on div at bounding box center [263, 28] width 340 height 11
click at [72, 125] on span "COMPLETE" at bounding box center [65, 125] width 17 height 4
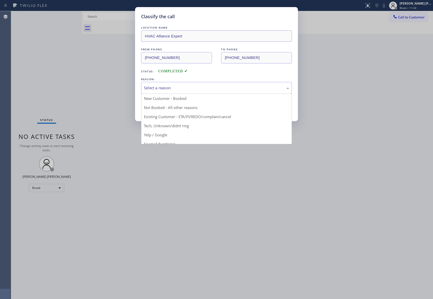
click at [202, 87] on div "Select a reason" at bounding box center [216, 88] width 145 height 6
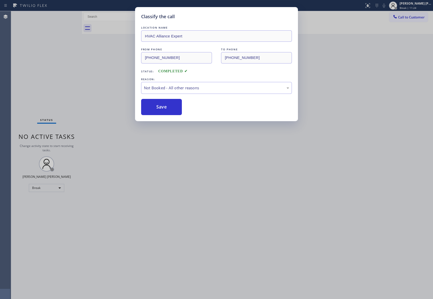
click at [154, 108] on button "Save" at bounding box center [161, 107] width 41 height 16
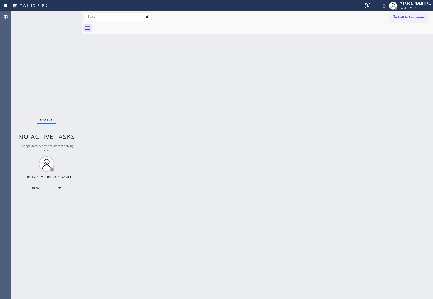
click at [410, 16] on span "Call to Customer" at bounding box center [411, 17] width 27 height 5
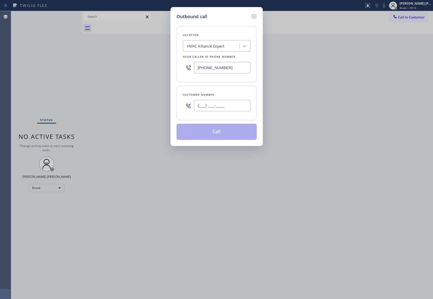
click at [232, 108] on input "(___) ___-____" at bounding box center [222, 105] width 56 height 11
paste input "323) 309-9532"
type input "[PHONE_NUMBER]"
click at [225, 133] on button "Call" at bounding box center [217, 132] width 80 height 16
click at [231, 134] on button "Call" at bounding box center [217, 132] width 80 height 16
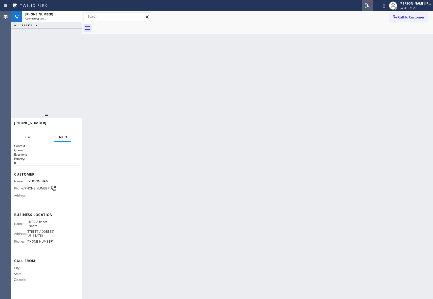
click at [366, 5] on icon at bounding box center [367, 5] width 5 height 5
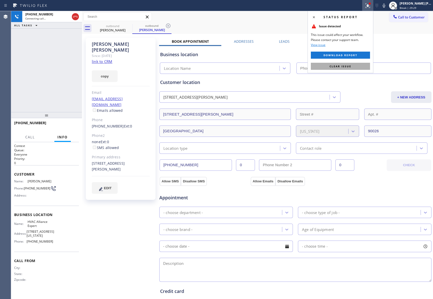
click at [339, 67] on span "Clear issue" at bounding box center [340, 66] width 22 height 4
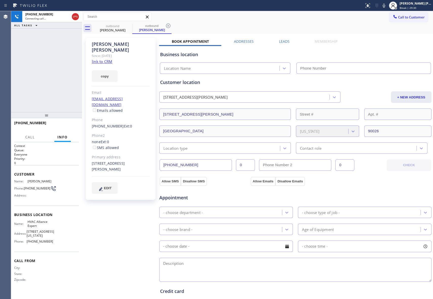
type input "[PHONE_NUMBER]"
click at [77, 17] on icon at bounding box center [75, 17] width 6 height 6
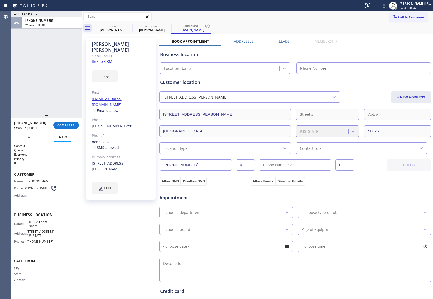
type input "[PHONE_NUMBER]"
click at [130, 25] on icon at bounding box center [129, 26] width 5 height 5
click at [165, 25] on icon at bounding box center [168, 26] width 6 height 6
click at [204, 25] on icon at bounding box center [207, 26] width 6 height 6
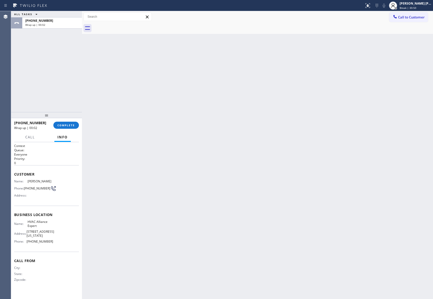
click at [128, 25] on div at bounding box center [263, 28] width 340 height 11
click at [75, 126] on button "COMPLETE" at bounding box center [66, 125] width 26 height 7
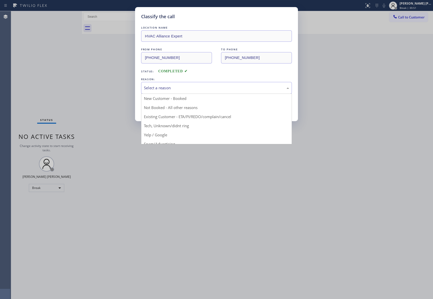
click at [175, 89] on div "Select a reason" at bounding box center [216, 88] width 145 height 6
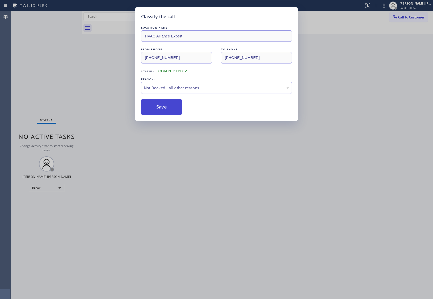
click at [153, 108] on button "Save" at bounding box center [161, 107] width 41 height 16
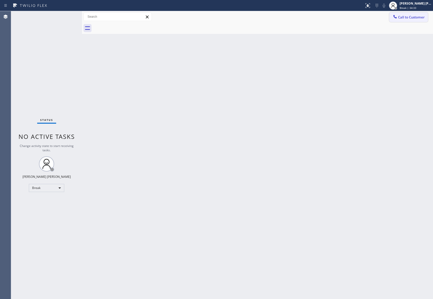
click at [417, 18] on span "Call to Customer" at bounding box center [411, 17] width 27 height 5
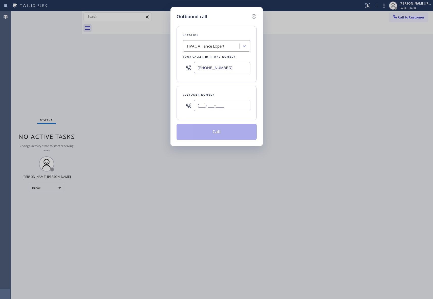
click at [227, 105] on input "(___) ___-____" at bounding box center [222, 105] width 56 height 11
paste input "619) 245-5370"
type input "[PHONE_NUMBER]"
click at [224, 126] on button "Call" at bounding box center [217, 132] width 80 height 16
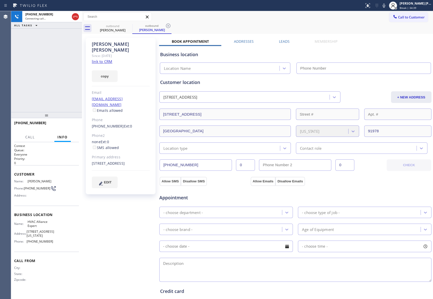
type input "[PHONE_NUMBER]"
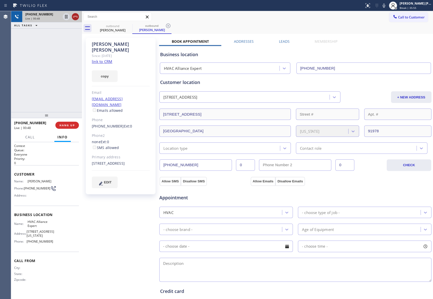
click at [78, 16] on div at bounding box center [75, 17] width 7 height 6
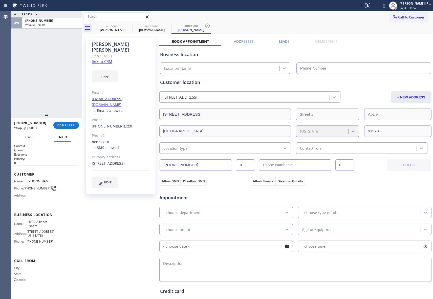
type input "[PHONE_NUMBER]"
click at [282, 38] on div "[PERSON_NAME] Since: [DATE] link to CRM copy Email [EMAIL_ADDRESS][DOMAIN_NAME]…" at bounding box center [257, 204] width 348 height 338
click at [282, 40] on label "Leads" at bounding box center [284, 41] width 11 height 5
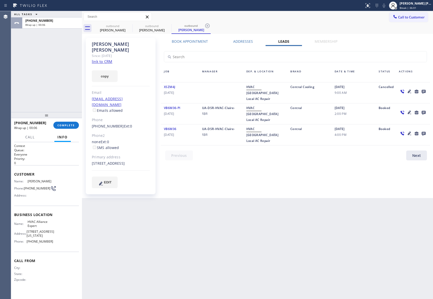
click at [424, 93] on icon at bounding box center [424, 92] width 4 height 4
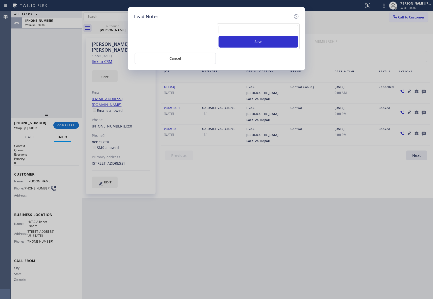
click at [261, 31] on textarea at bounding box center [258, 29] width 80 height 9
paste textarea "VM | please transfer if cx calls back"
type textarea "VM | please transfer if cx calls back"
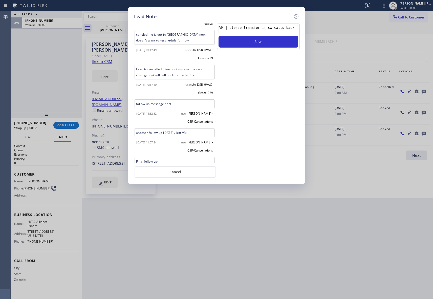
scroll to position [127, 0]
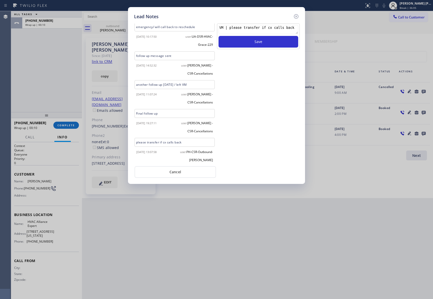
drag, startPoint x: 293, startPoint y: 29, endPoint x: 184, endPoint y: 28, distance: 108.2
click at [184, 28] on div "Please transfer if cx calls back......Thanks [DATE] 10:29:17 user: PH-Membershi…" at bounding box center [216, 93] width 167 height 140
click at [297, 15] on icon at bounding box center [296, 16] width 5 height 5
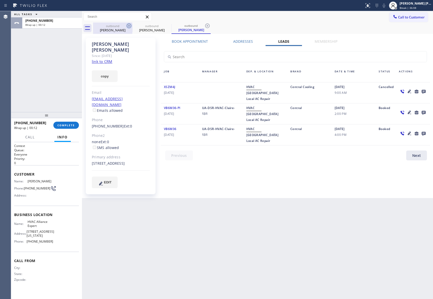
click at [130, 27] on icon at bounding box center [129, 26] width 5 height 5
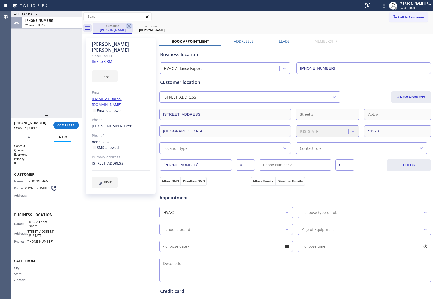
click at [130, 26] on icon at bounding box center [129, 26] width 6 height 6
click at [0, 0] on icon at bounding box center [0, 0] width 0 height 0
click at [130, 25] on div "outbound [PERSON_NAME] outbound [PERSON_NAME]" at bounding box center [263, 28] width 340 height 11
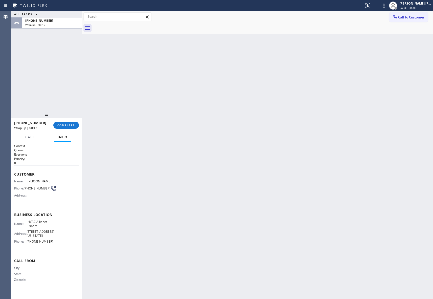
click at [130, 25] on div at bounding box center [263, 28] width 340 height 11
click at [69, 122] on button "COMPLETE" at bounding box center [66, 125] width 26 height 7
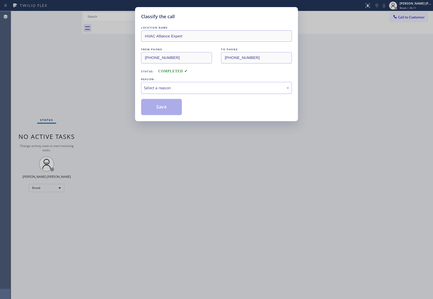
click at [166, 90] on div "Select a reason" at bounding box center [216, 88] width 145 height 6
click at [160, 109] on button "Save" at bounding box center [161, 107] width 41 height 16
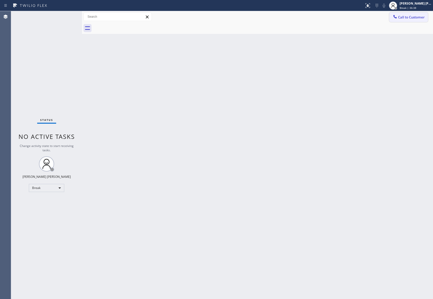
click at [415, 20] on button "Call to Customer" at bounding box center [408, 17] width 39 height 10
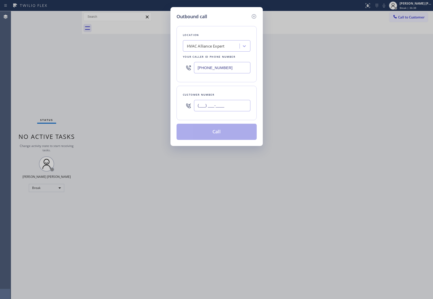
click at [225, 105] on input "(___) ___-____" at bounding box center [222, 105] width 56 height 11
paste input "858) 752-3223"
type input "[PHONE_NUMBER]"
click at [221, 133] on button "Call" at bounding box center [217, 132] width 80 height 16
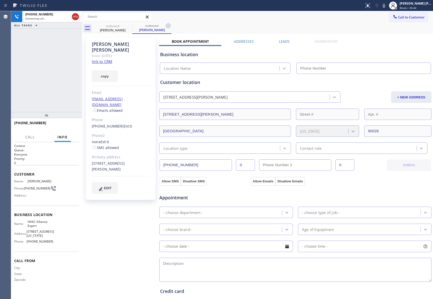
type input "[PHONE_NUMBER]"
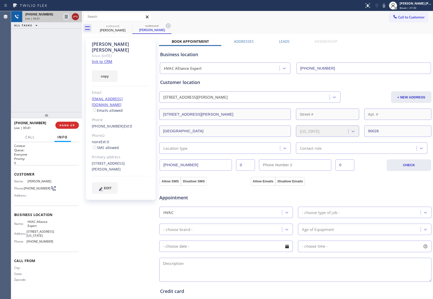
click at [76, 14] on icon at bounding box center [75, 17] width 6 height 6
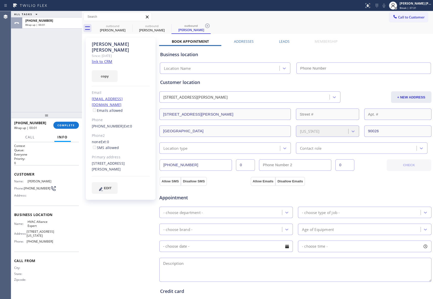
type input "[PHONE_NUMBER]"
click at [279, 39] on label "Leads" at bounding box center [284, 41] width 11 height 5
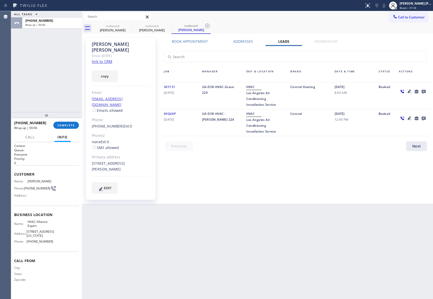
click at [423, 91] on icon at bounding box center [424, 92] width 4 height 4
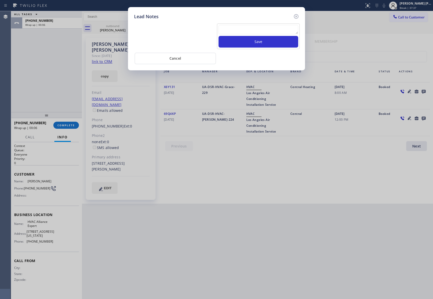
click at [249, 28] on textarea at bounding box center [258, 29] width 80 height 9
paste textarea "please transfer if cx calls back"
type textarea "please transfer if cx calls back"
click at [256, 44] on button "Save" at bounding box center [258, 42] width 80 height 12
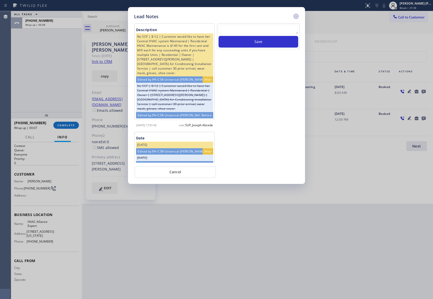
click at [297, 16] on icon at bounding box center [296, 16] width 6 height 6
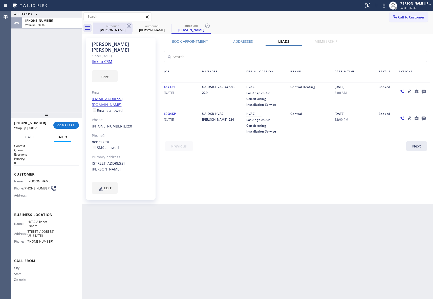
click at [116, 27] on div "outbound" at bounding box center [113, 26] width 38 height 4
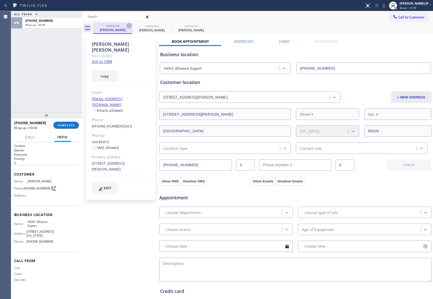
click at [126, 26] on div "outbound [PERSON_NAME]" at bounding box center [112, 28] width 39 height 11
click at [127, 26] on icon at bounding box center [129, 26] width 5 height 5
click at [0, 0] on icon at bounding box center [0, 0] width 0 height 0
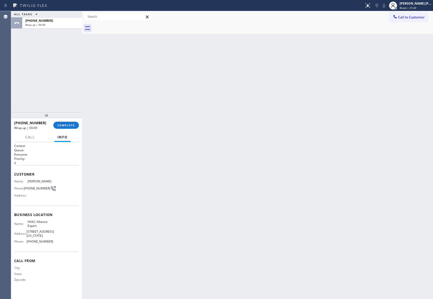
click at [127, 26] on div at bounding box center [263, 28] width 340 height 11
click at [66, 126] on span "COMPLETE" at bounding box center [65, 125] width 17 height 4
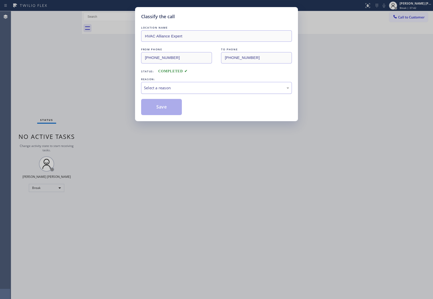
click at [191, 84] on div "Select a reason" at bounding box center [216, 88] width 151 height 12
click at [158, 107] on button "Save" at bounding box center [161, 107] width 41 height 16
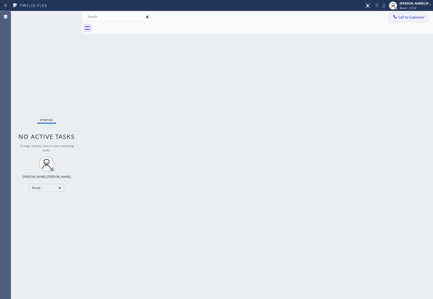
click at [419, 16] on span "Call to Customer" at bounding box center [411, 17] width 27 height 5
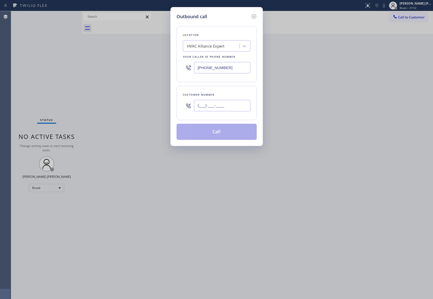
click at [218, 104] on input "(___) ___-____" at bounding box center [222, 105] width 56 height 11
paste input "770) 653-9158"
type input "[PHONE_NUMBER]"
click at [218, 129] on button "Call" at bounding box center [217, 132] width 80 height 16
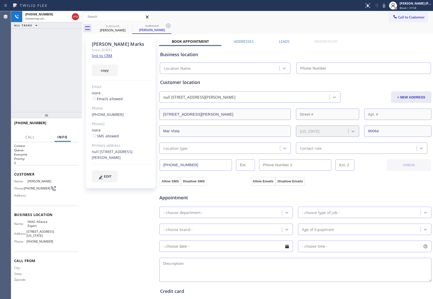
type input "[PHONE_NUMBER]"
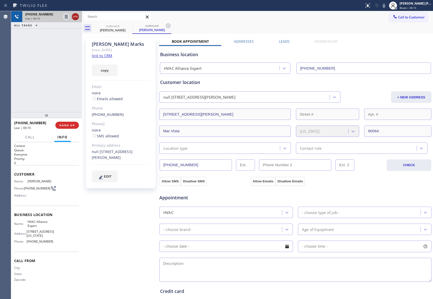
click at [74, 15] on icon at bounding box center [75, 17] width 6 height 6
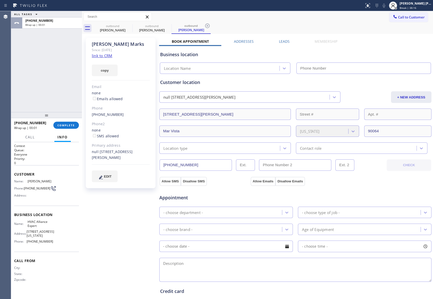
type input "[PHONE_NUMBER]"
click at [282, 39] on label "Leads" at bounding box center [284, 41] width 11 height 5
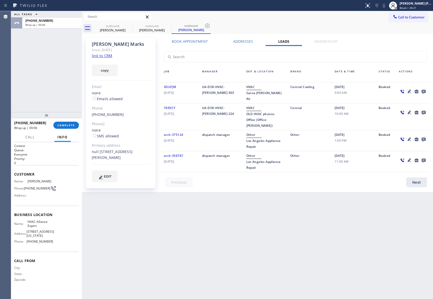
click at [425, 91] on icon at bounding box center [424, 92] width 4 height 4
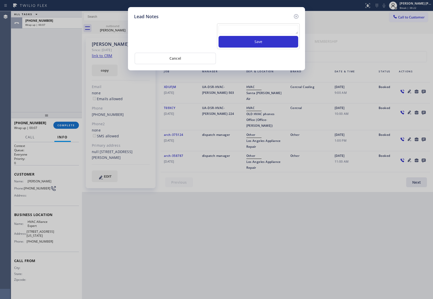
click at [231, 30] on textarea at bounding box center [258, 29] width 80 height 9
paste textarea "please transfer if cx calls back"
type textarea "please transfer if cx calls back"
click at [245, 43] on button "Save" at bounding box center [258, 42] width 80 height 12
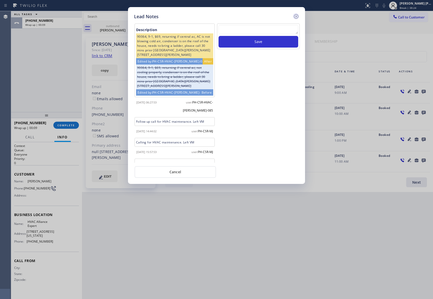
click at [295, 15] on icon at bounding box center [296, 16] width 5 height 5
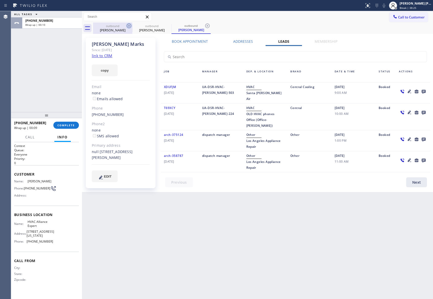
drag, startPoint x: 131, startPoint y: 28, endPoint x: 126, endPoint y: 25, distance: 5.6
click at [0, 0] on icon at bounding box center [0, 0] width 0 height 0
click at [165, 25] on icon at bounding box center [168, 26] width 6 height 6
click at [130, 24] on icon at bounding box center [129, 26] width 6 height 6
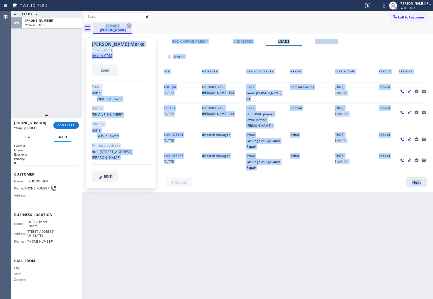
click at [130, 24] on div "outbound [PERSON_NAME]" at bounding box center [263, 28] width 340 height 11
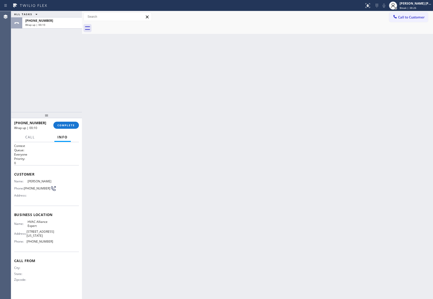
click at [130, 24] on div at bounding box center [263, 28] width 340 height 11
click at [69, 124] on span "COMPLETE" at bounding box center [65, 125] width 17 height 4
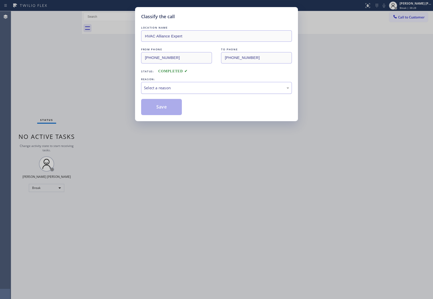
click at [174, 89] on div "Select a reason" at bounding box center [216, 88] width 145 height 6
click at [158, 109] on button "Save" at bounding box center [161, 107] width 41 height 16
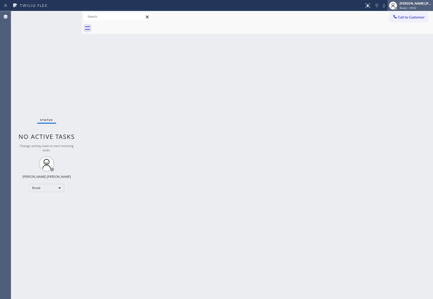
click at [416, 10] on div "[PERSON_NAME] [PERSON_NAME] Break | 39:02" at bounding box center [410, 5] width 46 height 11
click at [265, 88] on div "Back to Dashboard Change Sender ID Customers Technicians Select a contact Outbo…" at bounding box center [257, 155] width 351 height 288
click at [420, 17] on span "Call to Customer" at bounding box center [411, 17] width 27 height 5
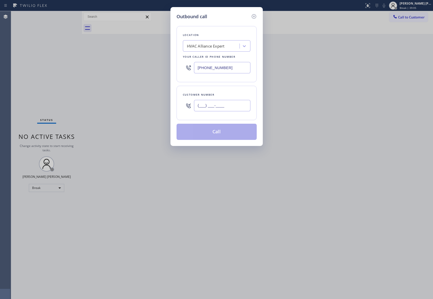
click at [246, 105] on input "(___) ___-____" at bounding box center [222, 105] width 56 height 11
paste input "619) 314-3029"
type input "[PHONE_NUMBER]"
click at [214, 131] on button "Call" at bounding box center [217, 132] width 80 height 16
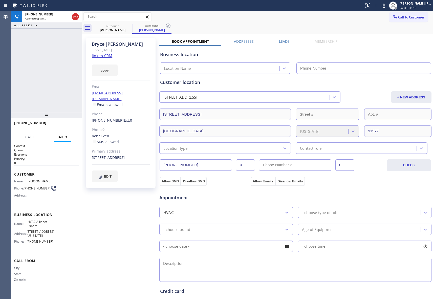
type input "[PHONE_NUMBER]"
drag, startPoint x: 90, startPoint y: 116, endPoint x: 117, endPoint y: 117, distance: 26.6
click at [117, 117] on div "[PERSON_NAME] Since: [DATE] link to CRM copy Email [EMAIL_ADDRESS][DOMAIN_NAME]…" at bounding box center [121, 113] width 70 height 150
copy link "[PHONE_NUMBER]"
drag, startPoint x: 75, startPoint y: 14, endPoint x: 106, endPoint y: 27, distance: 33.3
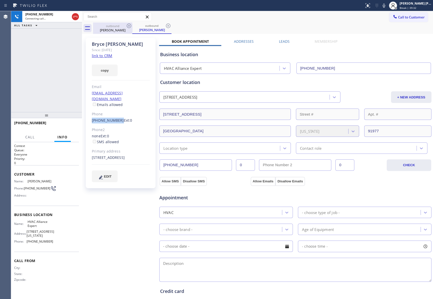
click at [76, 14] on icon at bounding box center [75, 17] width 6 height 6
click at [128, 25] on icon at bounding box center [129, 26] width 5 height 5
click at [166, 25] on icon at bounding box center [168, 26] width 5 height 5
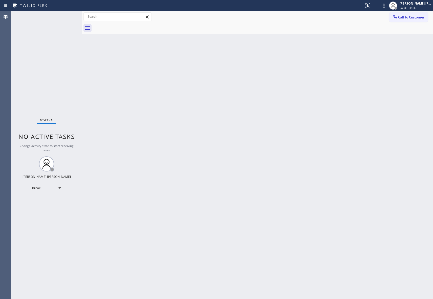
click at [128, 25] on div at bounding box center [263, 28] width 340 height 11
click at [410, 18] on span "Call to Customer" at bounding box center [411, 17] width 27 height 5
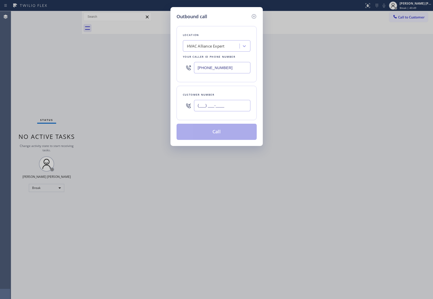
click at [230, 102] on input "(___) ___-____" at bounding box center [222, 105] width 56 height 11
paste input "213) 321-7222"
type input "[PHONE_NUMBER]"
click at [226, 133] on button "Call" at bounding box center [217, 132] width 80 height 16
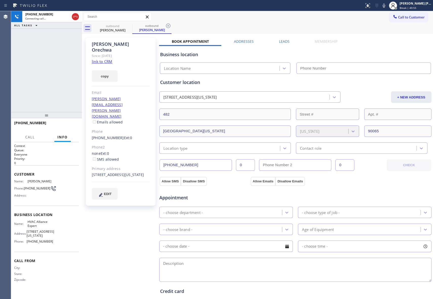
type input "[PHONE_NUMBER]"
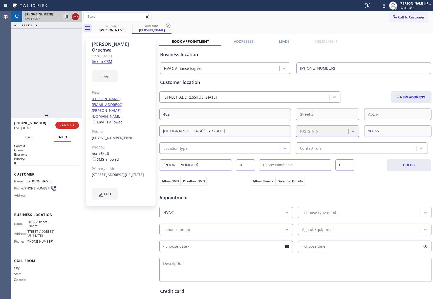
click at [73, 17] on icon at bounding box center [75, 17] width 5 height 2
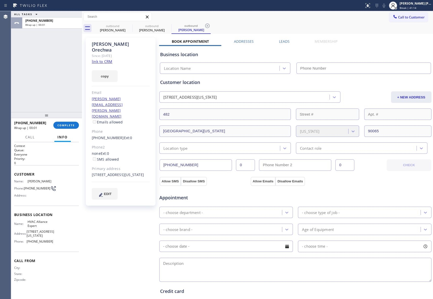
type input "[PHONE_NUMBER]"
click at [70, 126] on span "COMPLETE" at bounding box center [65, 125] width 17 height 4
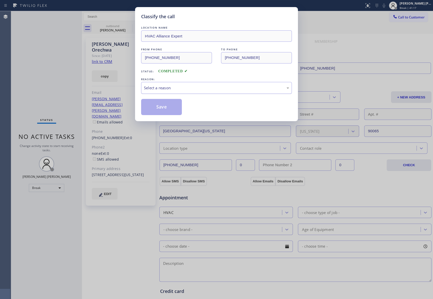
click at [180, 85] on div "Select a reason" at bounding box center [216, 88] width 145 height 6
click at [160, 106] on button "Save" at bounding box center [161, 107] width 41 height 16
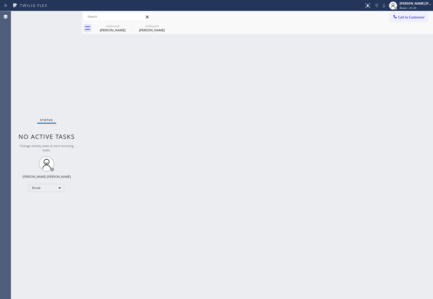
click at [115, 27] on div "outbound" at bounding box center [113, 26] width 38 height 4
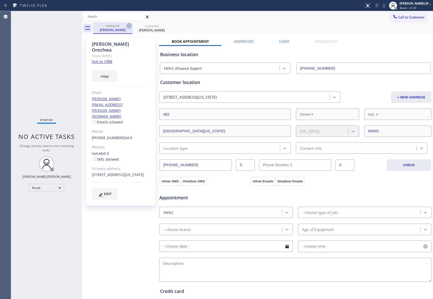
click at [129, 26] on icon at bounding box center [129, 26] width 5 height 5
click at [0, 0] on icon at bounding box center [0, 0] width 0 height 0
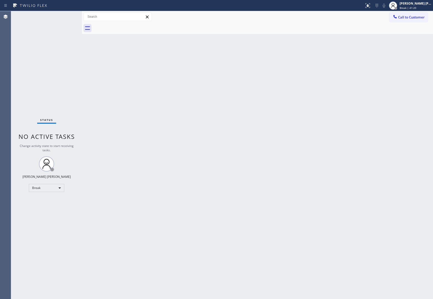
click at [129, 26] on div at bounding box center [263, 28] width 340 height 11
click at [414, 0] on div "[PERSON_NAME] [PERSON_NAME] Break | 41:32" at bounding box center [410, 5] width 46 height 11
click at [402, 34] on button "Unavailable" at bounding box center [407, 33] width 51 height 7
click at [421, 17] on span "Call to Customer" at bounding box center [411, 17] width 27 height 5
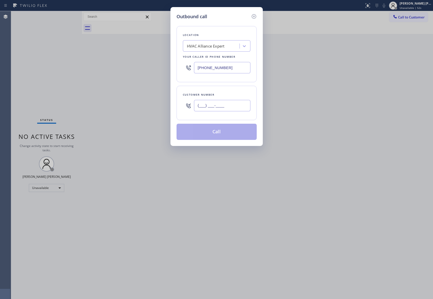
click at [212, 106] on input "(___) ___-____" at bounding box center [222, 105] width 56 height 11
paste input "928) 230-9569"
type input "[PHONE_NUMBER]"
click at [216, 134] on button "Call" at bounding box center [217, 132] width 80 height 16
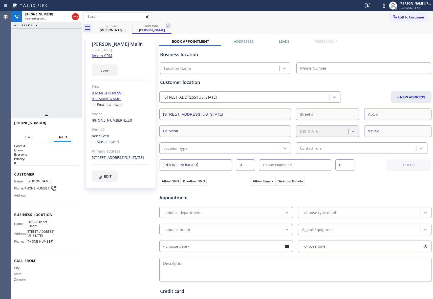
type input "[PHONE_NUMBER]"
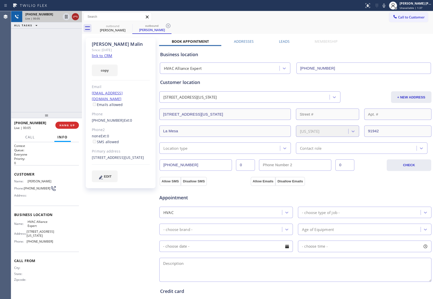
click at [77, 15] on icon at bounding box center [75, 17] width 6 height 6
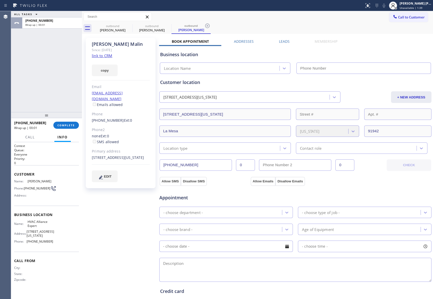
type input "[PHONE_NUMBER]"
click at [280, 40] on label "Leads" at bounding box center [284, 41] width 11 height 5
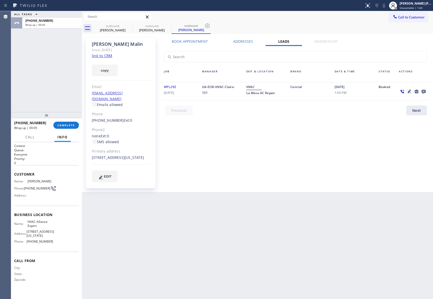
click at [425, 90] on icon at bounding box center [424, 91] width 6 height 6
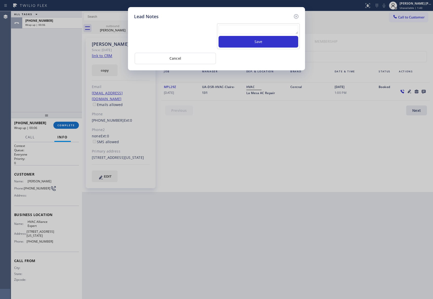
click at [240, 31] on textarea at bounding box center [258, 29] width 80 height 9
paste textarea "VM | please transfer if cx calls back"
type textarea "VM | please transfer if cx calls back"
click at [254, 39] on button "Save" at bounding box center [258, 42] width 80 height 12
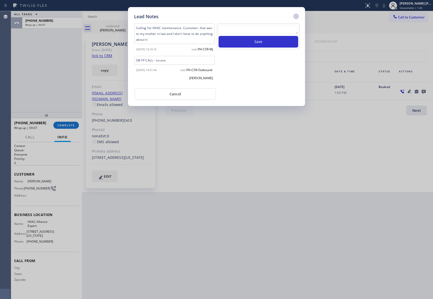
click at [294, 16] on icon at bounding box center [296, 16] width 6 height 6
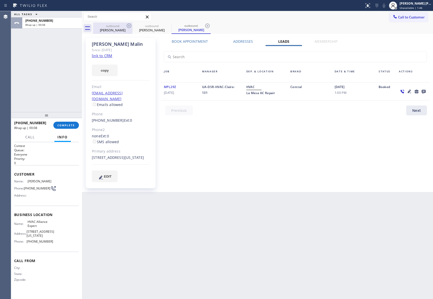
click at [122, 27] on div "outbound" at bounding box center [113, 26] width 38 height 4
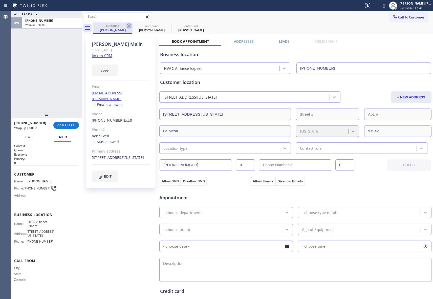
click at [127, 26] on icon at bounding box center [129, 26] width 6 height 6
click at [166, 26] on icon at bounding box center [168, 26] width 5 height 5
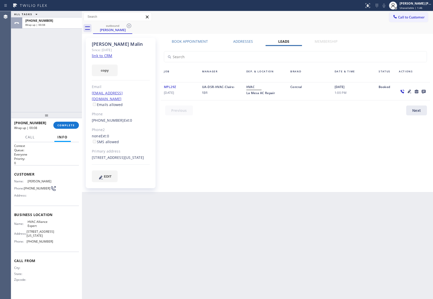
click at [129, 26] on icon at bounding box center [129, 26] width 5 height 5
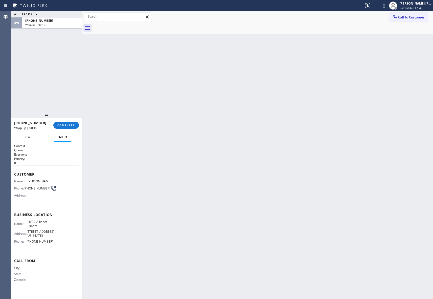
click at [129, 26] on div at bounding box center [263, 28] width 340 height 11
click at [66, 121] on div "[PHONE_NUMBER] Wrap up | 00:10 COMPLETE" at bounding box center [46, 125] width 65 height 13
click at [68, 126] on span "COMPLETE" at bounding box center [65, 125] width 17 height 4
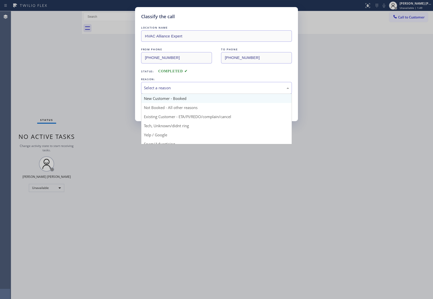
drag, startPoint x: 230, startPoint y: 88, endPoint x: 171, endPoint y: 100, distance: 59.9
click at [230, 88] on div "Select a reason" at bounding box center [216, 88] width 145 height 6
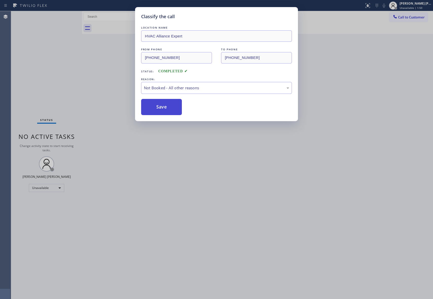
click at [159, 107] on button "Save" at bounding box center [161, 107] width 41 height 16
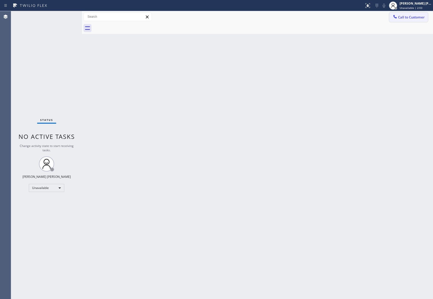
click at [418, 13] on button "Call to Customer" at bounding box center [408, 17] width 39 height 10
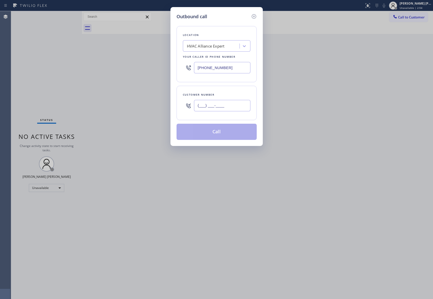
click at [234, 102] on input "(___) ___-____" at bounding box center [222, 105] width 56 height 11
paste input "310) 872-8070"
type input "[PHONE_NUMBER]"
click at [221, 136] on button "Call" at bounding box center [217, 132] width 80 height 16
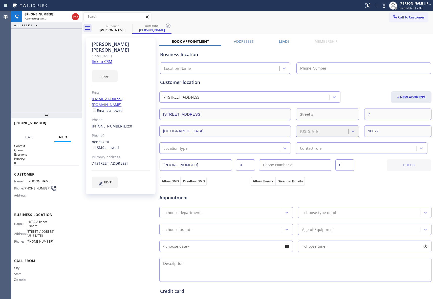
type input "[PHONE_NUMBER]"
click at [74, 123] on span "HANG UP" at bounding box center [66, 125] width 15 height 4
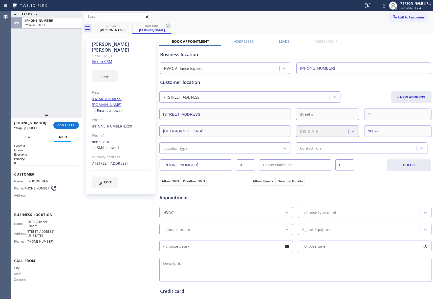
click at [286, 42] on label "Leads" at bounding box center [284, 41] width 11 height 5
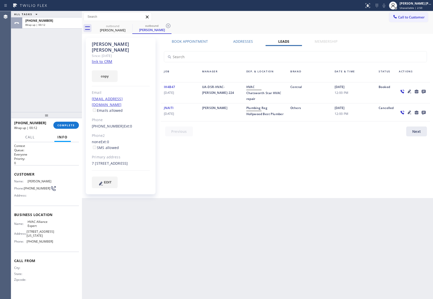
click at [422, 90] on icon at bounding box center [424, 92] width 4 height 4
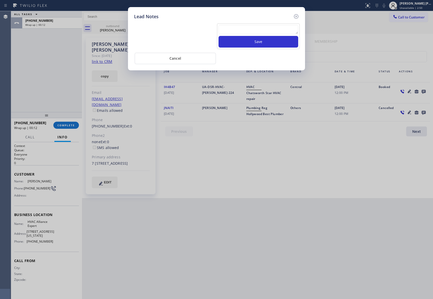
click at [236, 29] on textarea at bounding box center [258, 29] width 80 height 9
paste textarea "VM | please transfer if cx calls back"
type textarea "VM | please transfer if cx calls back"
click at [247, 40] on button "Save" at bounding box center [258, 42] width 80 height 12
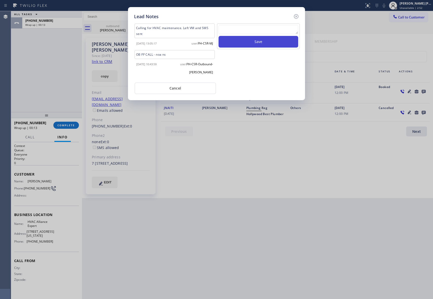
scroll to position [0, 0]
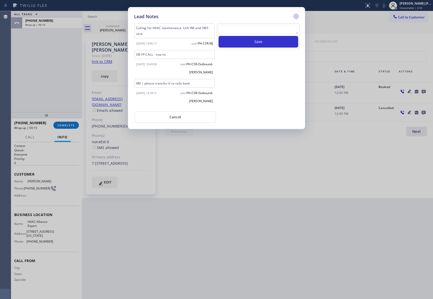
click at [299, 16] on icon at bounding box center [296, 16] width 6 height 6
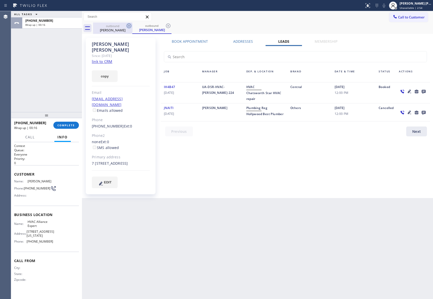
click at [128, 26] on icon at bounding box center [129, 26] width 6 height 6
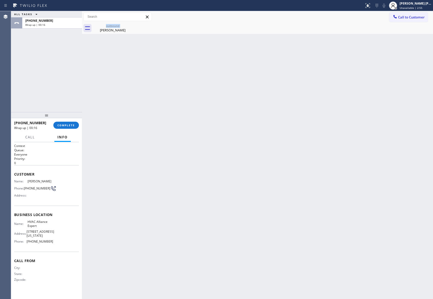
click at [128, 26] on div "outbound [PERSON_NAME]" at bounding box center [112, 28] width 39 height 11
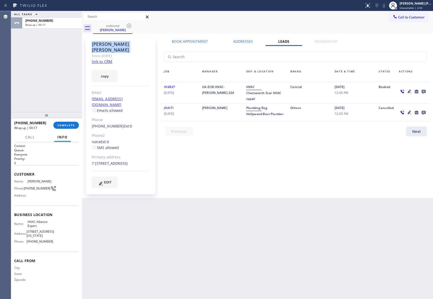
click at [128, 26] on icon at bounding box center [129, 26] width 6 height 6
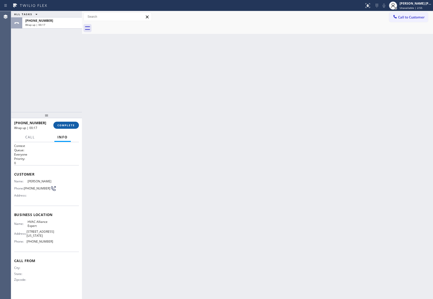
click at [73, 125] on span "COMPLETE" at bounding box center [65, 125] width 17 height 4
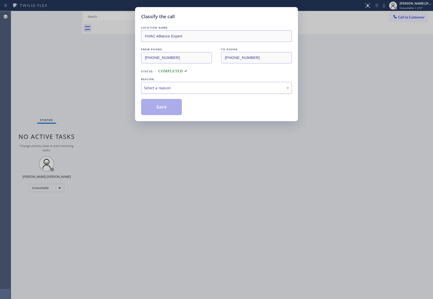
click at [185, 86] on div "Select a reason" at bounding box center [216, 88] width 145 height 6
click at [153, 108] on button "Save" at bounding box center [161, 107] width 41 height 16
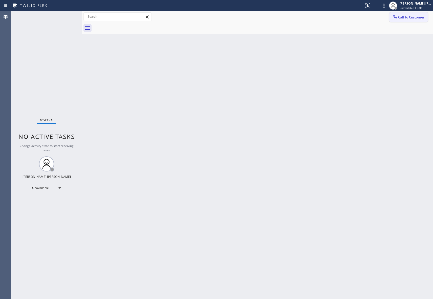
click at [409, 16] on span "Call to Customer" at bounding box center [411, 17] width 27 height 5
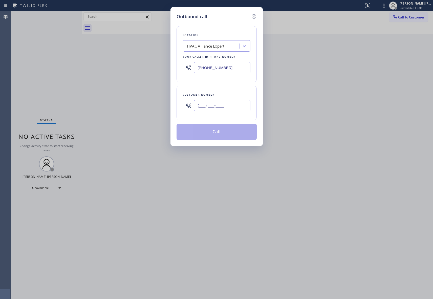
click at [216, 109] on input "(___) ___-____" at bounding box center [222, 105] width 56 height 11
paste input "949) 202-8083"
type input "[PHONE_NUMBER]"
click at [216, 134] on button "Call" at bounding box center [217, 132] width 80 height 16
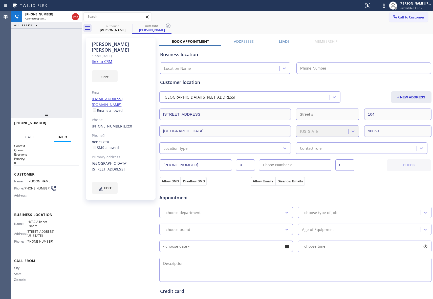
type input "[PHONE_NUMBER]"
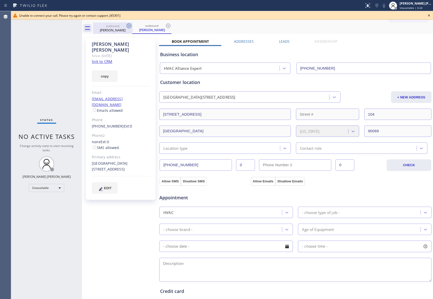
click at [129, 25] on icon at bounding box center [129, 26] width 5 height 5
click at [132, 25] on div "outbound [PERSON_NAME]" at bounding box center [151, 28] width 39 height 11
click at [129, 25] on icon at bounding box center [129, 26] width 5 height 5
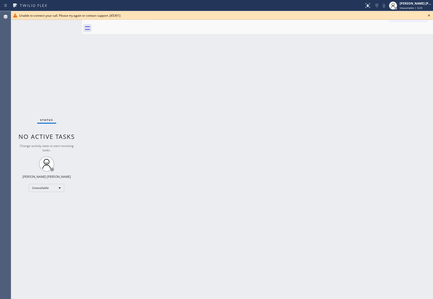
click at [129, 25] on div at bounding box center [263, 28] width 340 height 11
click at [429, 16] on icon at bounding box center [429, 15] width 6 height 6
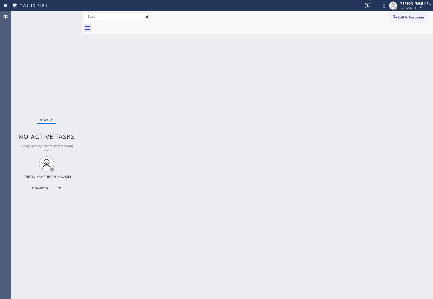
click at [406, 16] on span "Call to Customer" at bounding box center [411, 17] width 27 height 5
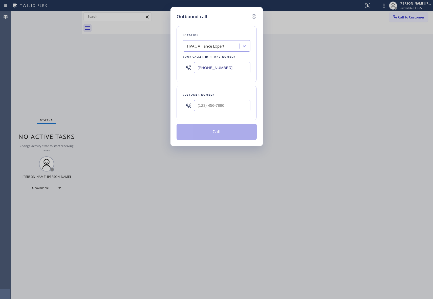
click at [236, 114] on div at bounding box center [222, 105] width 56 height 16
click at [241, 108] on input "(___) ___-____" at bounding box center [222, 105] width 56 height 11
paste input "949) 202-8083"
type input "[PHONE_NUMBER]"
click at [218, 135] on button "Call" at bounding box center [217, 132] width 80 height 16
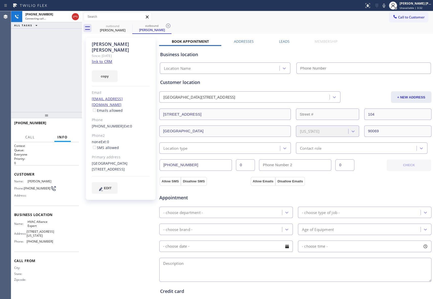
type input "[PHONE_NUMBER]"
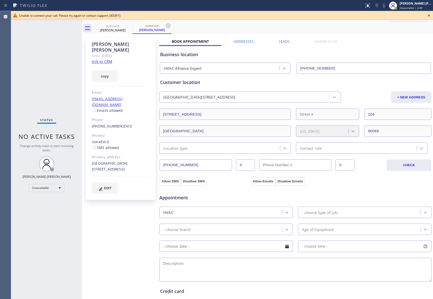
drag, startPoint x: 428, startPoint y: 14, endPoint x: 316, endPoint y: 14, distance: 112.3
click at [425, 14] on div "Unable to connect your call. Please try again or contact support. [45301]" at bounding box center [222, 15] width 422 height 9
click at [119, 28] on div "[PERSON_NAME]" at bounding box center [113, 30] width 38 height 5
click at [124, 26] on div "outbound" at bounding box center [113, 26] width 38 height 4
click at [125, 26] on div "outbound" at bounding box center [113, 26] width 38 height 4
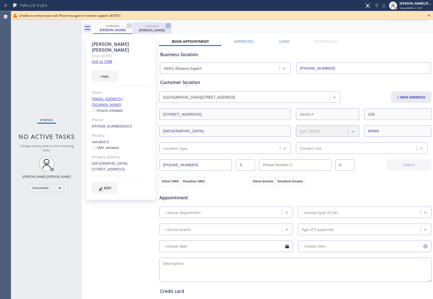
click at [128, 25] on icon at bounding box center [129, 26] width 6 height 6
click at [129, 25] on icon at bounding box center [129, 26] width 6 height 6
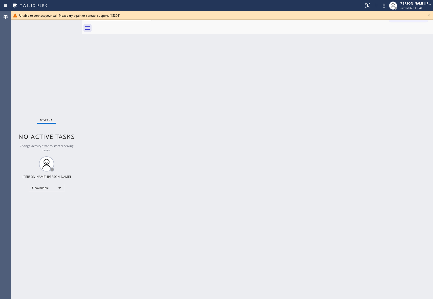
click at [129, 25] on div at bounding box center [263, 28] width 340 height 11
click at [431, 16] on icon at bounding box center [429, 15] width 6 height 6
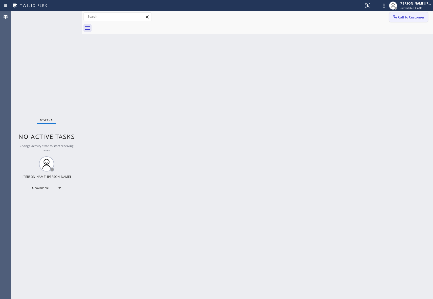
click at [419, 17] on span "Call to Customer" at bounding box center [411, 17] width 27 height 5
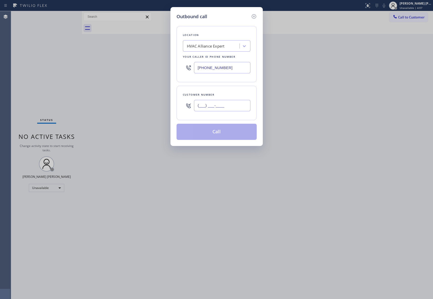
click at [235, 104] on input "(___) ___-____" at bounding box center [222, 105] width 56 height 11
paste input "424) 361-2712"
type input "[PHONE_NUMBER]"
click at [216, 133] on button "Call" at bounding box center [217, 132] width 80 height 16
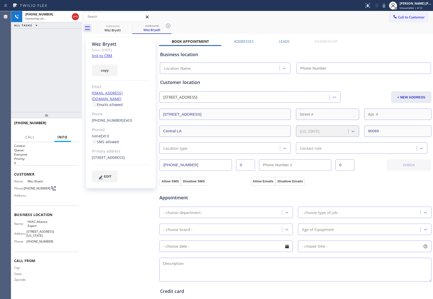
type input "[PHONE_NUMBER]"
click at [284, 41] on label "Leads" at bounding box center [284, 41] width 11 height 5
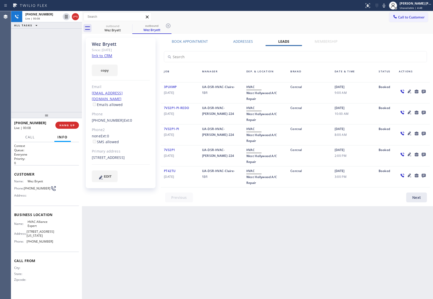
click at [423, 90] on icon at bounding box center [424, 92] width 4 height 4
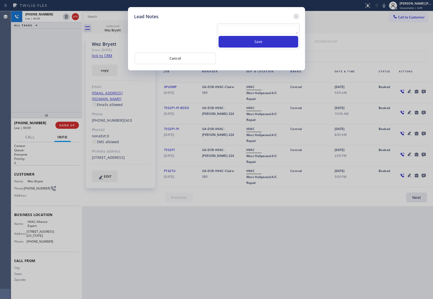
click at [233, 31] on textarea at bounding box center [258, 29] width 80 height 9
paste textarea "VM | please transfer if cx calls back"
type textarea "VM | please transfer if cx calls back"
click at [245, 42] on button "Save" at bounding box center [258, 42] width 80 height 12
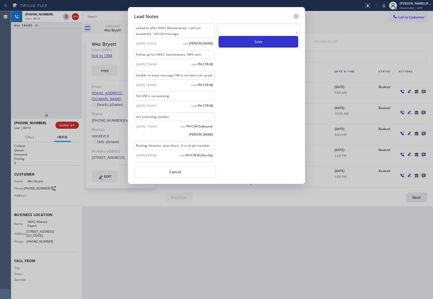
click at [295, 16] on icon at bounding box center [296, 16] width 6 height 6
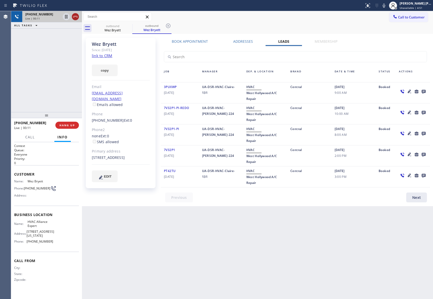
click at [77, 17] on icon at bounding box center [75, 17] width 6 height 6
click at [127, 27] on icon at bounding box center [129, 26] width 5 height 5
click at [165, 26] on icon at bounding box center [168, 26] width 6 height 6
click at [128, 26] on div "outbound Wez Bryett outbound Wez Bryett" at bounding box center [263, 28] width 340 height 11
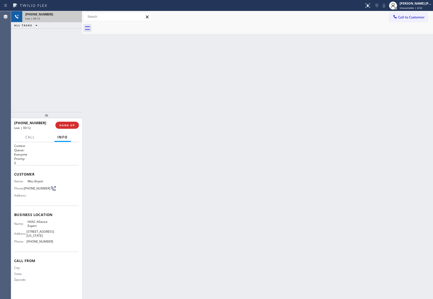
click at [128, 26] on div at bounding box center [263, 28] width 340 height 11
click at [70, 125] on span "COMPLETE" at bounding box center [65, 125] width 17 height 4
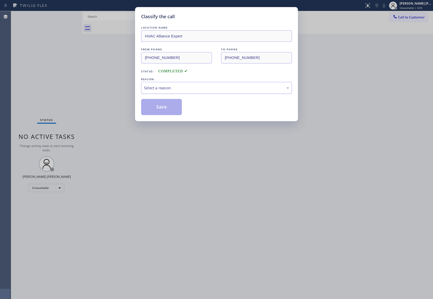
click at [193, 83] on div "Select a reason" at bounding box center [216, 88] width 151 height 12
click at [165, 107] on button "Save" at bounding box center [161, 107] width 41 height 16
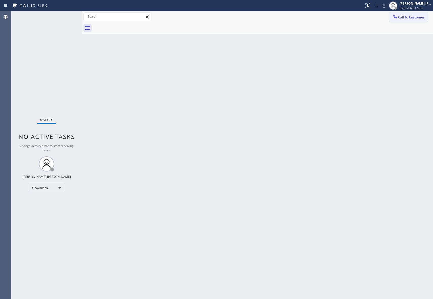
click at [414, 17] on span "Call to Customer" at bounding box center [411, 17] width 27 height 5
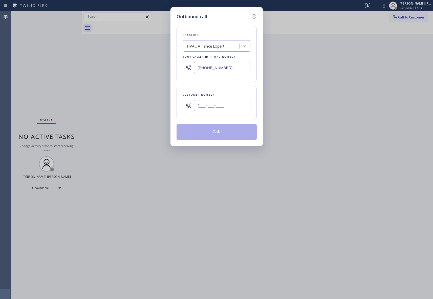
click at [221, 109] on input "(___) ___-____" at bounding box center [222, 105] width 56 height 11
paste input "323) 528-5105"
type input "[PHONE_NUMBER]"
click at [224, 134] on button "Call" at bounding box center [217, 132] width 80 height 16
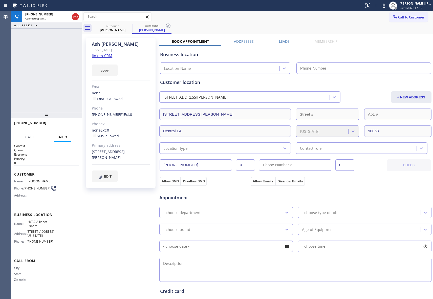
type input "[PHONE_NUMBER]"
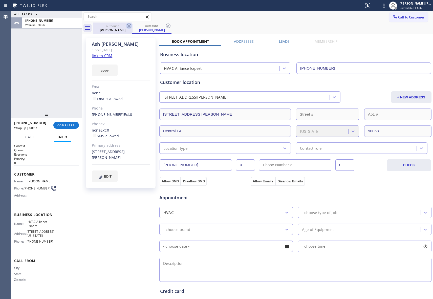
click at [127, 27] on icon at bounding box center [129, 26] width 5 height 5
click at [132, 27] on div "outbound [PERSON_NAME]" at bounding box center [151, 28] width 39 height 11
click at [166, 27] on icon at bounding box center [168, 26] width 5 height 5
click at [127, 27] on div "outbound [PERSON_NAME] outbound [PERSON_NAME]" at bounding box center [263, 28] width 340 height 11
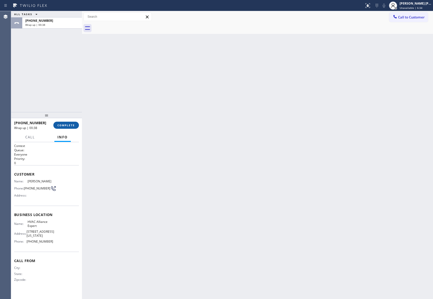
click at [72, 123] on button "COMPLETE" at bounding box center [66, 125] width 26 height 7
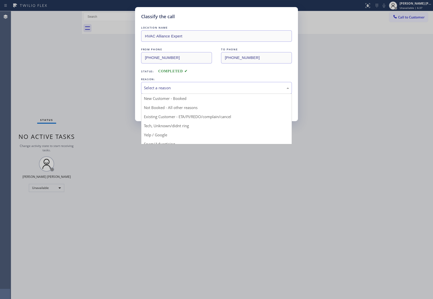
click at [160, 85] on div "Select a reason" at bounding box center [216, 88] width 145 height 6
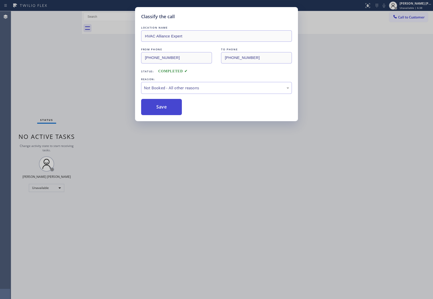
click at [158, 106] on button "Save" at bounding box center [161, 107] width 41 height 16
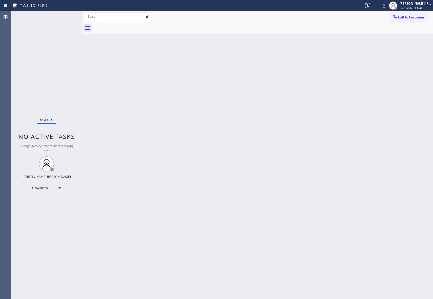
drag, startPoint x: 421, startPoint y: 19, endPoint x: 406, endPoint y: 18, distance: 15.7
click at [421, 19] on button "Call to Customer" at bounding box center [408, 17] width 39 height 10
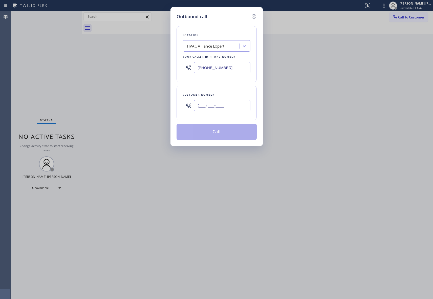
click at [222, 108] on input "(___) ___-____" at bounding box center [222, 105] width 56 height 11
paste input "415) 822-4114"
type input "[PHONE_NUMBER]"
click at [225, 135] on button "Call" at bounding box center [217, 132] width 80 height 16
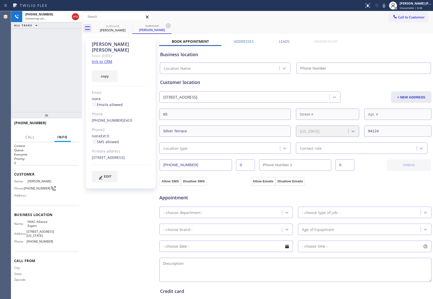
type input "[PHONE_NUMBER]"
click at [130, 25] on icon at bounding box center [129, 26] width 6 height 6
click at [132, 25] on div "outbound [PERSON_NAME]" at bounding box center [151, 28] width 39 height 11
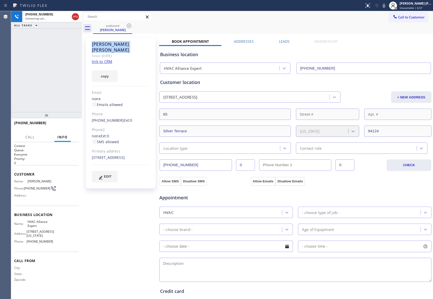
click at [130, 25] on icon at bounding box center [129, 26] width 6 height 6
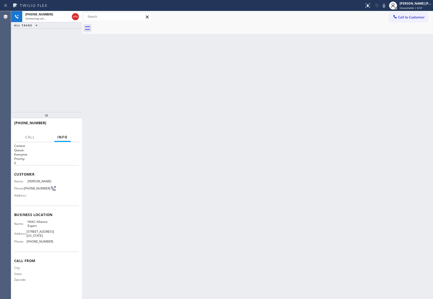
click at [130, 25] on div at bounding box center [263, 28] width 340 height 11
click at [75, 17] on icon at bounding box center [75, 17] width 6 height 6
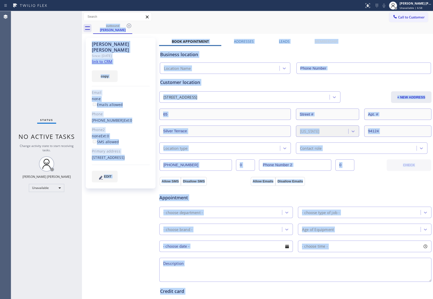
type input "[PHONE_NUMBER]"
drag, startPoint x: 125, startPoint y: 25, endPoint x: 131, endPoint y: 25, distance: 6.6
click at [125, 25] on div "outbound" at bounding box center [113, 26] width 38 height 4
click at [131, 25] on icon at bounding box center [129, 26] width 6 height 6
click at [131, 25] on div "outbound [PERSON_NAME]" at bounding box center [263, 28] width 340 height 11
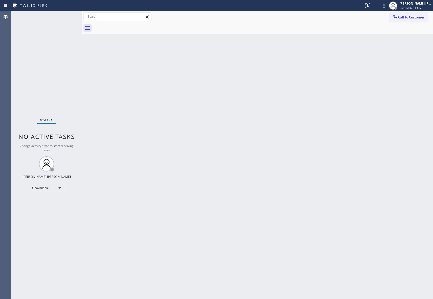
click at [131, 25] on div at bounding box center [263, 28] width 340 height 11
